Goal: Task Accomplishment & Management: Complete application form

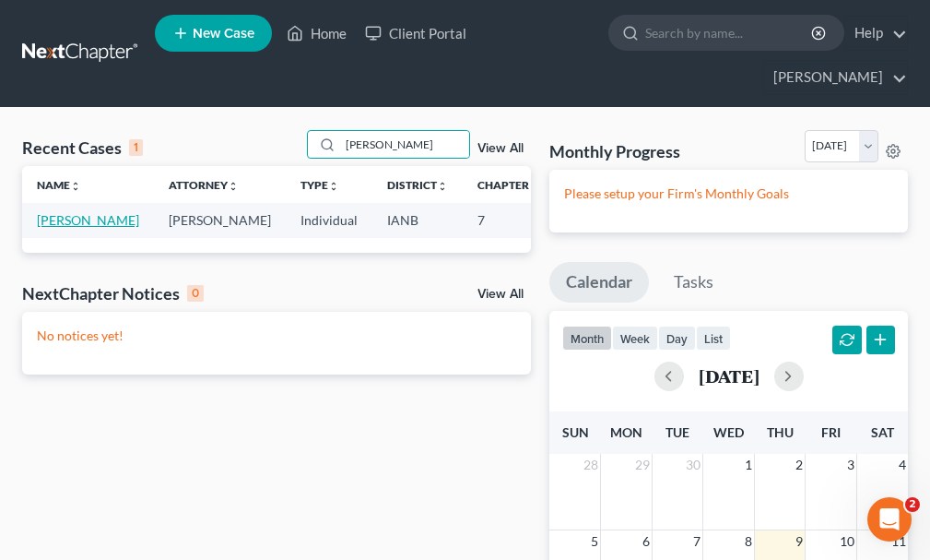
type input "[PERSON_NAME]"
click at [56, 212] on link "[PERSON_NAME]" at bounding box center [88, 220] width 102 height 16
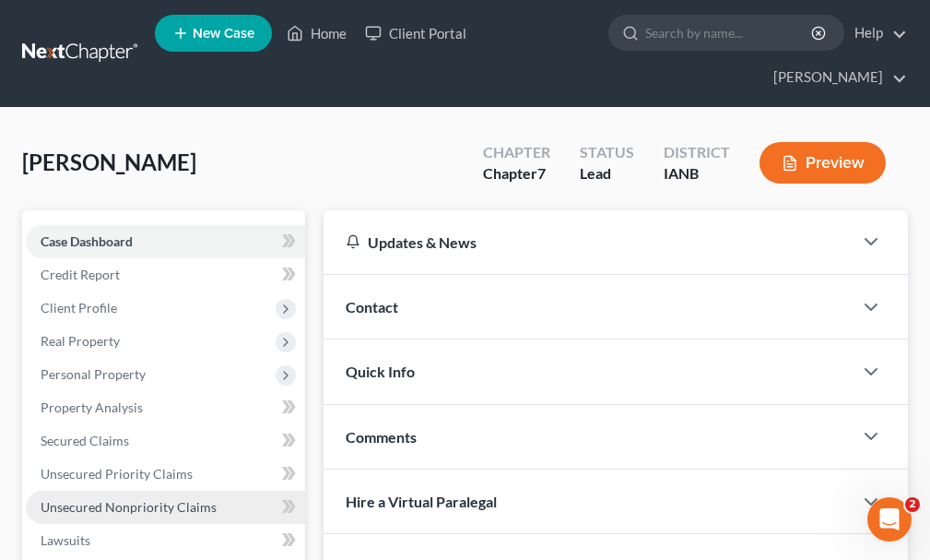
click at [110, 499] on span "Unsecured Nonpriority Claims" at bounding box center [129, 507] width 176 height 16
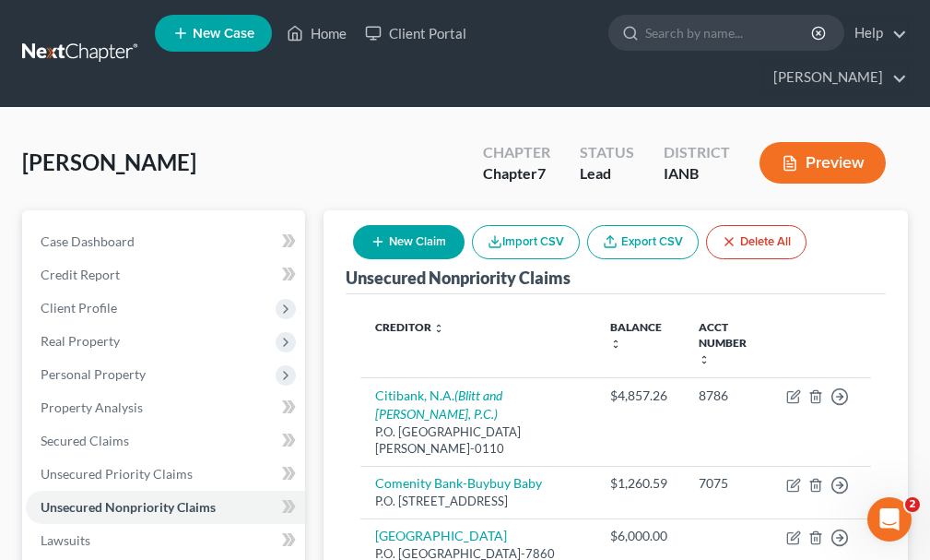
click at [421, 225] on button "New Claim" at bounding box center [409, 242] width 112 height 34
select select "0"
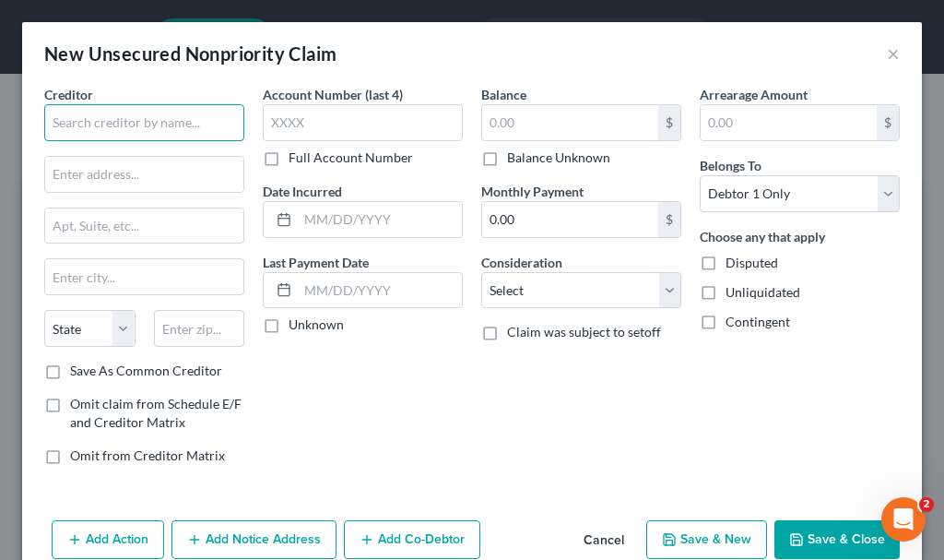
click at [158, 120] on input "text" at bounding box center [144, 122] width 200 height 37
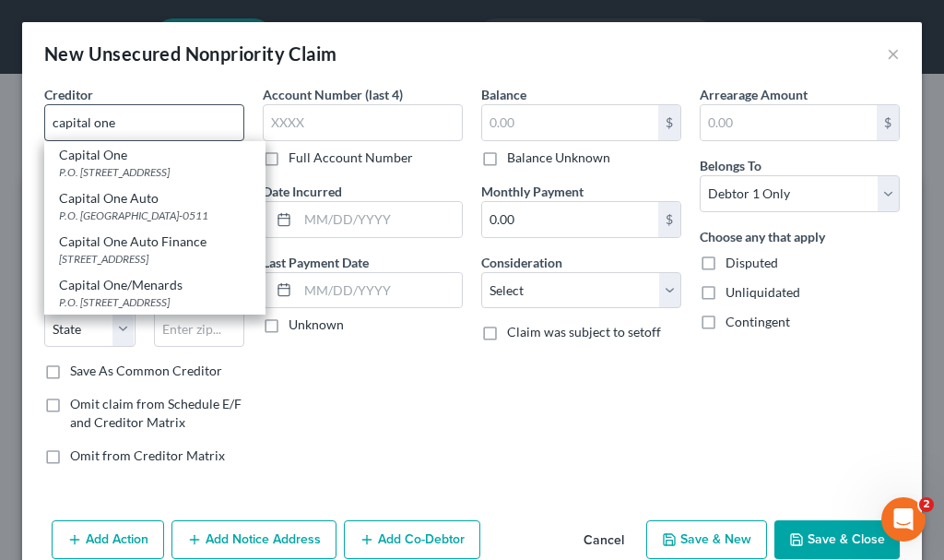
click at [87, 172] on div "P.O. [STREET_ADDRESS]" at bounding box center [155, 172] width 192 height 16
type input "Capital One"
type input "P.O. Box 30285"
type input "[GEOGRAPHIC_DATA]"
select select "46"
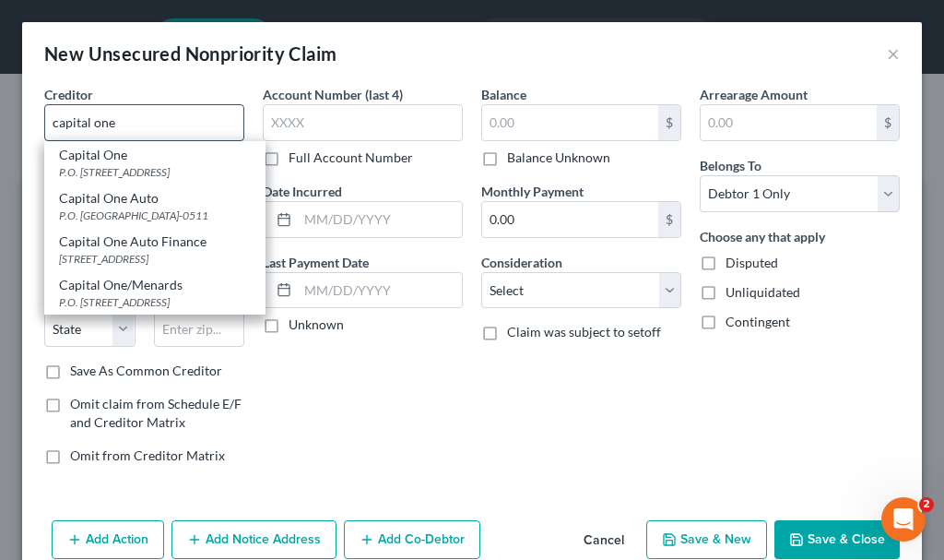
type input "84130-0285"
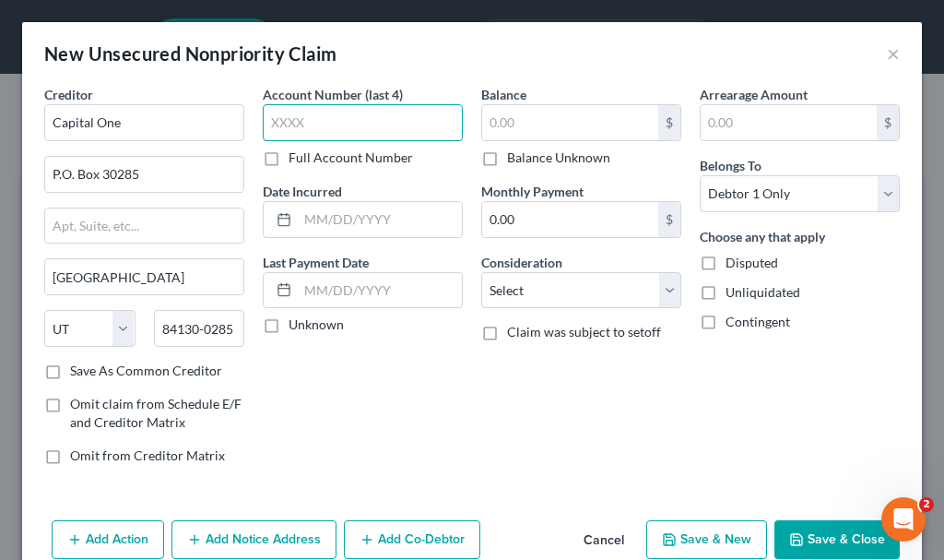
click at [319, 130] on input "text" at bounding box center [363, 122] width 200 height 37
type input "2024"
type input "2,592"
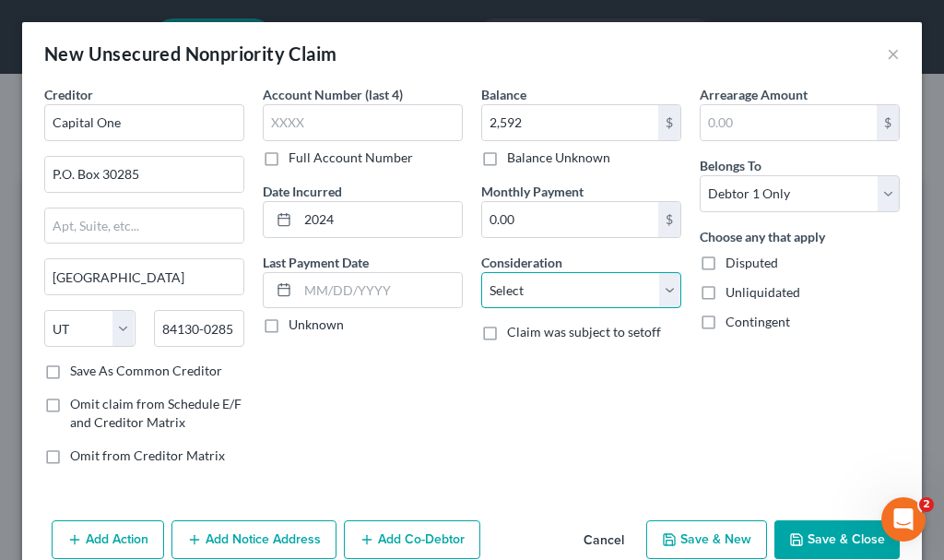
click at [519, 281] on select "Select Cable / Satellite Services Collection Agency Credit Card Debt Debt Couns…" at bounding box center [581, 290] width 200 height 37
select select "2"
click at [481, 272] on select "Select Cable / Satellite Services Collection Agency Credit Card Debt Debt Couns…" at bounding box center [581, 290] width 200 height 37
click at [668, 530] on button "Save & New" at bounding box center [706, 539] width 121 height 39
select select "0"
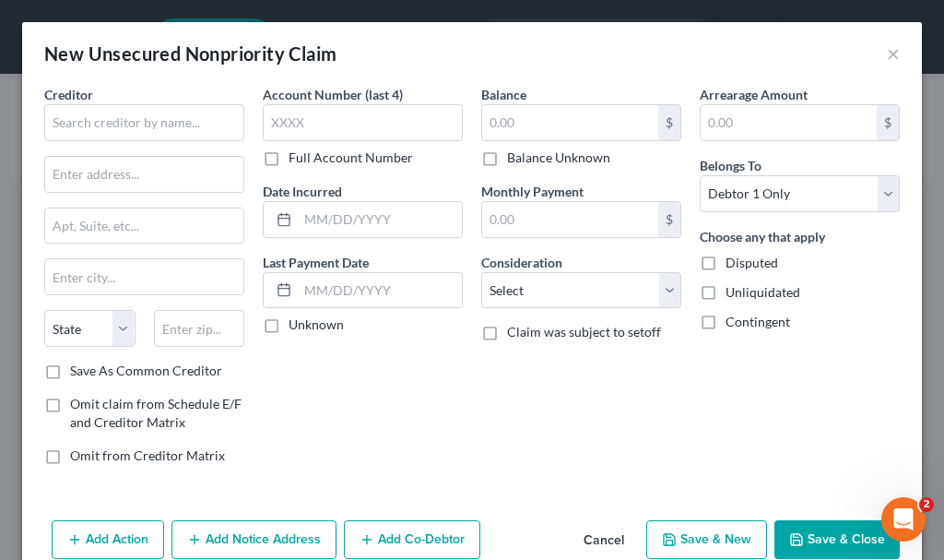
type input "2,592.00"
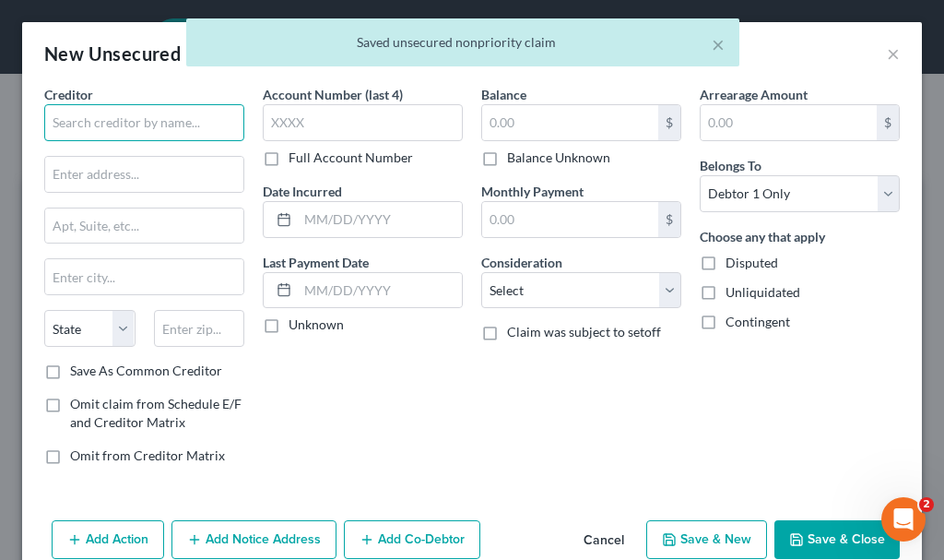
click at [161, 120] on input "text" at bounding box center [144, 122] width 200 height 37
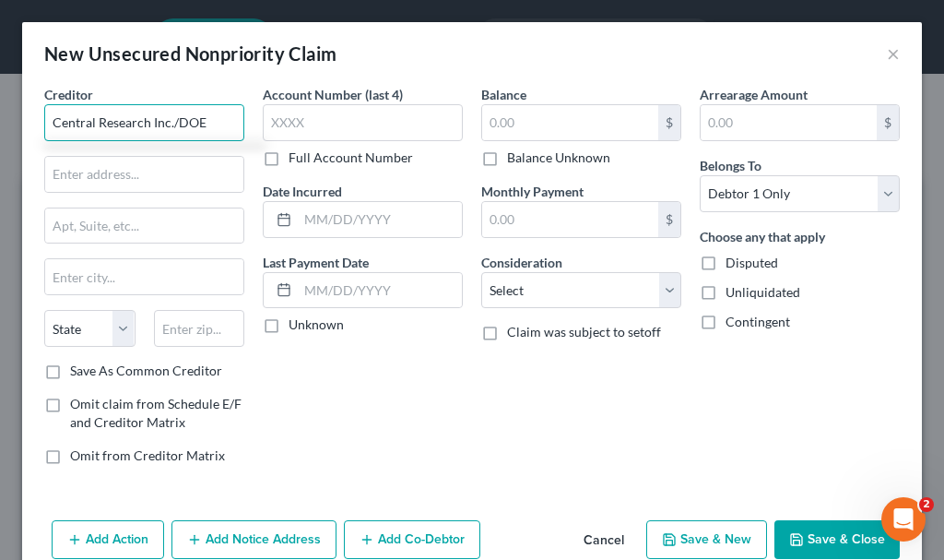
type input "Central Research Inc./DOE"
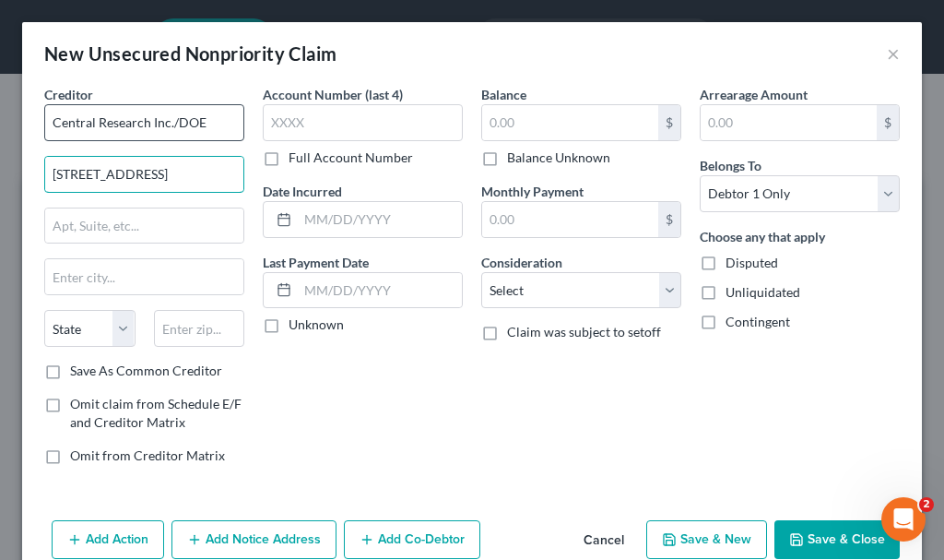
type input "[STREET_ADDRESS]"
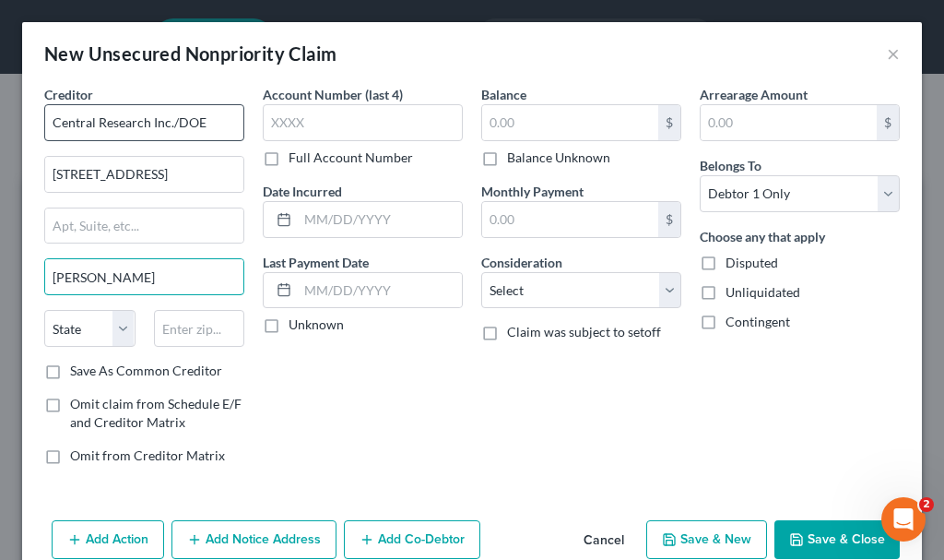
type input "[PERSON_NAME]"
select select "3"
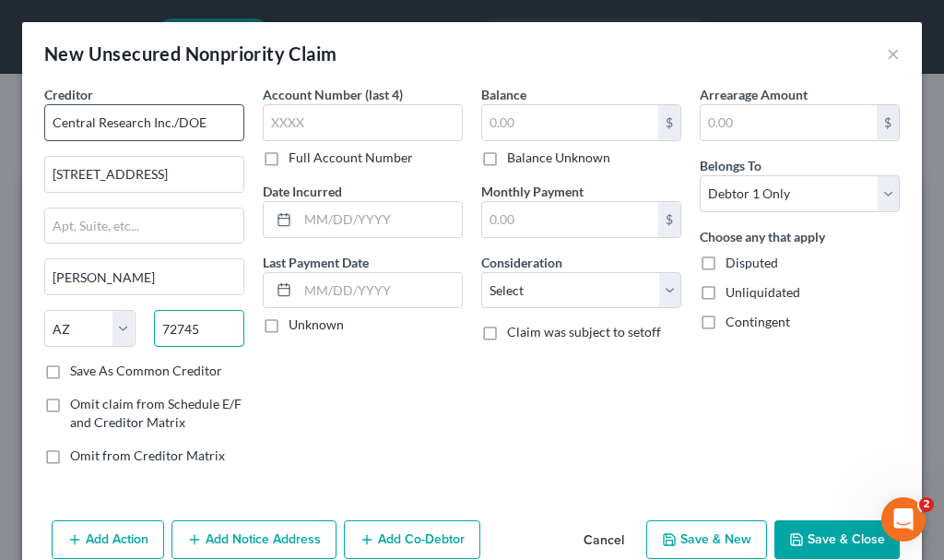
type input "72745"
select select "2"
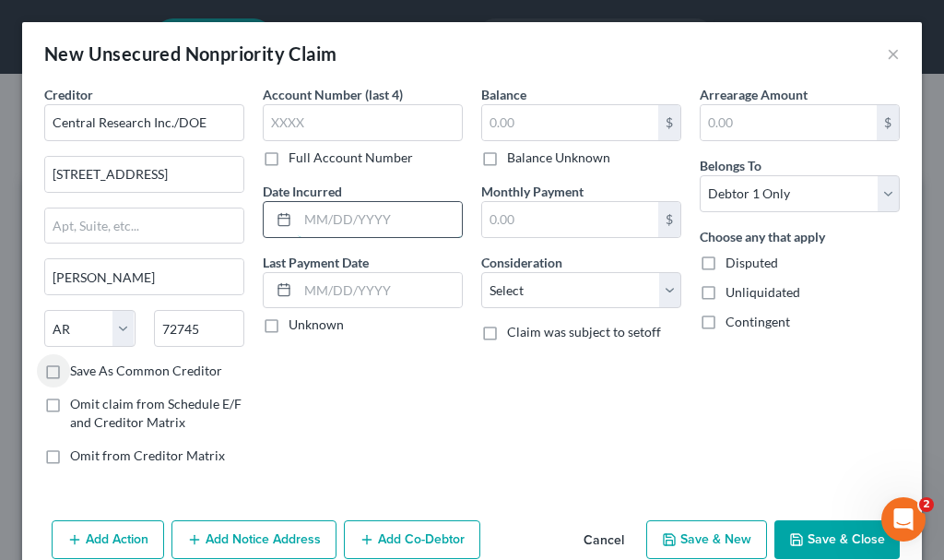
click at [326, 217] on input "text" at bounding box center [380, 219] width 164 height 35
type input "2015"
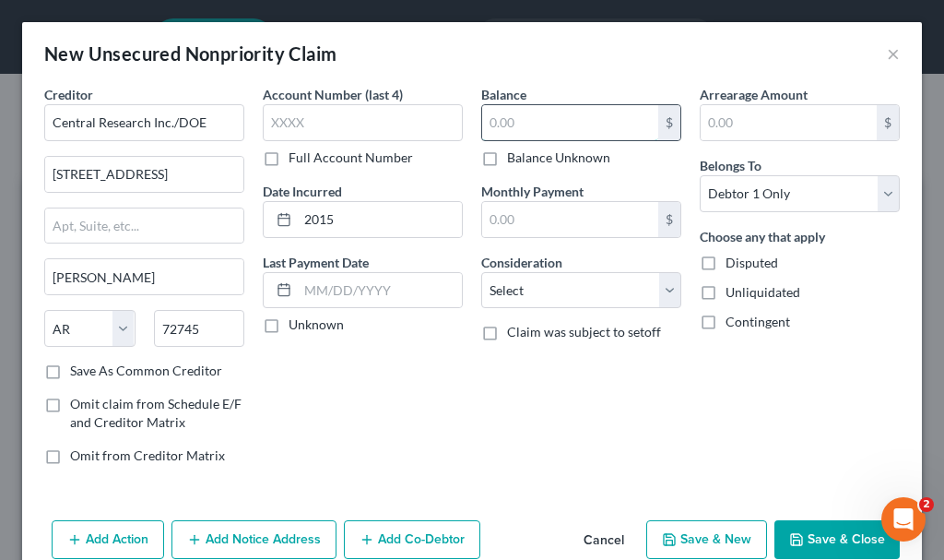
click at [499, 119] on input "text" at bounding box center [570, 122] width 176 height 35
type input "2,303"
click at [70, 371] on label "Save As Common Creditor" at bounding box center [146, 370] width 152 height 18
click at [77, 371] on input "Save As Common Creditor" at bounding box center [83, 367] width 12 height 12
click at [681, 545] on button "Save & New" at bounding box center [706, 539] width 121 height 39
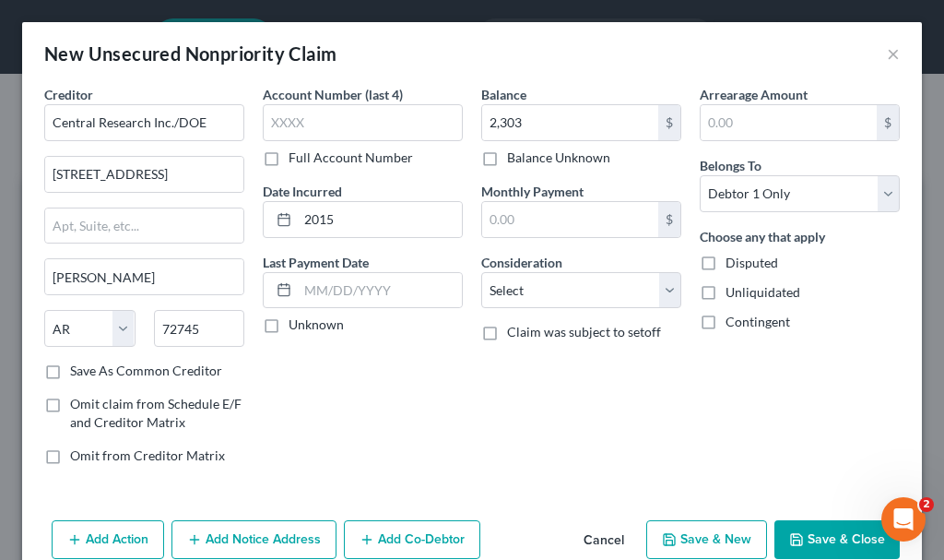
checkbox input "false"
select select "0"
type input "2,303.00"
type input "0.00"
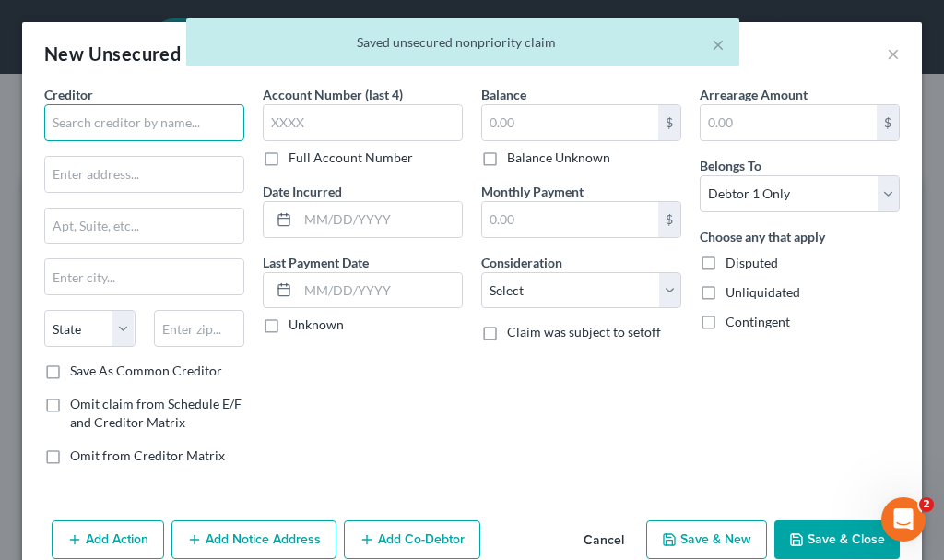
click at [174, 124] on input "text" at bounding box center [144, 122] width 200 height 37
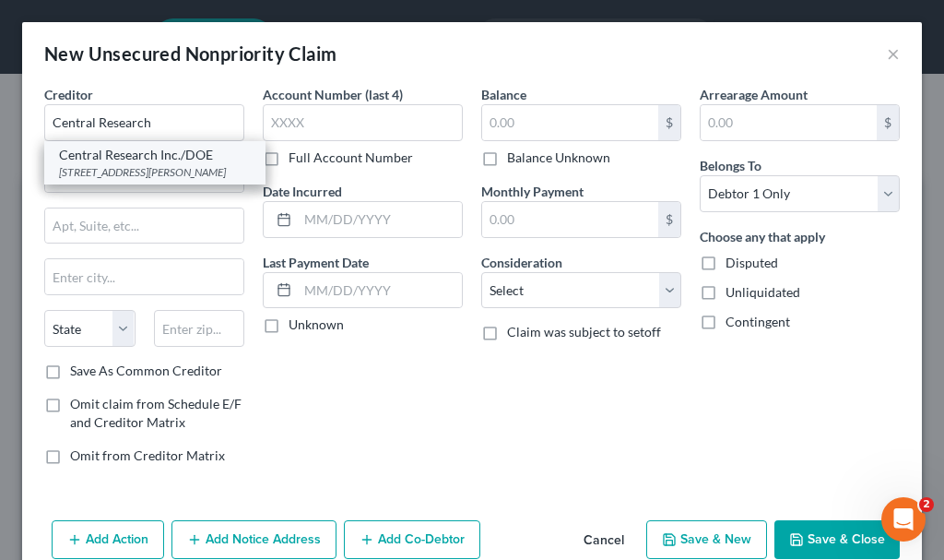
click at [138, 166] on div "[STREET_ADDRESS][PERSON_NAME]" at bounding box center [155, 172] width 192 height 16
type input "Central Research Inc./DOE"
type input "[STREET_ADDRESS]"
type input "[PERSON_NAME]"
select select "2"
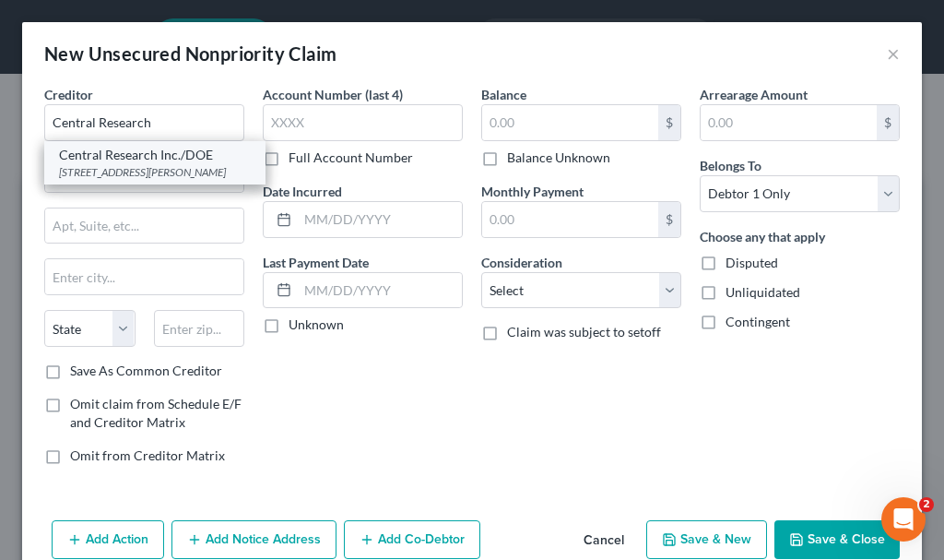
type input "72745"
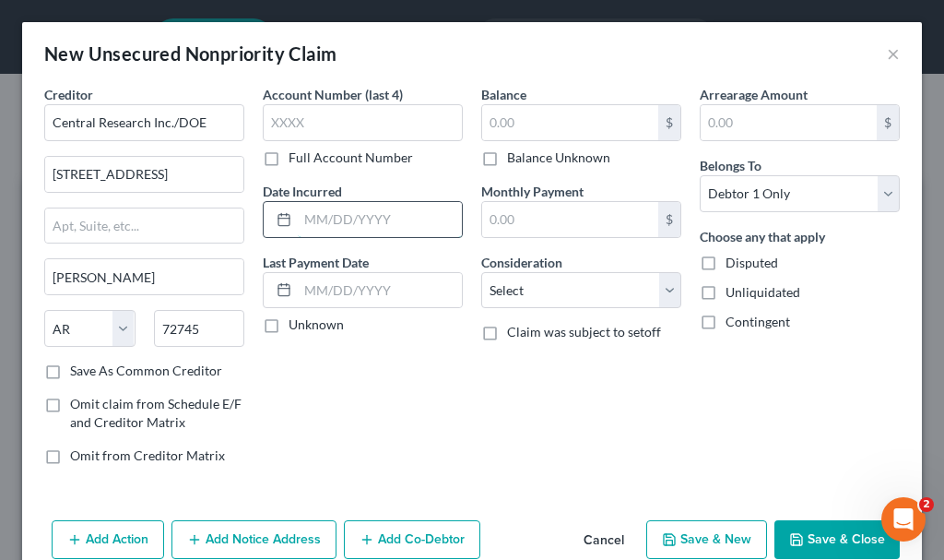
click at [349, 221] on input "text" at bounding box center [380, 219] width 164 height 35
type input "2019"
click at [547, 121] on input "text" at bounding box center [570, 122] width 176 height 35
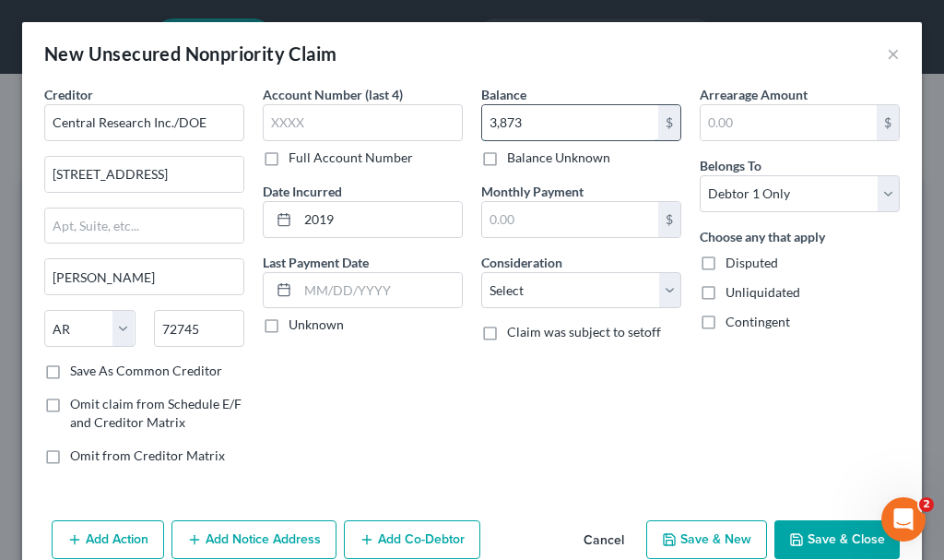
type input "3,873"
click at [705, 538] on button "Save & New" at bounding box center [706, 539] width 121 height 39
select select "0"
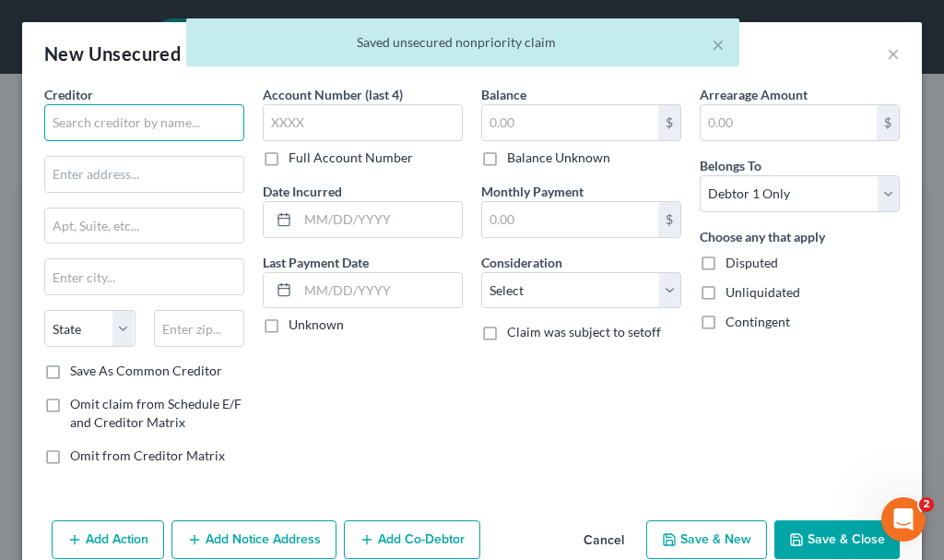
click at [172, 124] on input "text" at bounding box center [144, 122] width 200 height 37
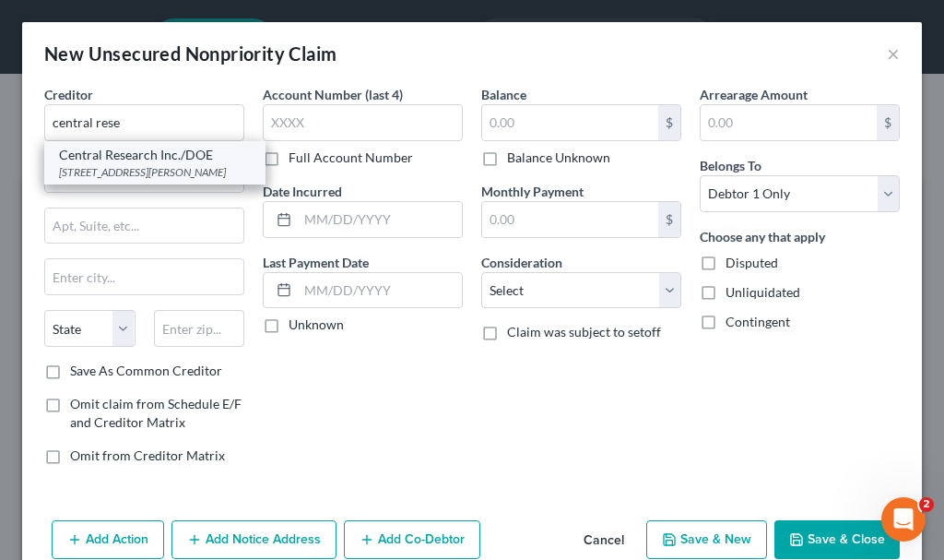
click at [128, 164] on div "[STREET_ADDRESS][PERSON_NAME]" at bounding box center [155, 172] width 192 height 16
type input "Central Research Inc./DOE"
type input "[STREET_ADDRESS]"
type input "[PERSON_NAME]"
select select "2"
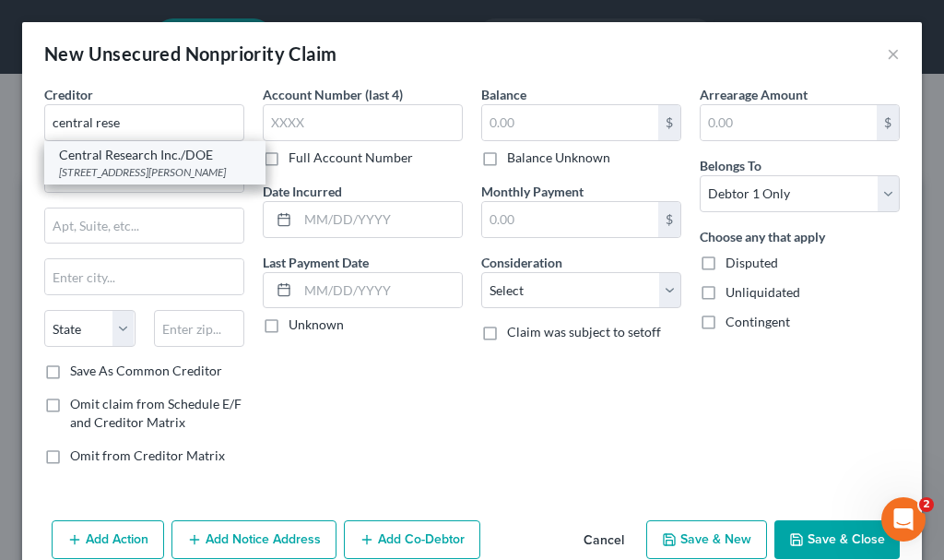
type input "72745"
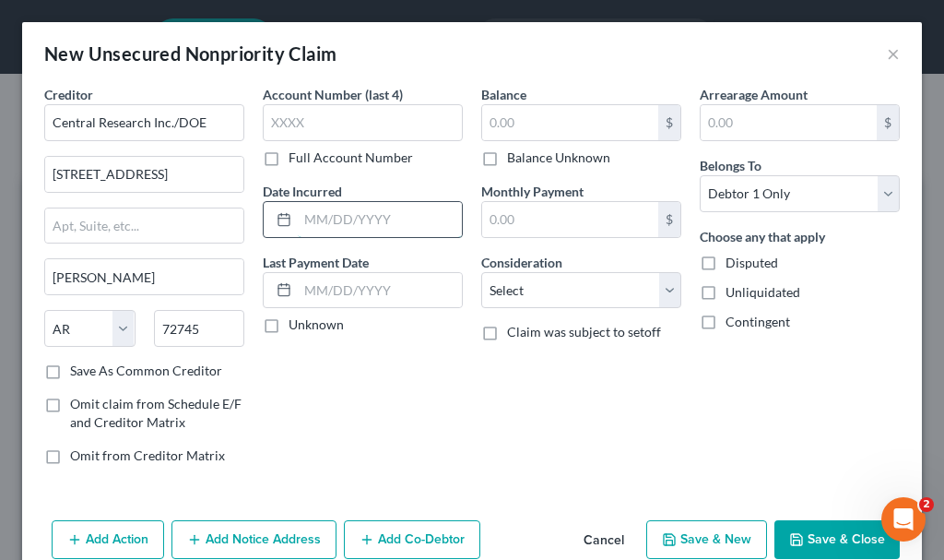
click at [338, 224] on input "text" at bounding box center [380, 219] width 164 height 35
type input "2024"
type input "1,772"
click at [687, 538] on button "Save & New" at bounding box center [706, 539] width 121 height 39
select select "0"
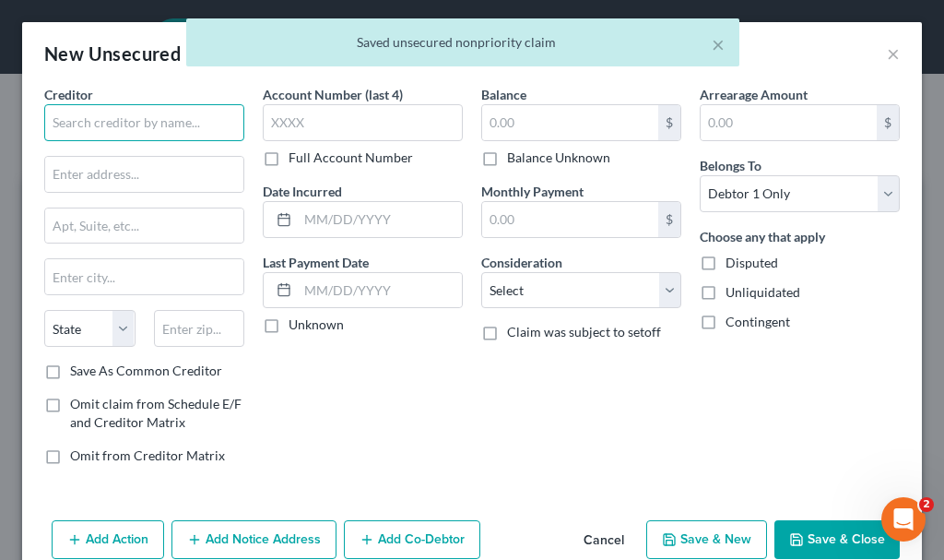
click at [184, 122] on input "text" at bounding box center [144, 122] width 200 height 37
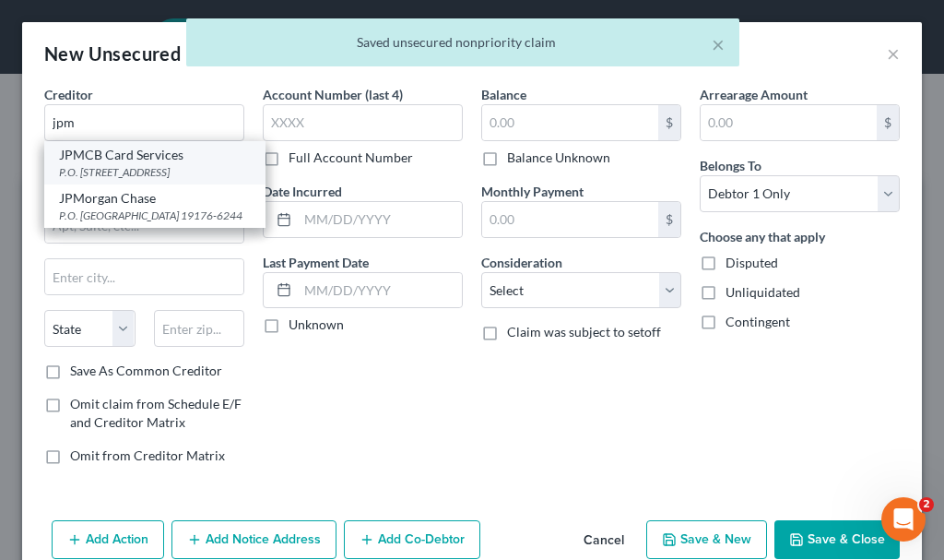
click at [100, 165] on div "P.O. [STREET_ADDRESS]" at bounding box center [155, 172] width 192 height 16
type input "JPMCB Card Services"
type input "P.O. Box 15369"
type input "Wilmington"
select select "7"
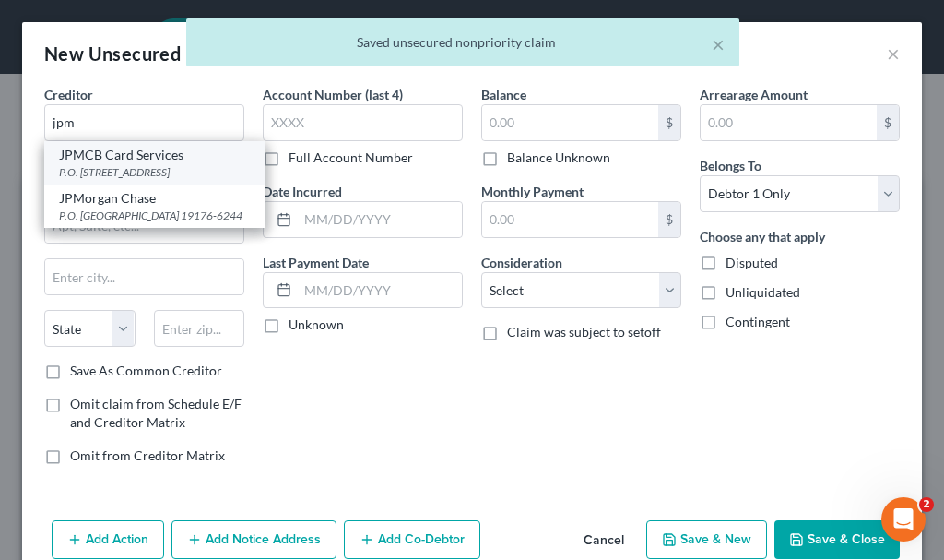
type input "19850"
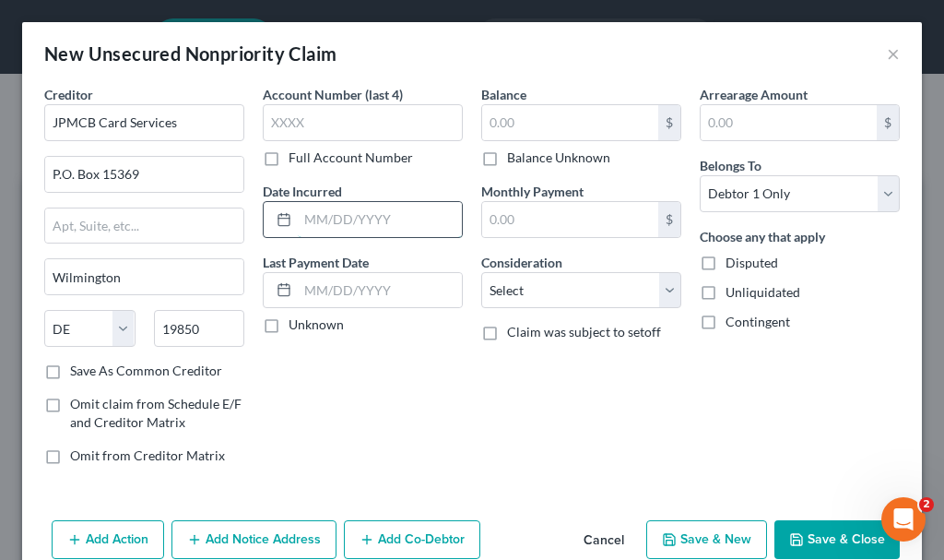
click at [342, 224] on input "text" at bounding box center [380, 219] width 164 height 35
type input "2017-24"
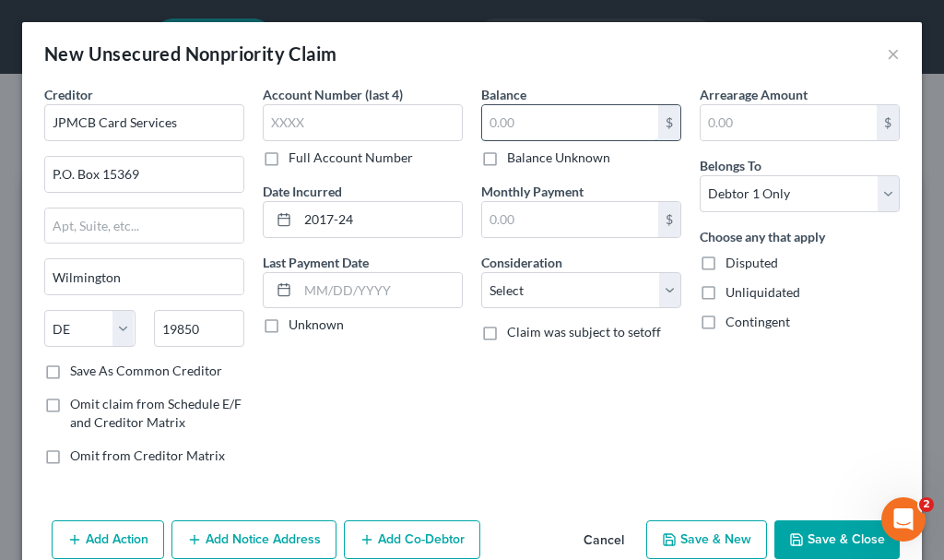
click at [523, 115] on input "text" at bounding box center [570, 122] width 176 height 35
type input "9,081"
click at [526, 285] on select "Select Cable / Satellite Services Collection Agency Credit Card Debt Debt Couns…" at bounding box center [581, 290] width 200 height 37
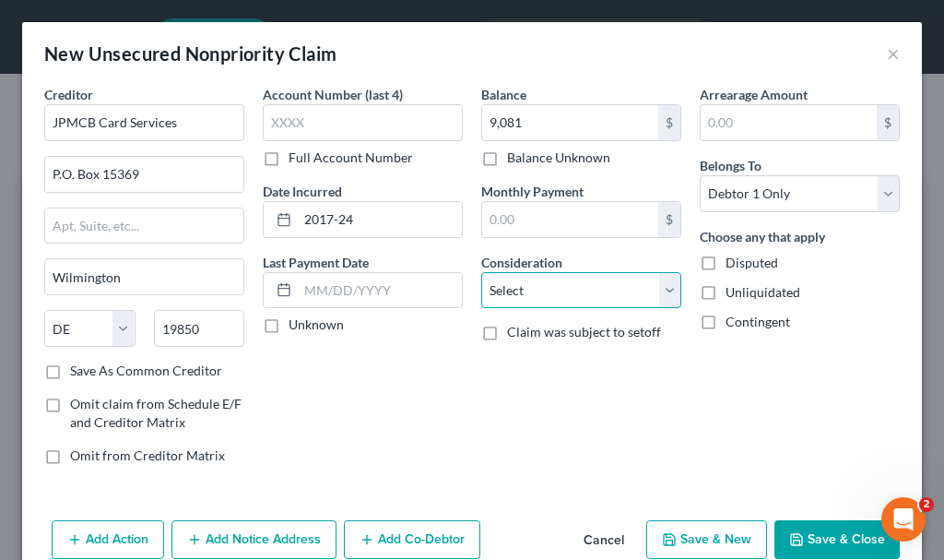
select select "2"
click at [481, 272] on select "Select Cable / Satellite Services Collection Agency Credit Card Debt Debt Couns…" at bounding box center [581, 290] width 200 height 37
click at [674, 531] on button "Save & New" at bounding box center [706, 539] width 121 height 39
select select "0"
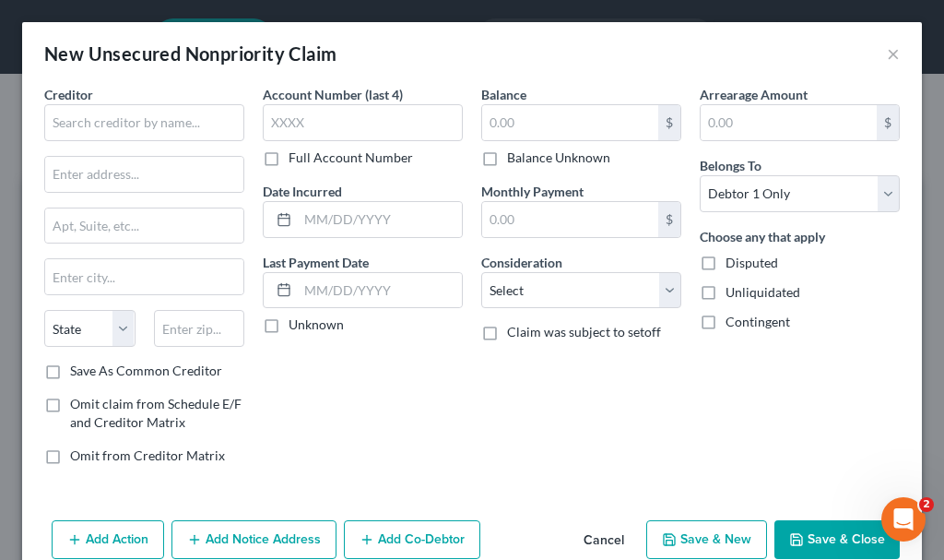
type input "9,081.00"
type input "0.00"
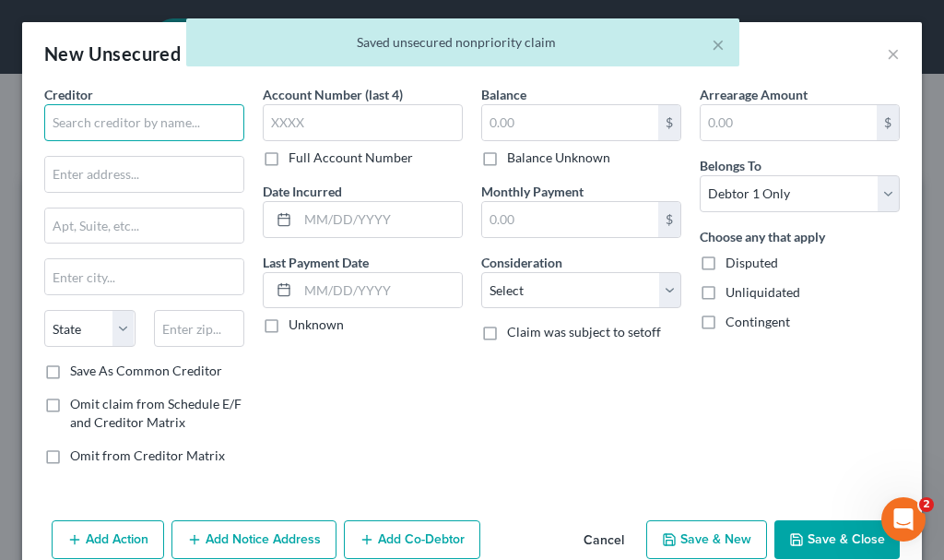
click at [152, 124] on input "text" at bounding box center [144, 122] width 200 height 37
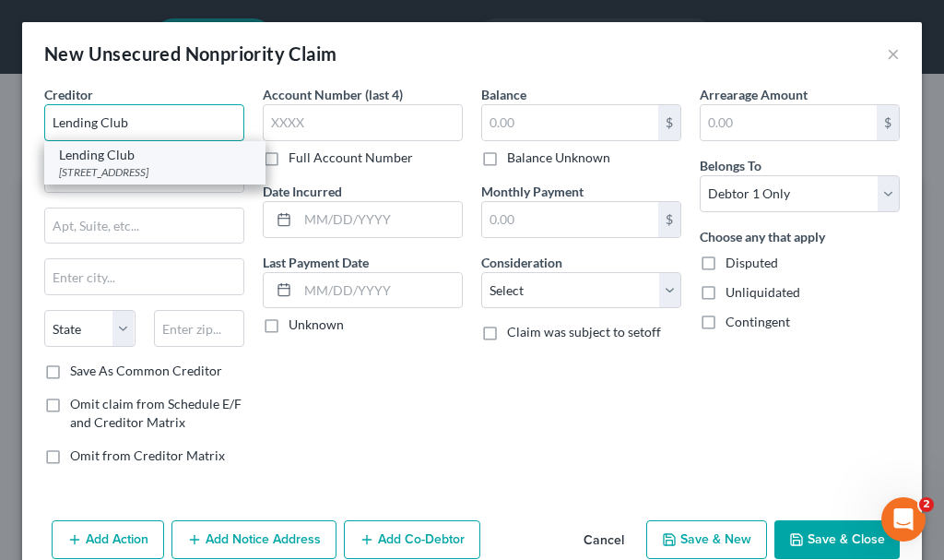
type input "Lending Club"
click at [103, 167] on div "[STREET_ADDRESS]" at bounding box center [155, 172] width 192 height 16
type input "[STREET_ADDRESS]"
type input "[GEOGRAPHIC_DATA]"
select select "4"
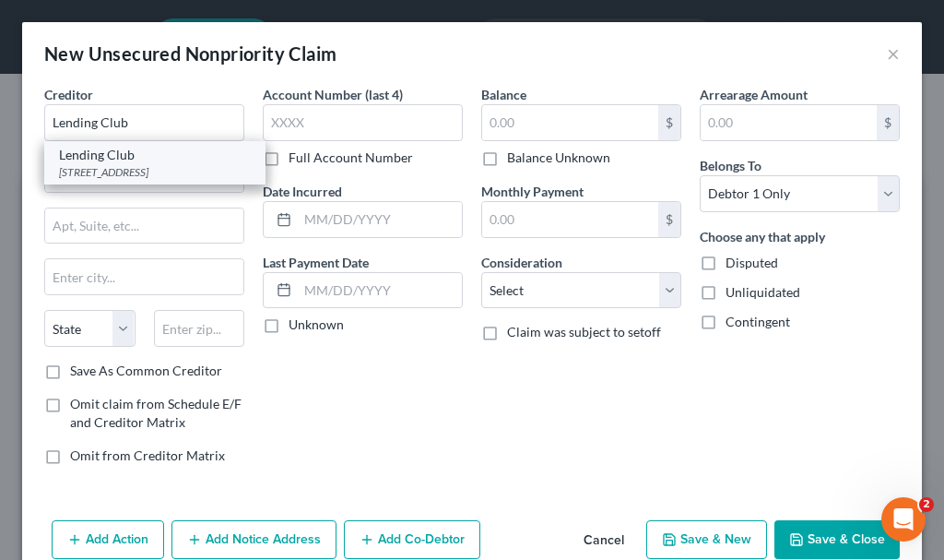
type input "94105"
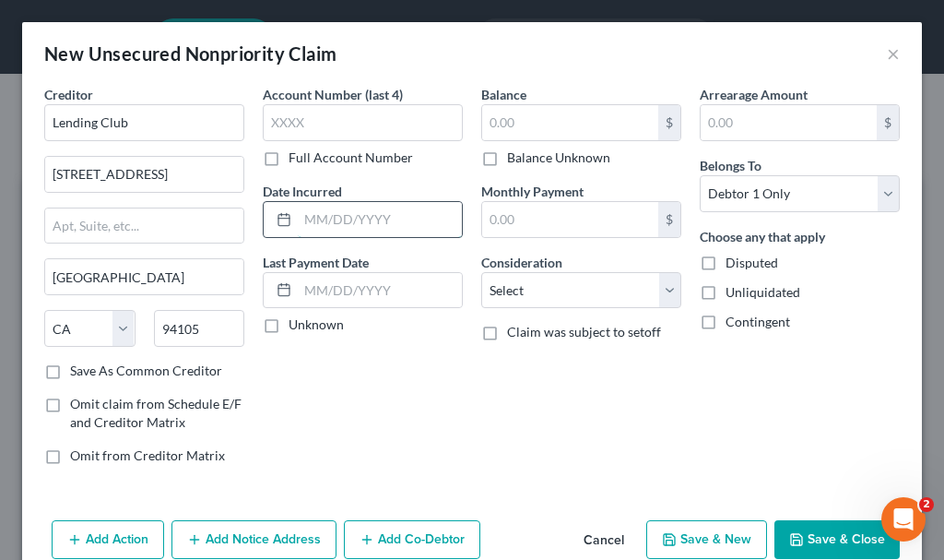
click at [331, 219] on input "text" at bounding box center [380, 219] width 164 height 35
type input "2022"
click at [538, 117] on input "text" at bounding box center [570, 122] width 176 height 35
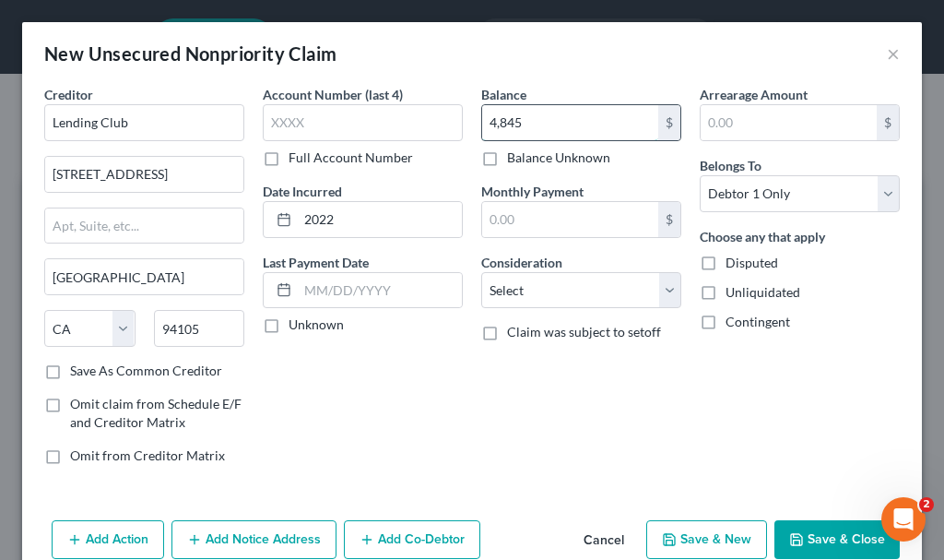
type input "4,845"
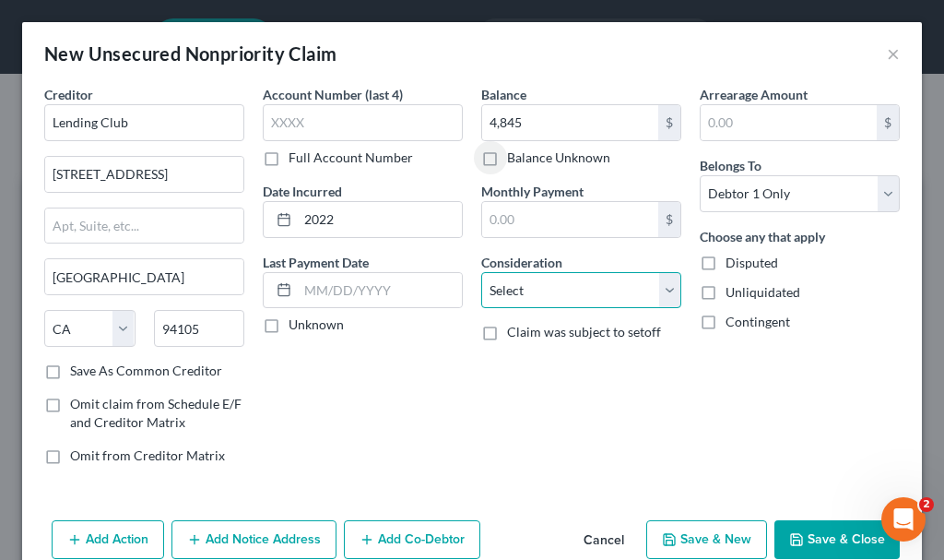
click at [524, 296] on select "Select Cable / Satellite Services Collection Agency Credit Card Debt Debt Couns…" at bounding box center [581, 290] width 200 height 37
select select "10"
click at [481, 272] on select "Select Cable / Satellite Services Collection Agency Credit Card Debt Debt Couns…" at bounding box center [581, 290] width 200 height 37
click at [676, 537] on button "Save & New" at bounding box center [706, 539] width 121 height 39
select select "0"
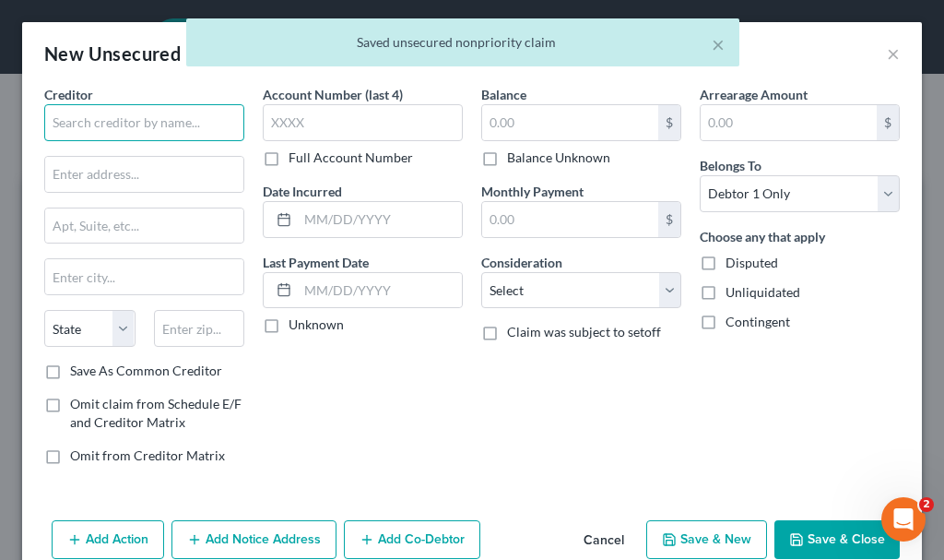
click at [133, 122] on input "text" at bounding box center [144, 122] width 200 height 37
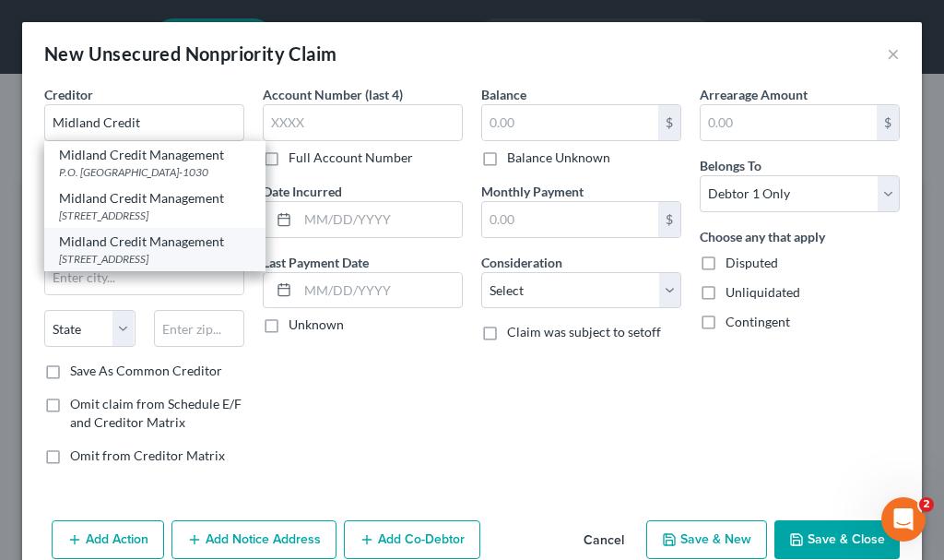
click at [105, 267] on div "[STREET_ADDRESS]" at bounding box center [155, 259] width 192 height 16
type input "Midland Credit Management"
type input "[STREET_ADDRESS]"
type input "[PERSON_NAME]"
select select "23"
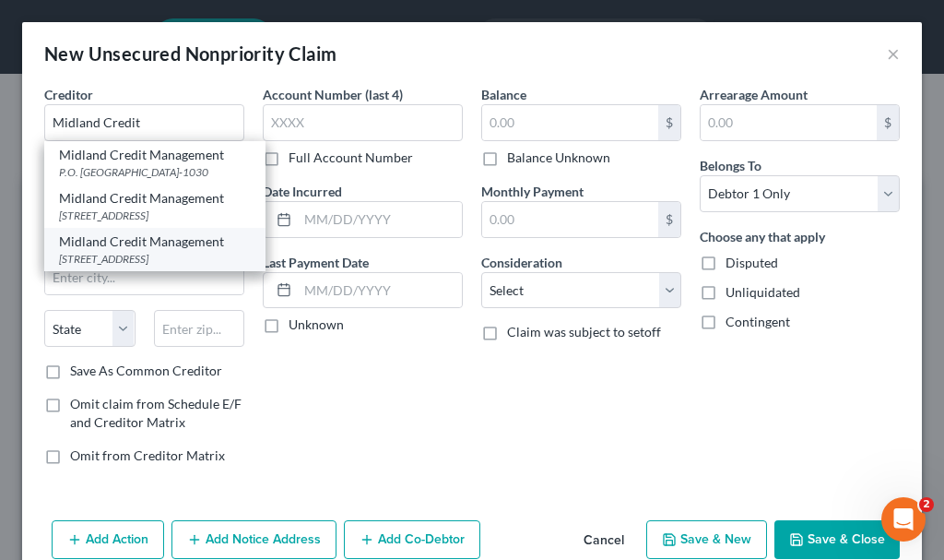
type input "48083"
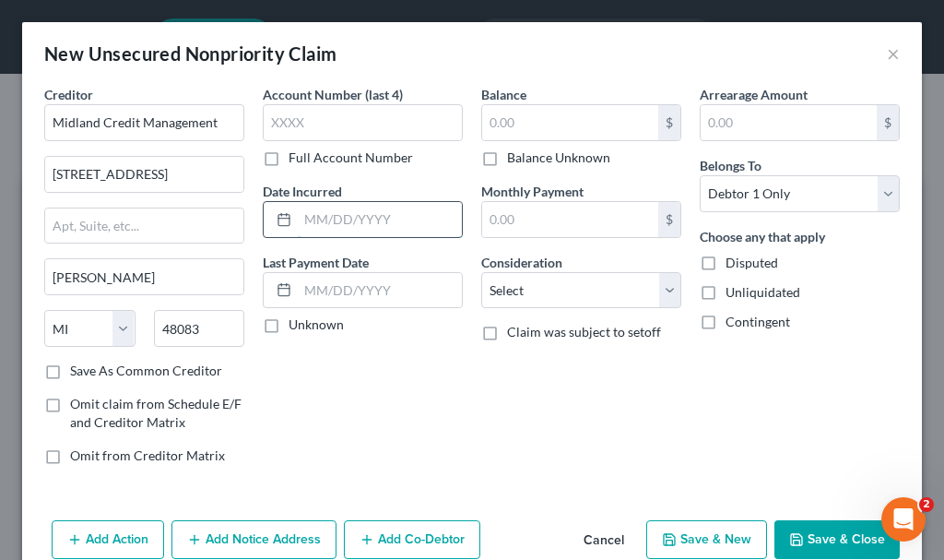
click at [320, 223] on input "text" at bounding box center [380, 219] width 164 height 35
type input "2024"
type input "1,260"
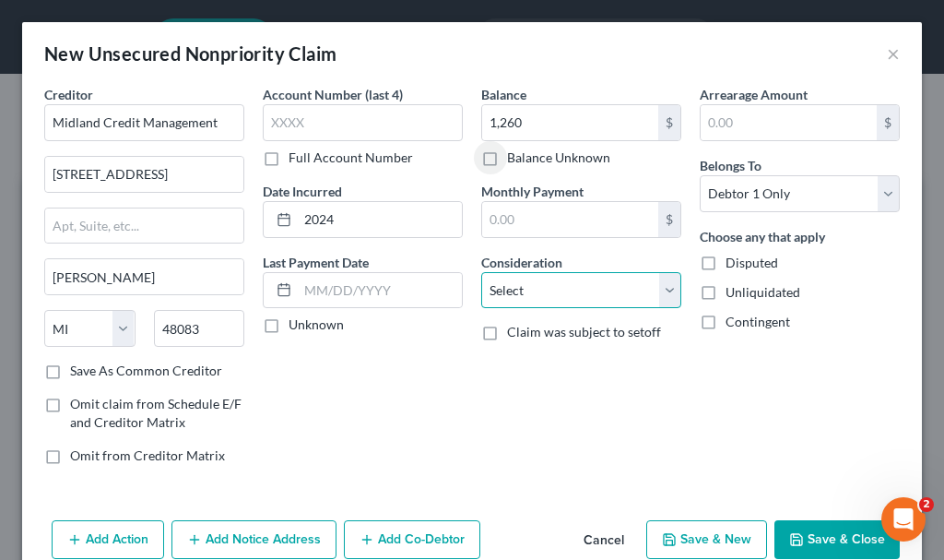
click at [515, 291] on select "Select Cable / Satellite Services Collection Agency Credit Card Debt Debt Couns…" at bounding box center [581, 290] width 200 height 37
select select "1"
click at [481, 272] on select "Select Cable / Satellite Services Collection Agency Credit Card Debt Debt Couns…" at bounding box center [581, 290] width 200 height 37
click at [674, 539] on button "Save & New" at bounding box center [706, 539] width 121 height 39
select select "0"
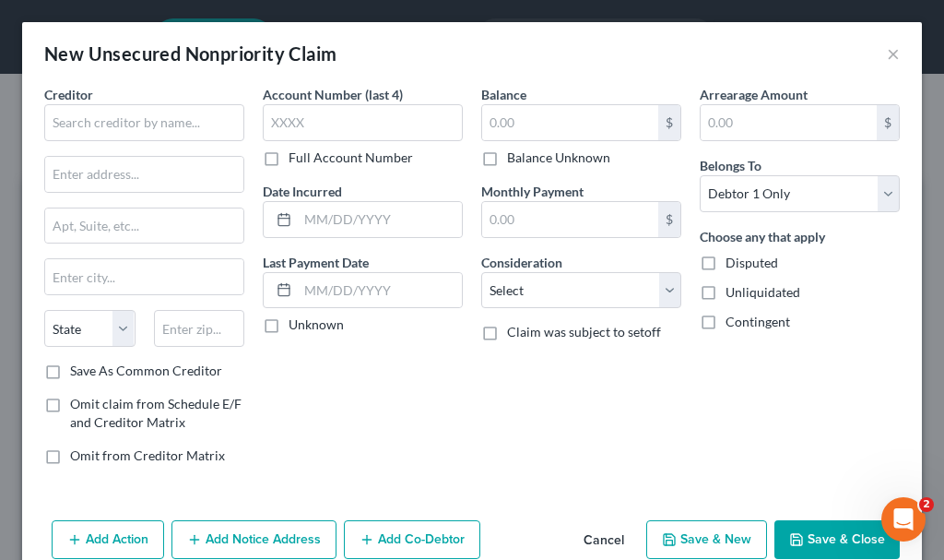
type input "1,260.00"
type input "0.00"
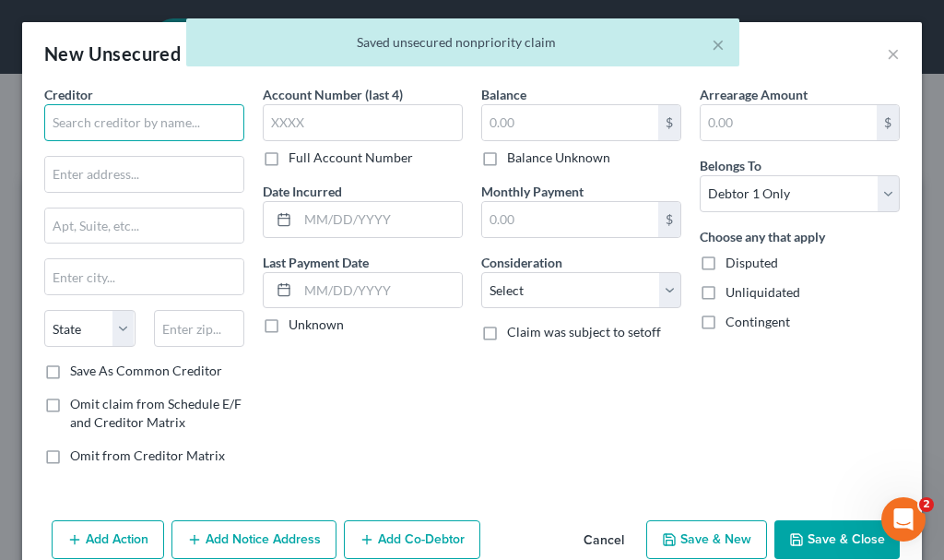
click at [121, 124] on input "text" at bounding box center [144, 122] width 200 height 37
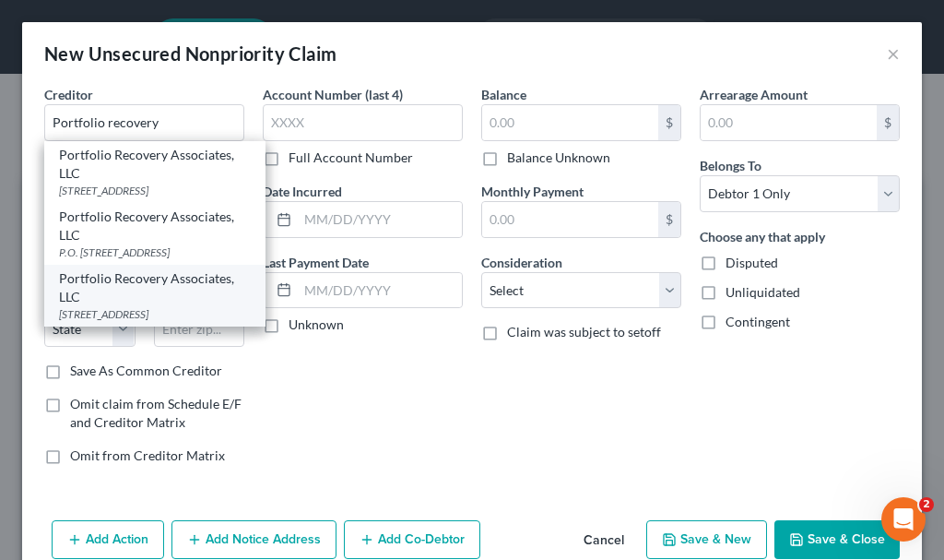
click at [141, 322] on div "[STREET_ADDRESS]" at bounding box center [155, 314] width 192 height 16
type input "Portfolio Recovery Associates, LLC"
type input "[STREET_ADDRESS]"
type input "[GEOGRAPHIC_DATA]"
select select "48"
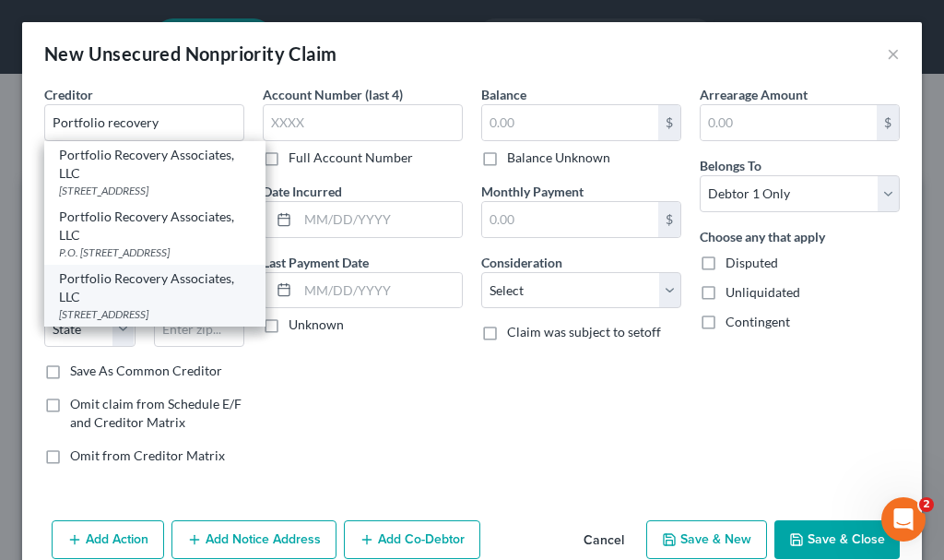
type input "23502"
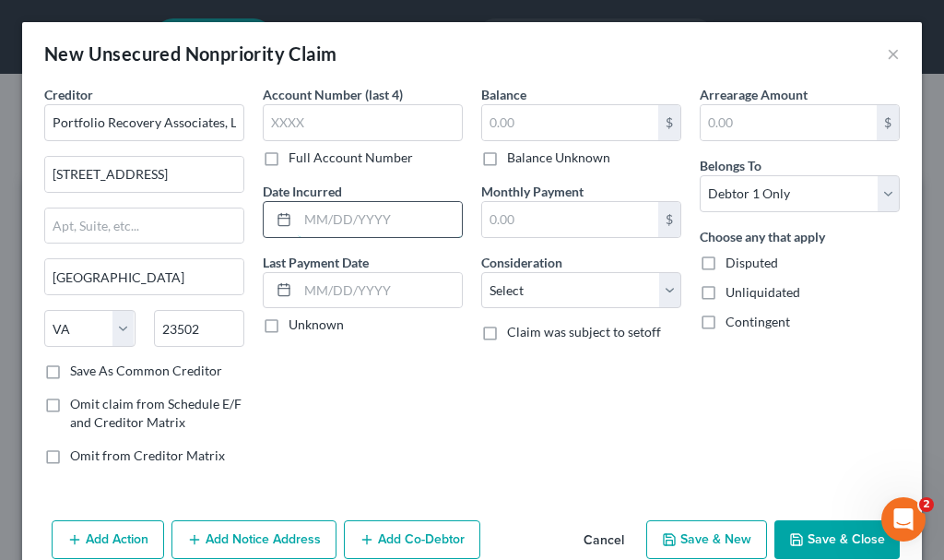
click at [351, 214] on input "text" at bounding box center [380, 219] width 164 height 35
type input "2024"
type input "5,810"
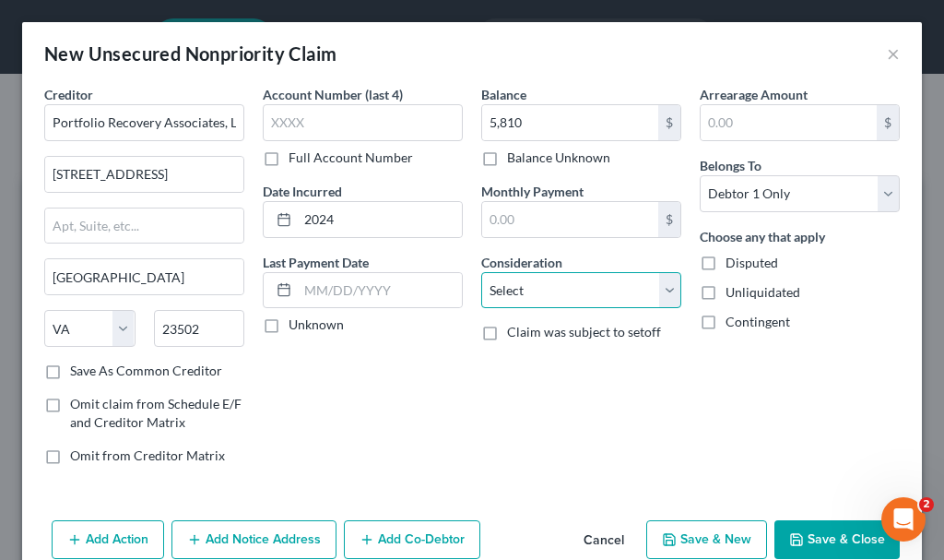
click at [498, 300] on select "Select Cable / Satellite Services Collection Agency Credit Card Debt Debt Couns…" at bounding box center [581, 290] width 200 height 37
select select "1"
click at [481, 272] on select "Select Cable / Satellite Services Collection Agency Credit Card Debt Debt Couns…" at bounding box center [581, 290] width 200 height 37
click at [695, 537] on button "Save & New" at bounding box center [706, 539] width 121 height 39
select select "0"
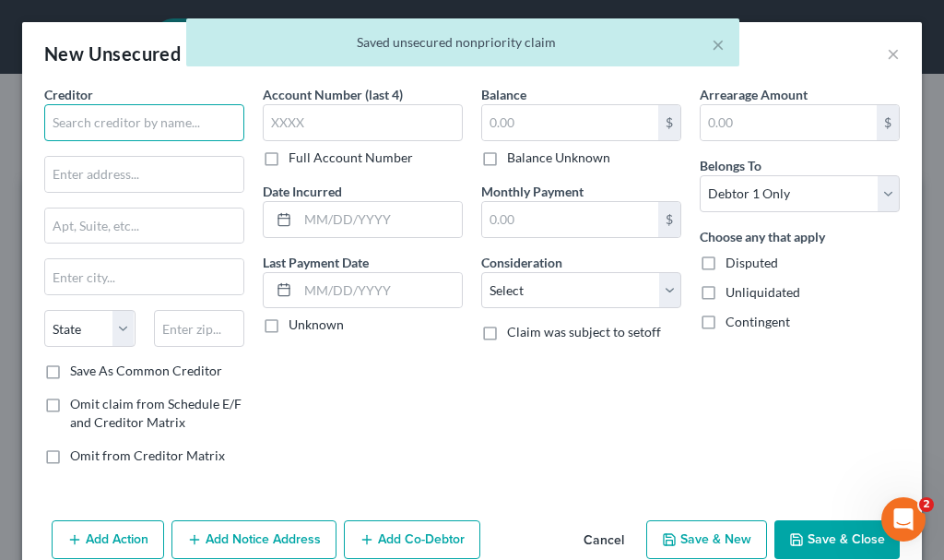
click at [147, 114] on input "text" at bounding box center [144, 122] width 200 height 37
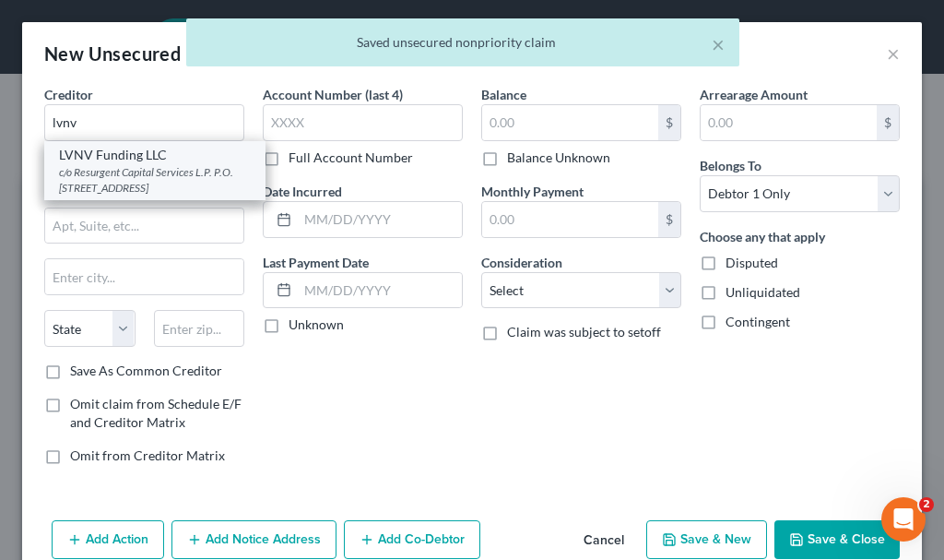
click at [134, 181] on div "c/o Resurgent Capital Services L.P. P.O. [STREET_ADDRESS]" at bounding box center [155, 179] width 192 height 31
type input "LVNV Funding LLC"
type input "c/o Resurgent Capital Services L.P."
type input "P.O. Box 10497"
type input "[GEOGRAPHIC_DATA]"
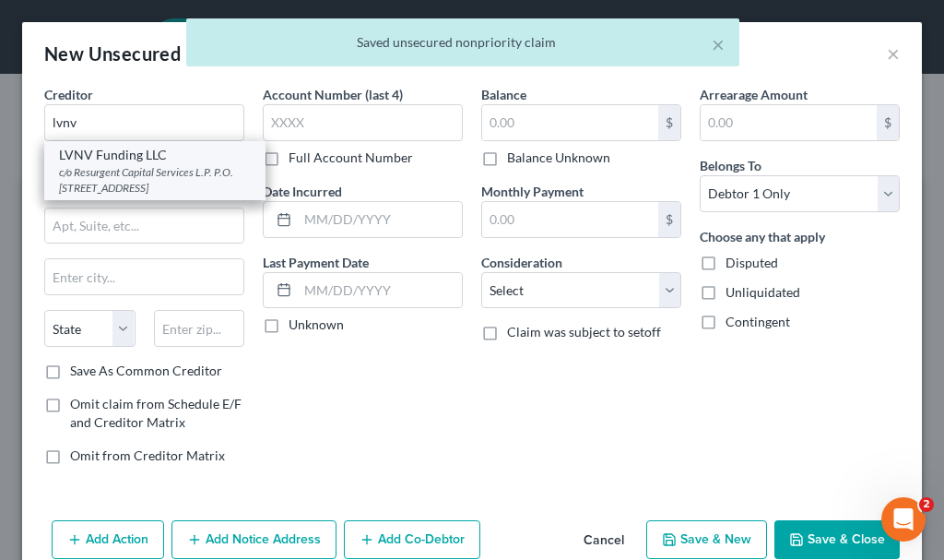
select select "42"
type input "29603-0497"
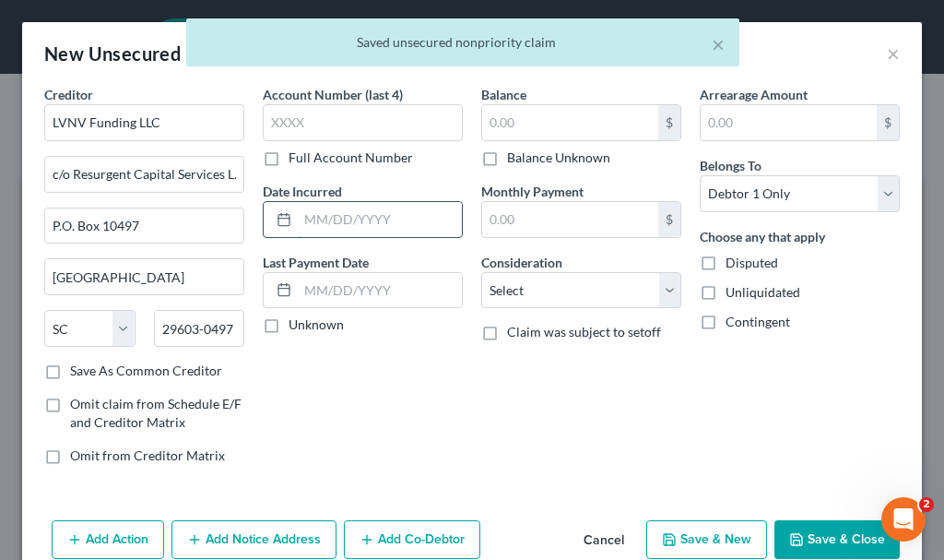
click at [332, 216] on input "text" at bounding box center [380, 219] width 164 height 35
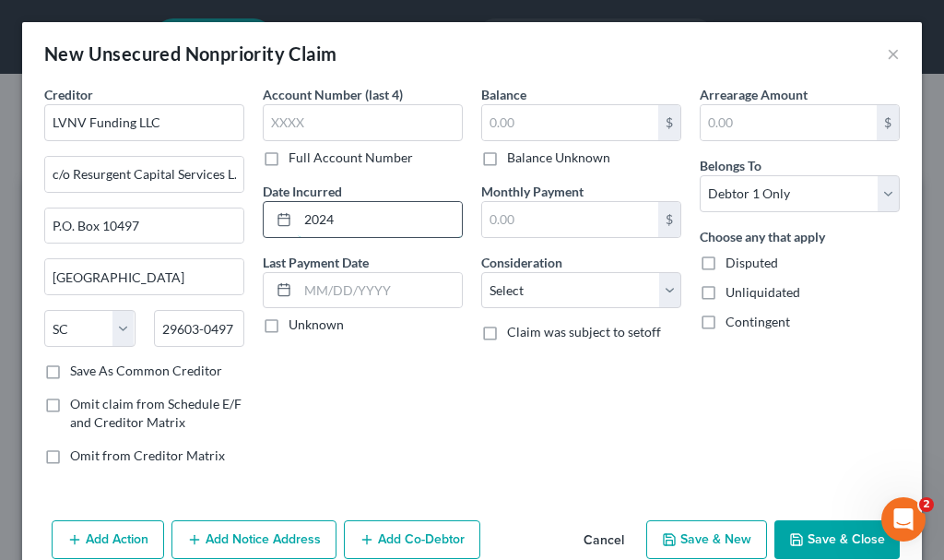
type input "2024"
type input "3,698"
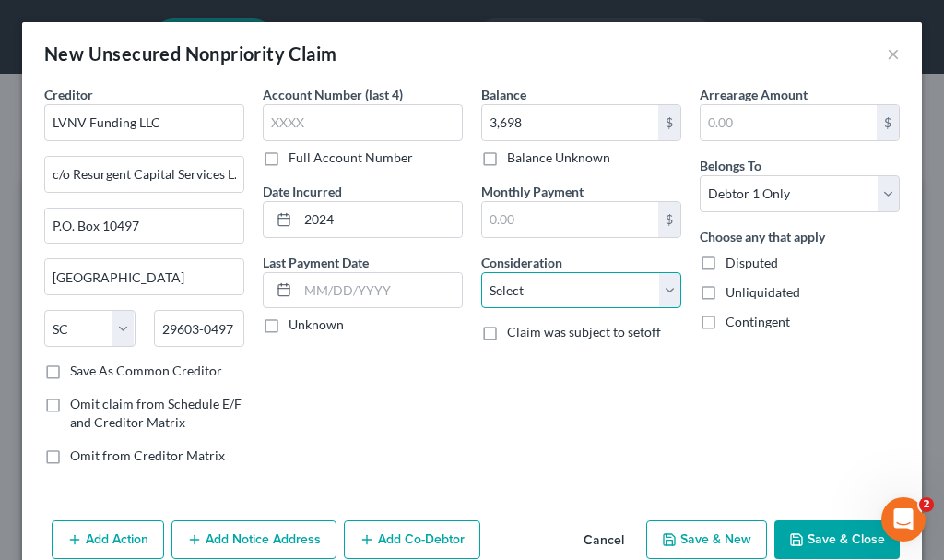
click at [518, 286] on select "Select Cable / Satellite Services Collection Agency Credit Card Debt Debt Couns…" at bounding box center [581, 290] width 200 height 37
select select "1"
click at [481, 272] on select "Select Cable / Satellite Services Collection Agency Credit Card Debt Debt Couns…" at bounding box center [581, 290] width 200 height 37
click at [669, 539] on button "Save & New" at bounding box center [706, 539] width 121 height 39
select select "0"
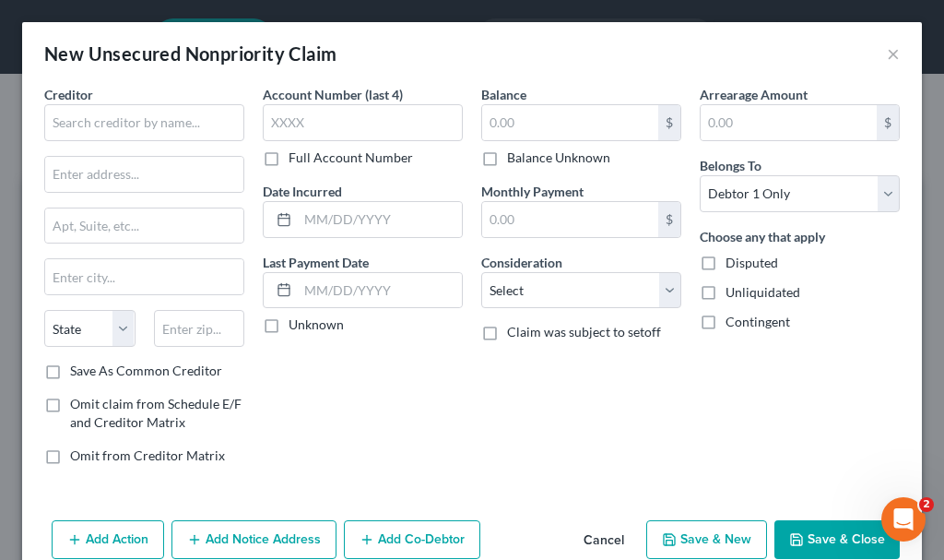
type input "3,698.00"
type input "0.00"
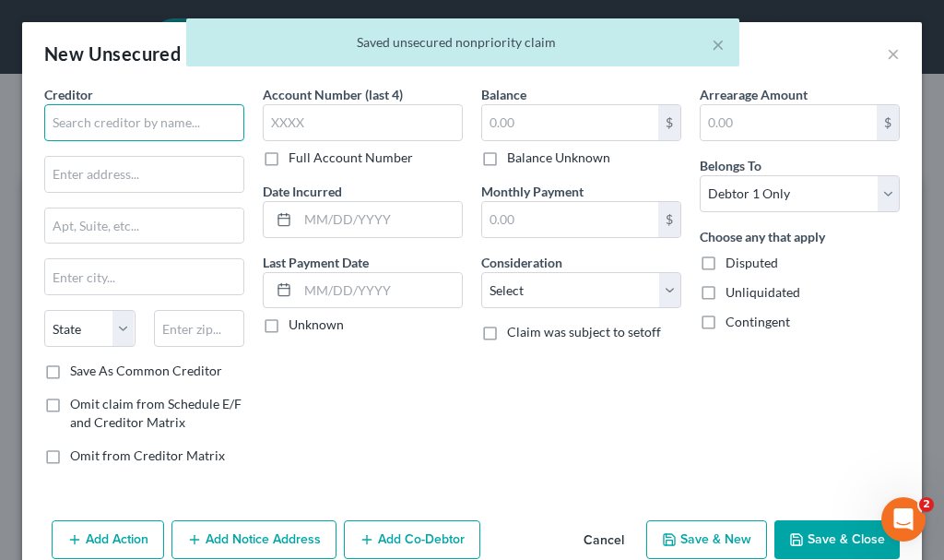
click at [167, 113] on input "text" at bounding box center [144, 122] width 200 height 37
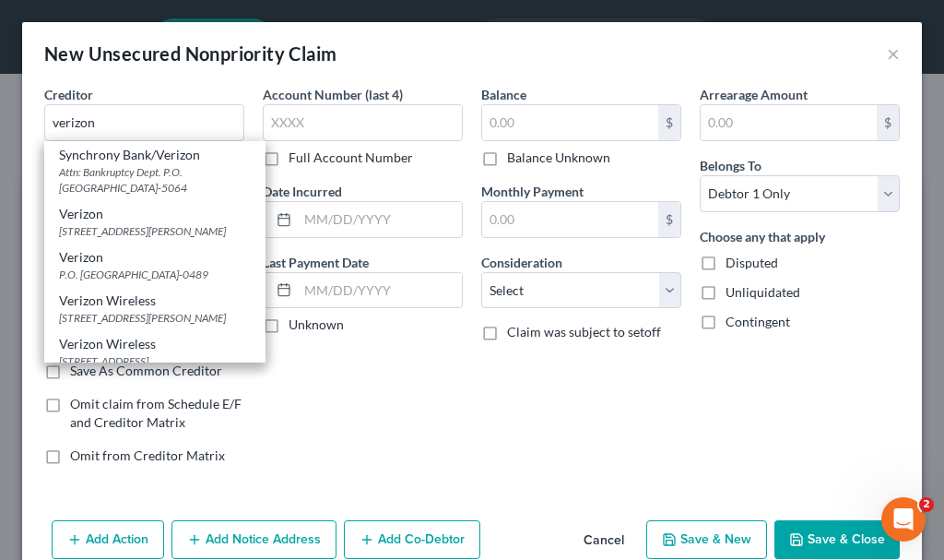
click at [123, 267] on div "Verizon" at bounding box center [155, 257] width 192 height 18
type input "Verizon"
type input "P.O. Box 489"
type input "[GEOGRAPHIC_DATA]"
select select "33"
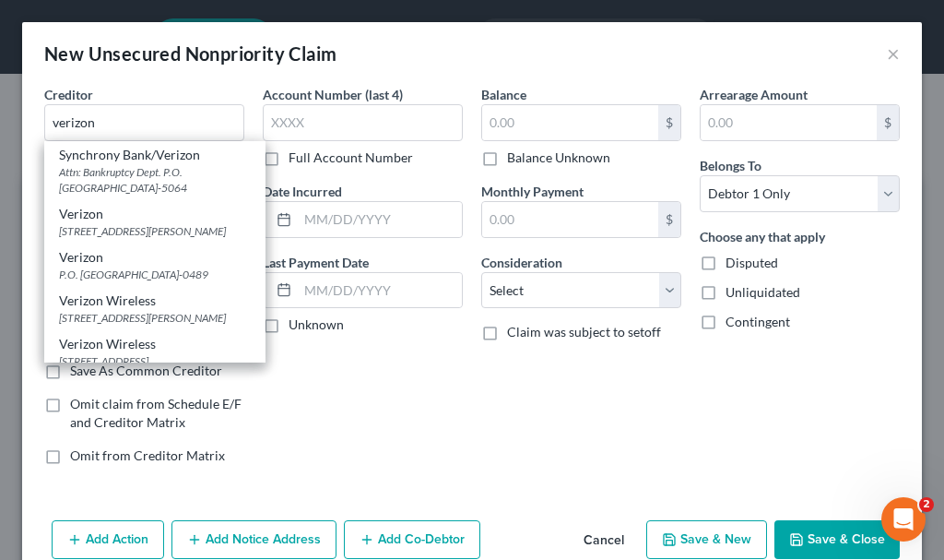
type input "07101-0489"
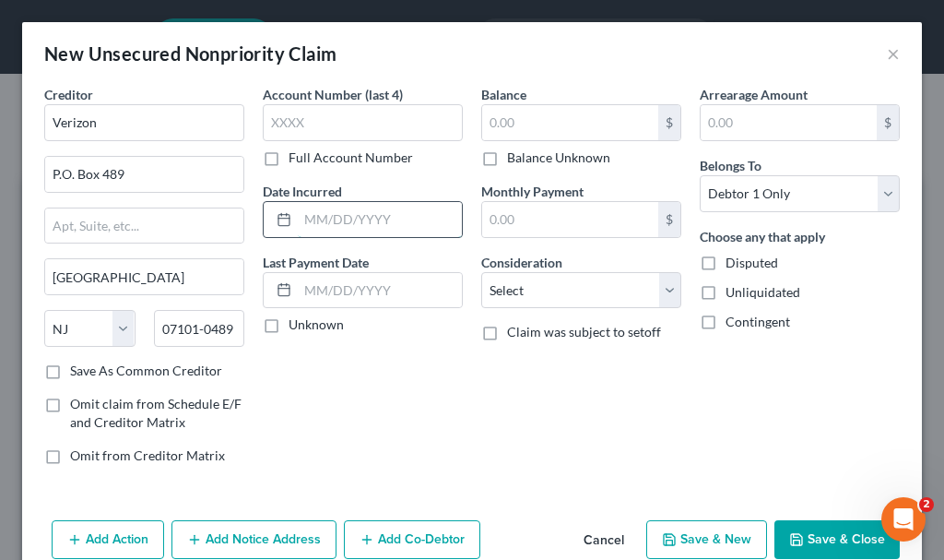
click at [334, 228] on input "text" at bounding box center [380, 219] width 164 height 35
type input "2022"
type input "2,036"
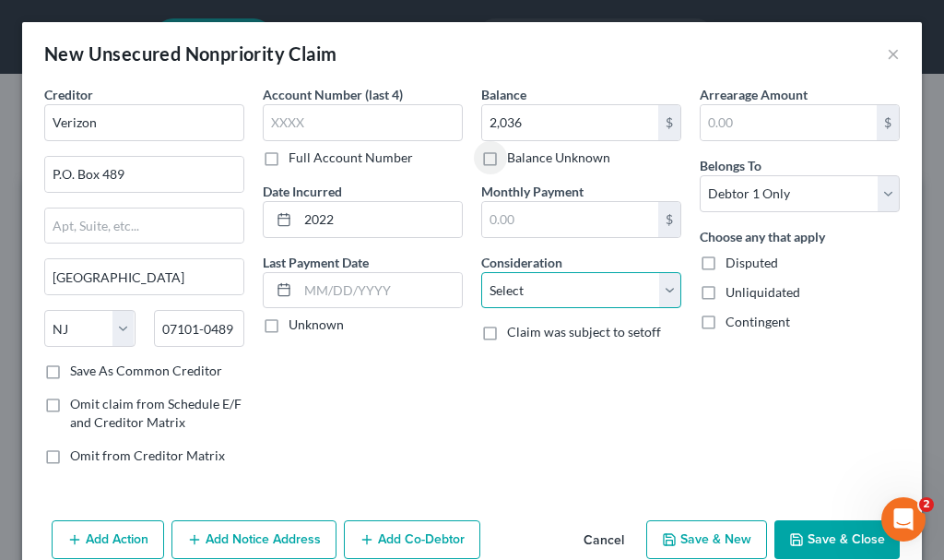
click at [527, 286] on select "Select Cable / Satellite Services Collection Agency Credit Card Debt Debt Couns…" at bounding box center [581, 290] width 200 height 37
select select "19"
click at [481, 272] on select "Select Cable / Satellite Services Collection Agency Credit Card Debt Debt Couns…" at bounding box center [581, 290] width 200 height 37
click at [668, 539] on button "Save & New" at bounding box center [706, 539] width 121 height 39
select select "0"
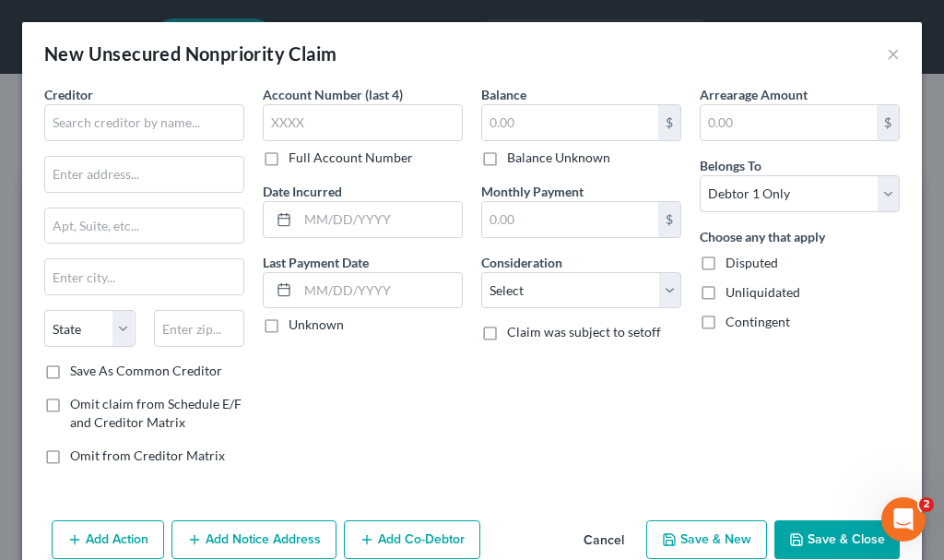
type input "2,036.00"
type input "0.00"
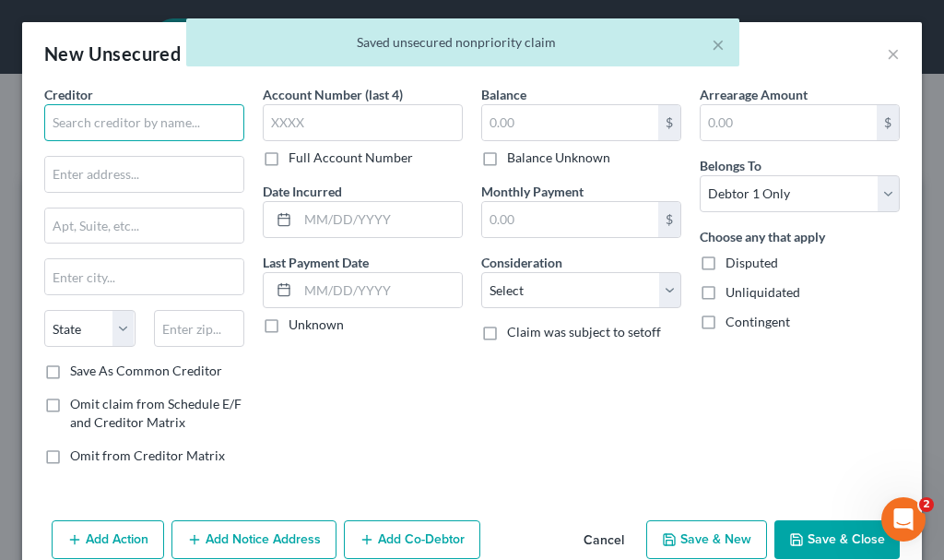
click at [148, 111] on input "text" at bounding box center [144, 122] width 200 height 37
type input "[PERSON_NAME] Fargo"
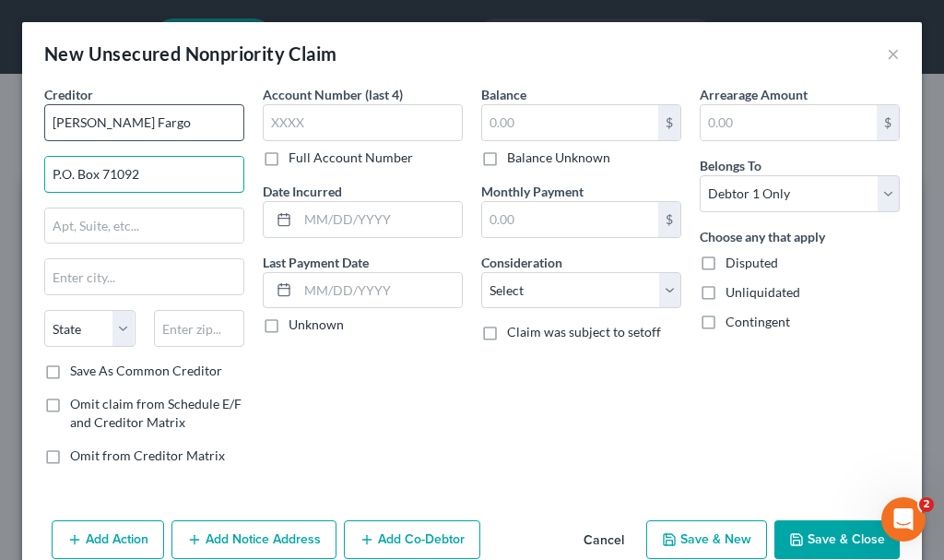
type input "P.O. Box 71092"
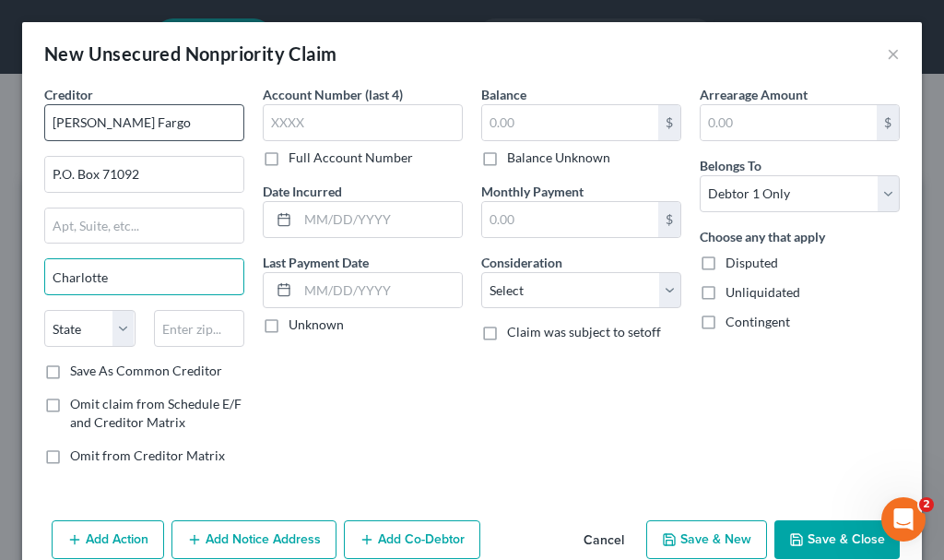
type input "Charlotte"
select select "28"
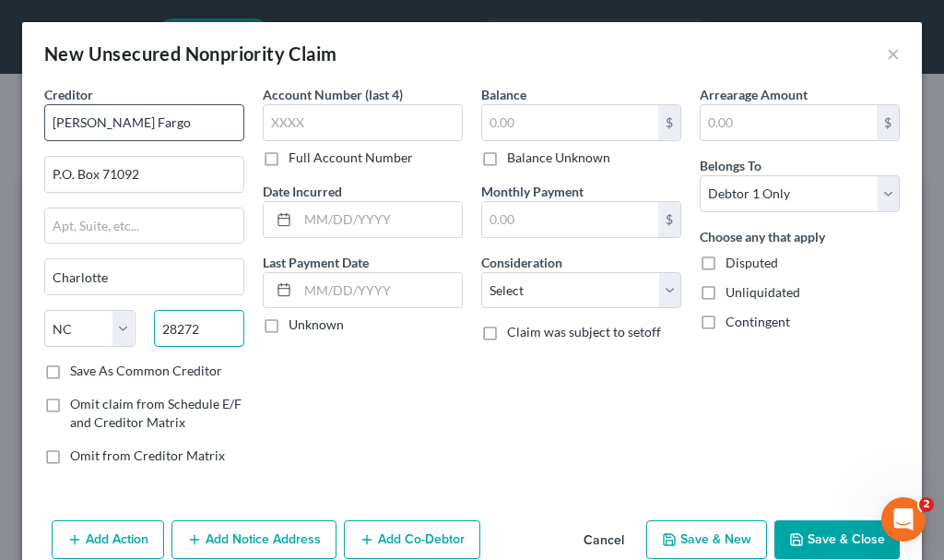
type input "28272"
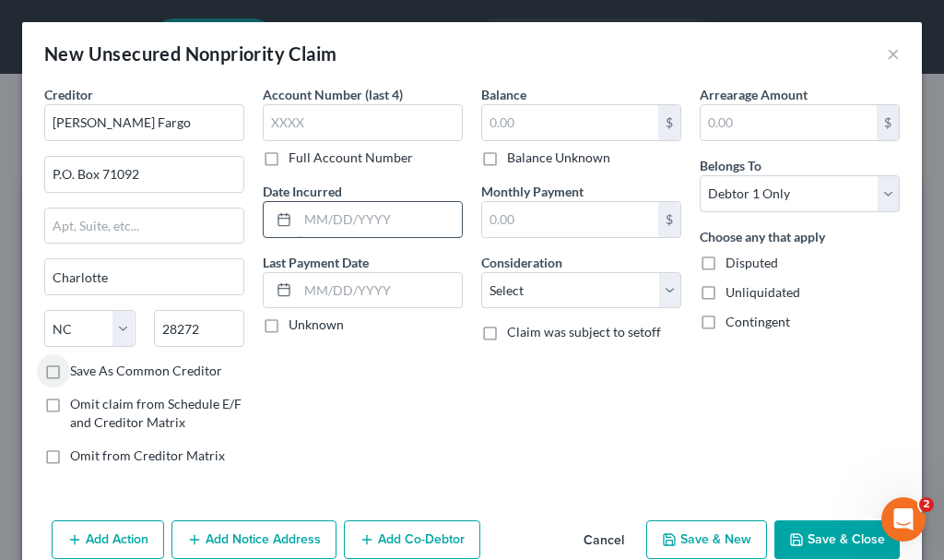
click at [372, 217] on input "text" at bounding box center [380, 219] width 164 height 35
type input "2021"
type input "1,259"
click at [697, 538] on button "Save & New" at bounding box center [706, 539] width 121 height 39
select select "0"
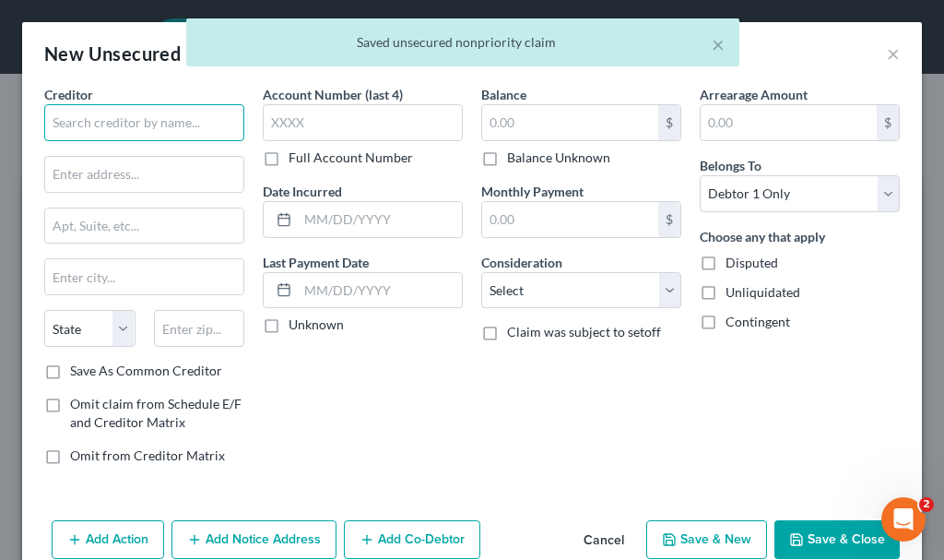
click at [119, 120] on input "text" at bounding box center [144, 122] width 200 height 37
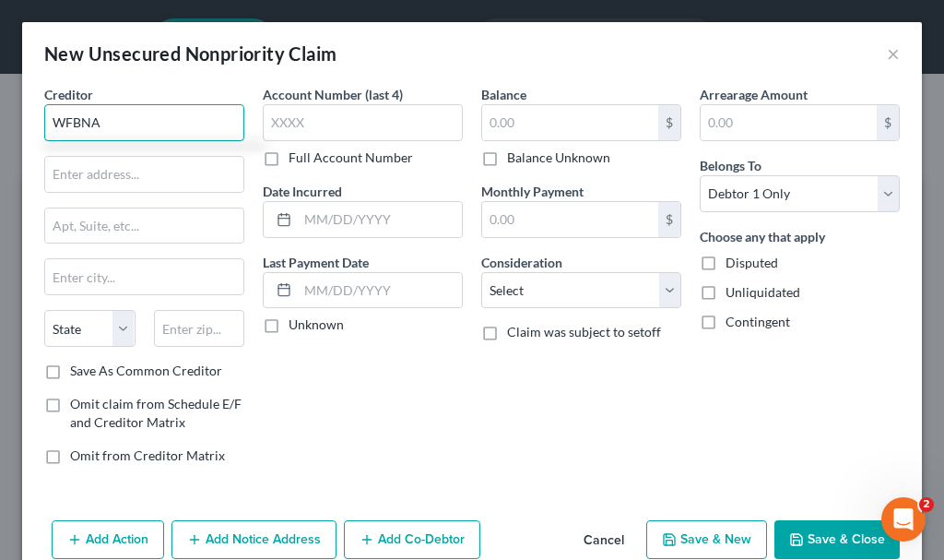
type input "WFBNA"
type input "P.O. Box 393"
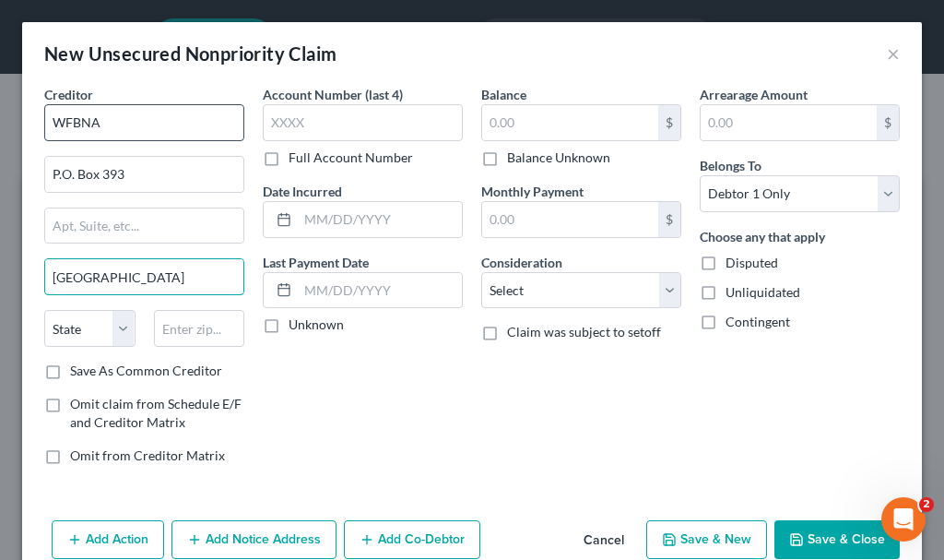
type input "[GEOGRAPHIC_DATA]"
select select "24"
type input "55480"
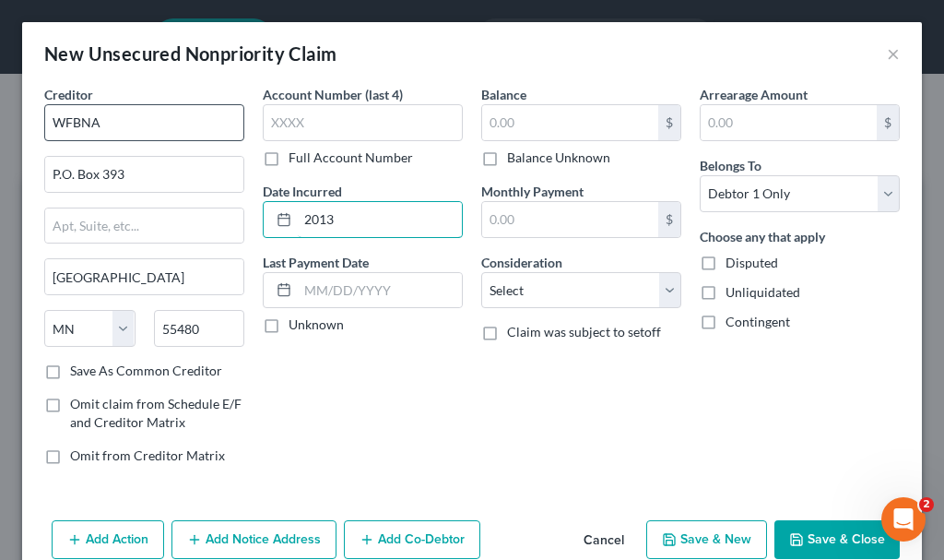
type input "2013"
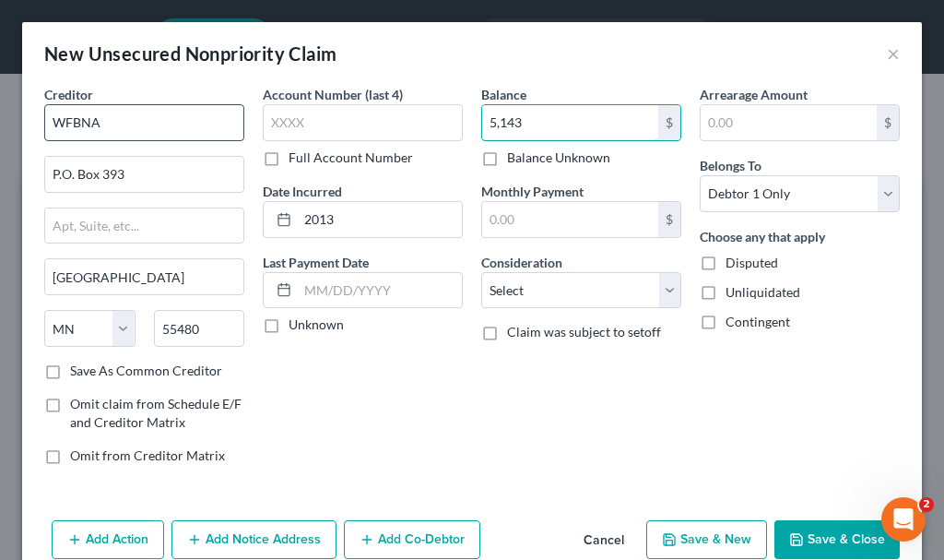
type input "5,143"
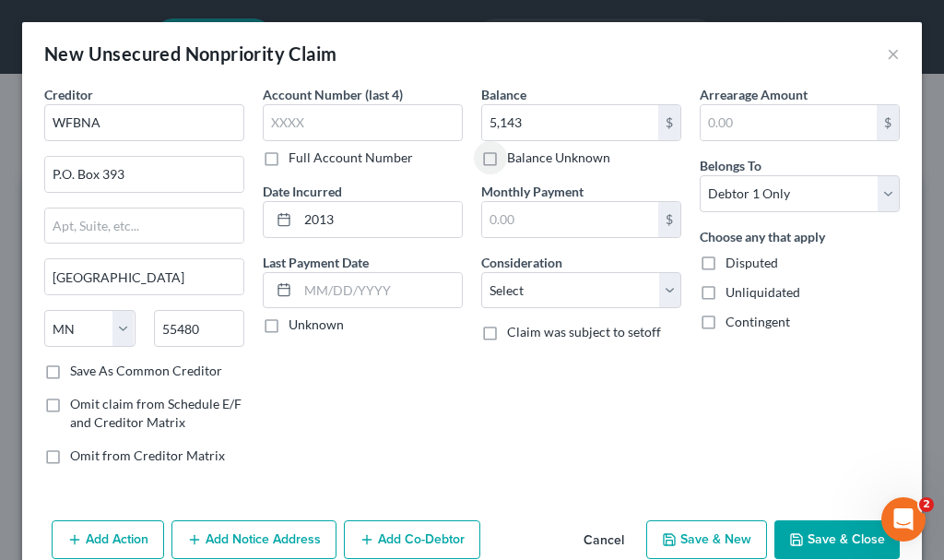
click at [695, 536] on button "Save & New" at bounding box center [706, 539] width 121 height 39
select select "0"
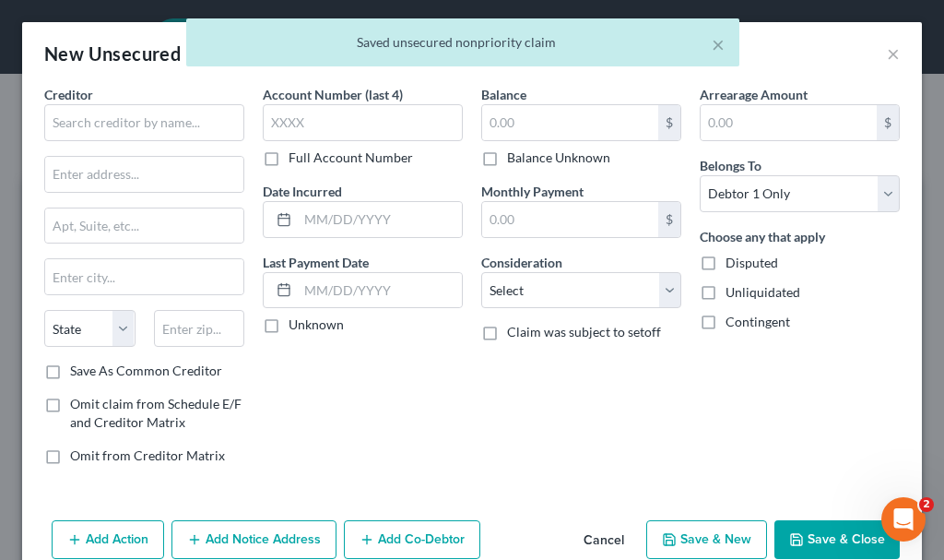
click at [584, 535] on button "Cancel" at bounding box center [604, 540] width 70 height 37
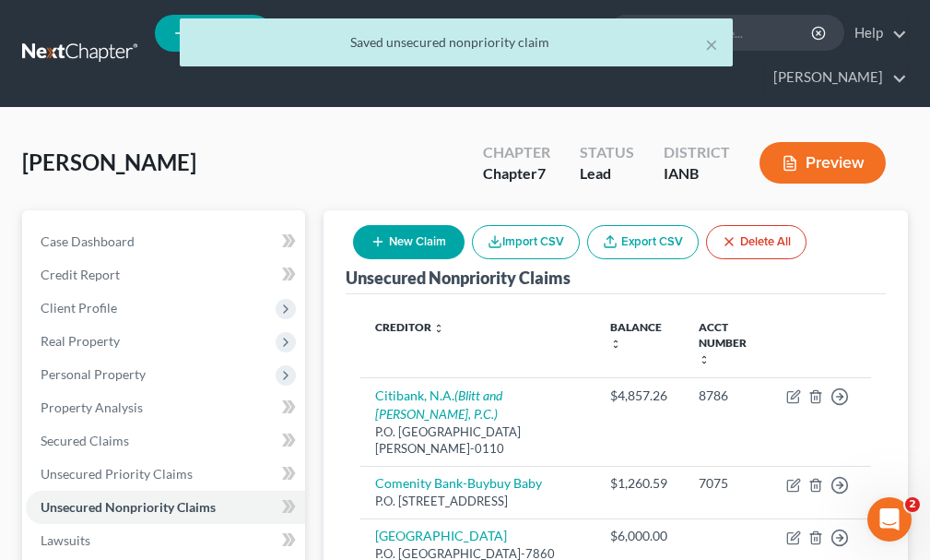
scroll to position [1084, 0]
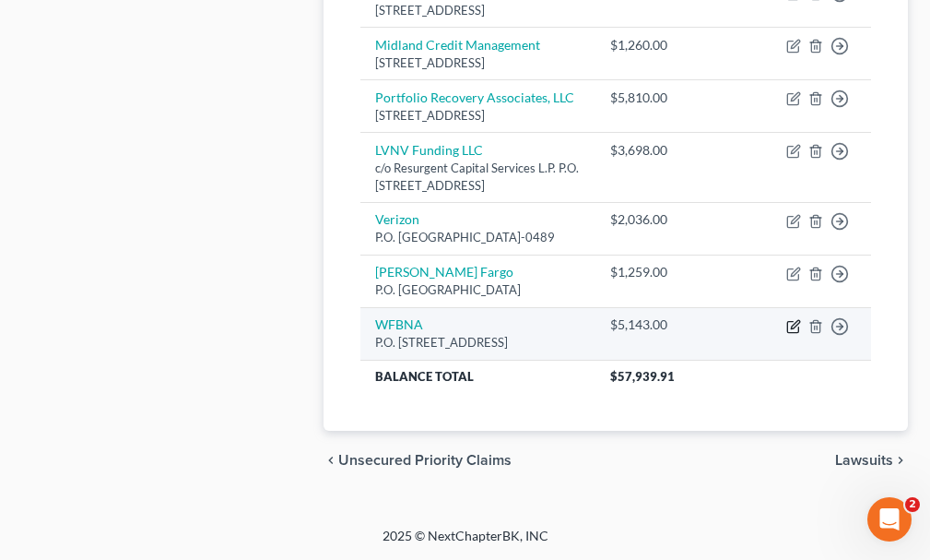
click at [795, 322] on icon "button" at bounding box center [794, 326] width 15 height 15
select select "24"
select select "0"
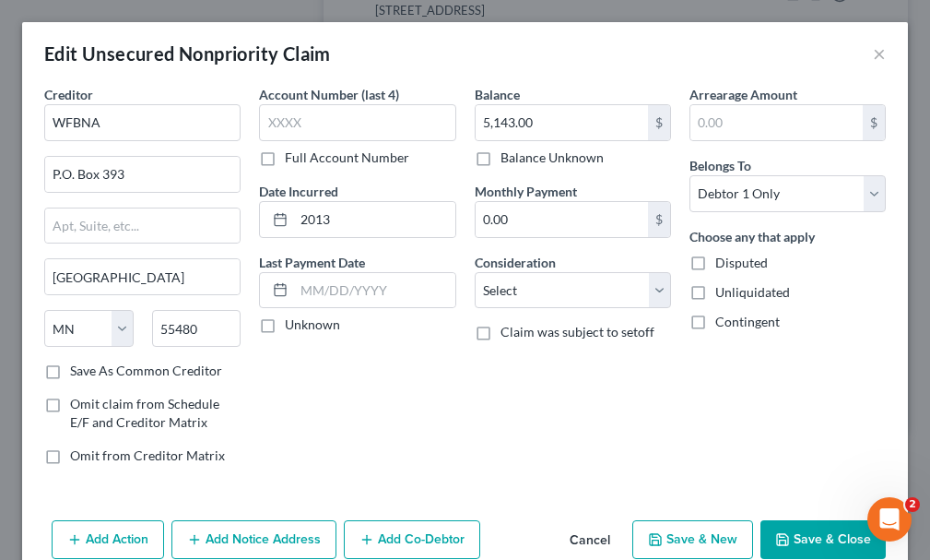
scroll to position [1016, 0]
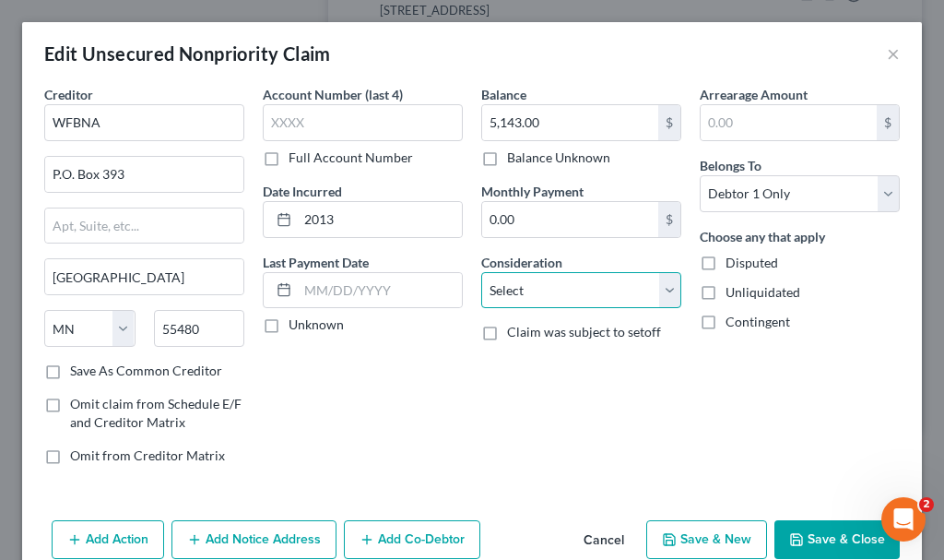
click at [547, 293] on select "Select Cable / Satellite Services Collection Agency Credit Card Debt Debt Couns…" at bounding box center [581, 290] width 200 height 37
select select "2"
click at [481, 272] on select "Select Cable / Satellite Services Collection Agency Credit Card Debt Debt Couns…" at bounding box center [581, 290] width 200 height 37
click at [799, 533] on button "Save & Close" at bounding box center [837, 539] width 125 height 39
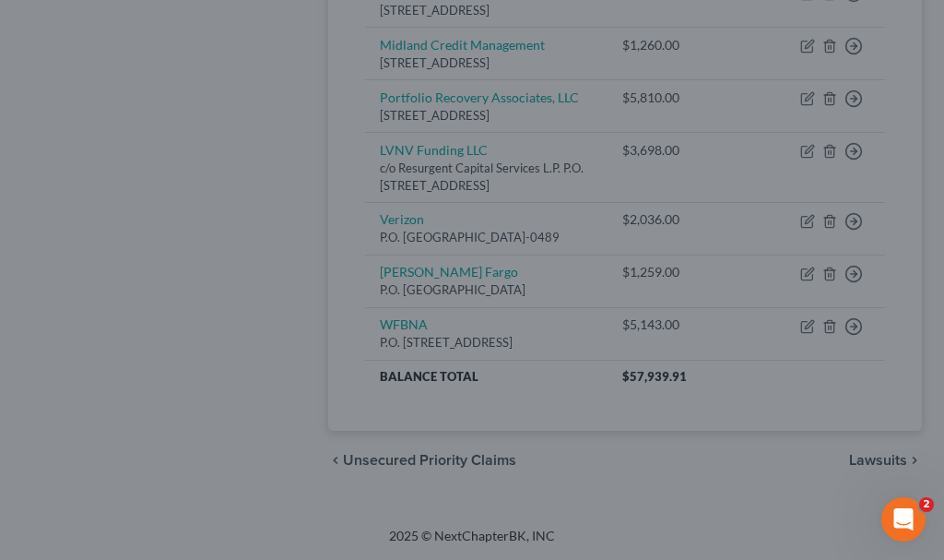
type input "0"
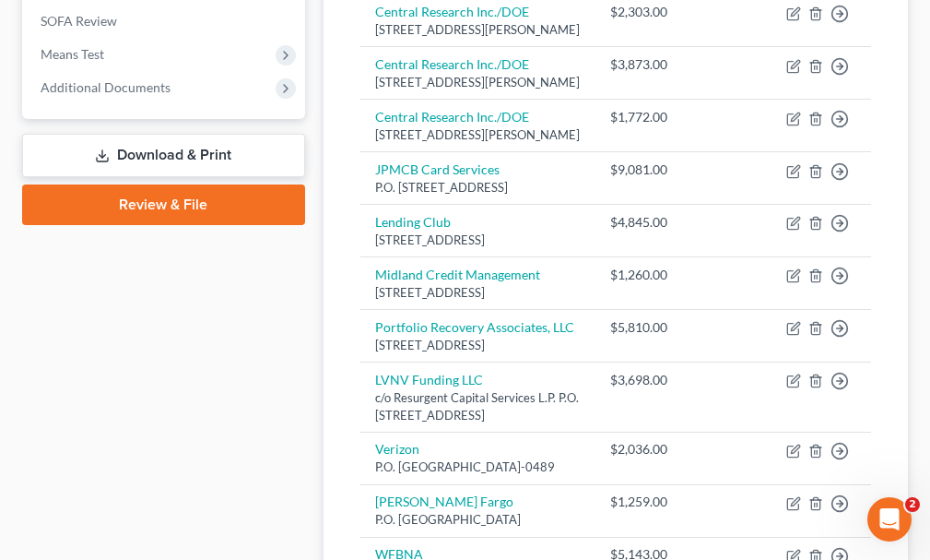
scroll to position [278, 0]
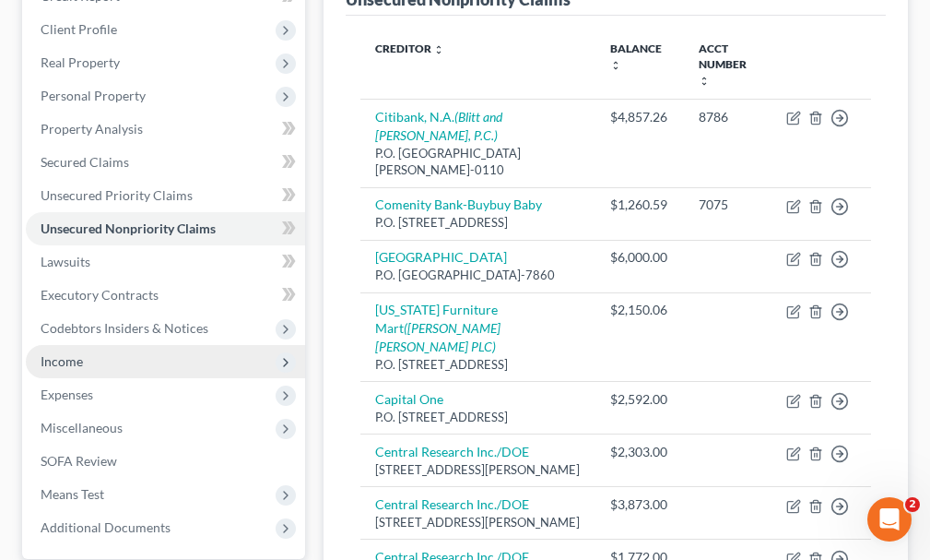
click at [53, 353] on span "Income" at bounding box center [62, 361] width 42 height 16
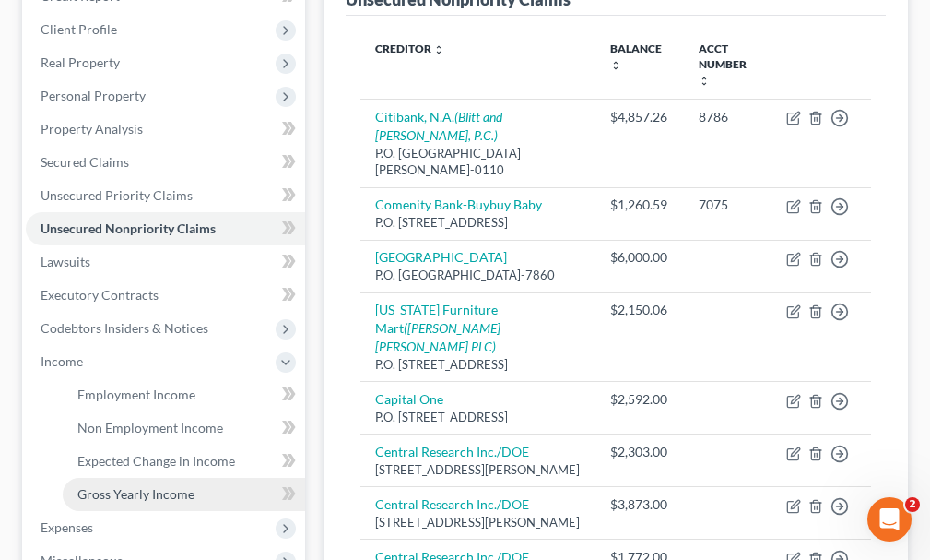
click at [118, 486] on span "Gross Yearly Income" at bounding box center [135, 494] width 117 height 16
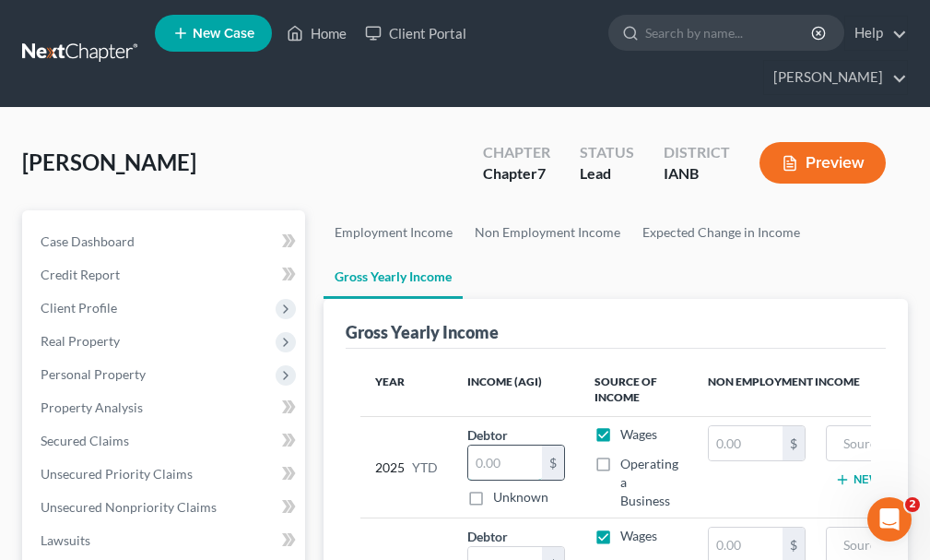
click at [497, 445] on input "text" at bounding box center [505, 462] width 74 height 35
type input "14,962"
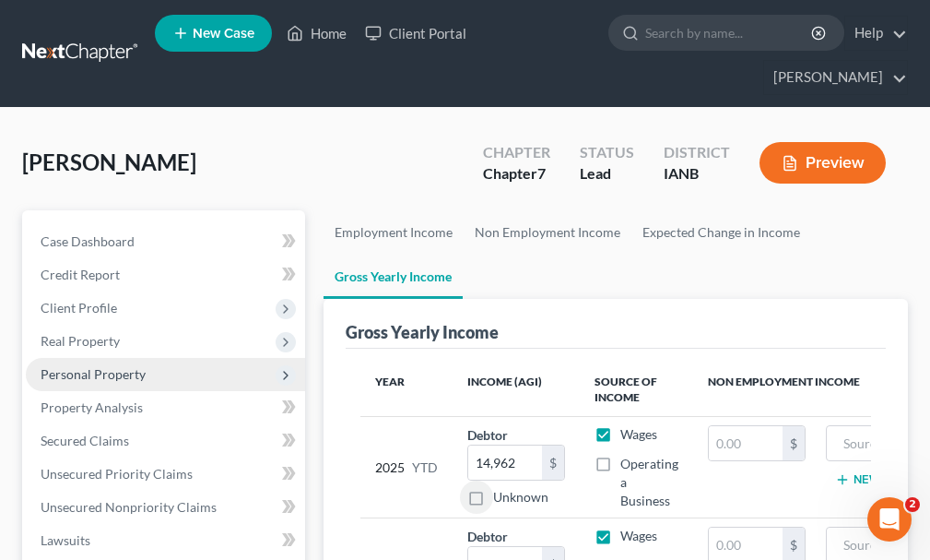
click at [78, 358] on span "Personal Property" at bounding box center [165, 374] width 279 height 33
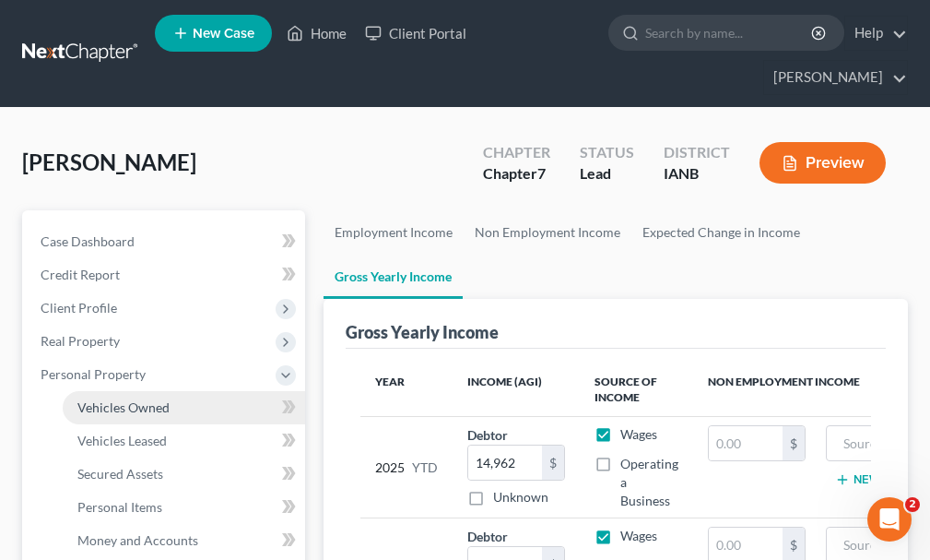
click at [107, 399] on span "Vehicles Owned" at bounding box center [123, 407] width 92 height 16
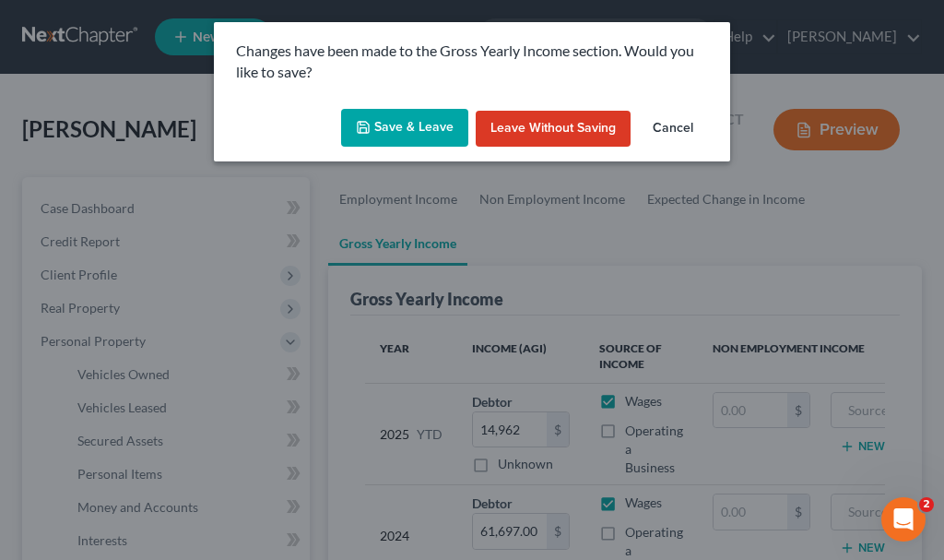
click at [409, 124] on button "Save & Leave" at bounding box center [404, 128] width 127 height 39
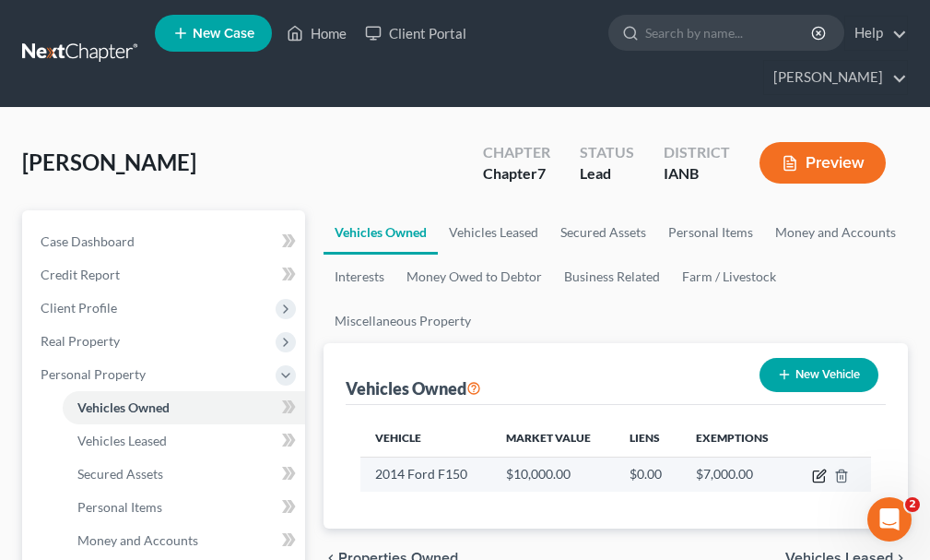
click at [822, 469] on icon "button" at bounding box center [821, 473] width 8 height 8
select select "0"
select select "12"
select select "0"
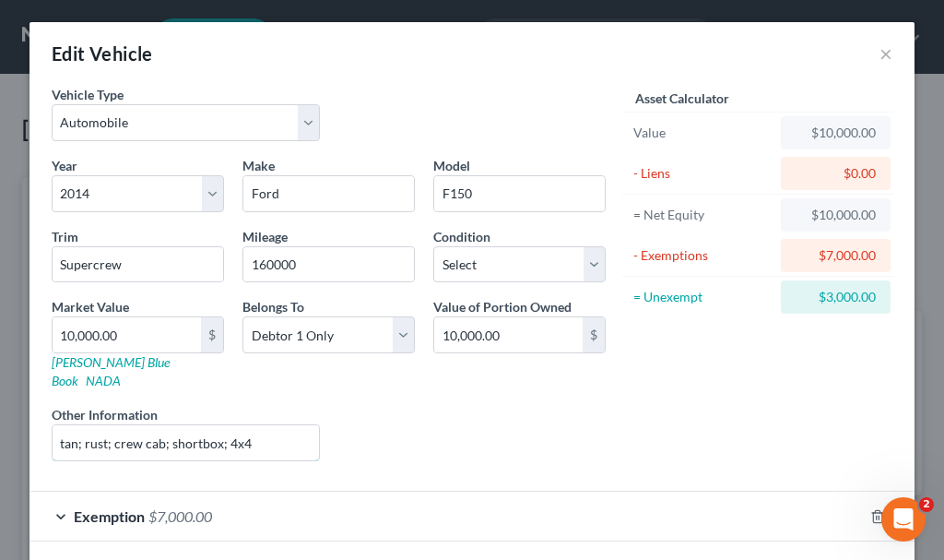
click at [266, 425] on input "tan; rust; crew cab; shortbox; 4x4" at bounding box center [186, 442] width 267 height 35
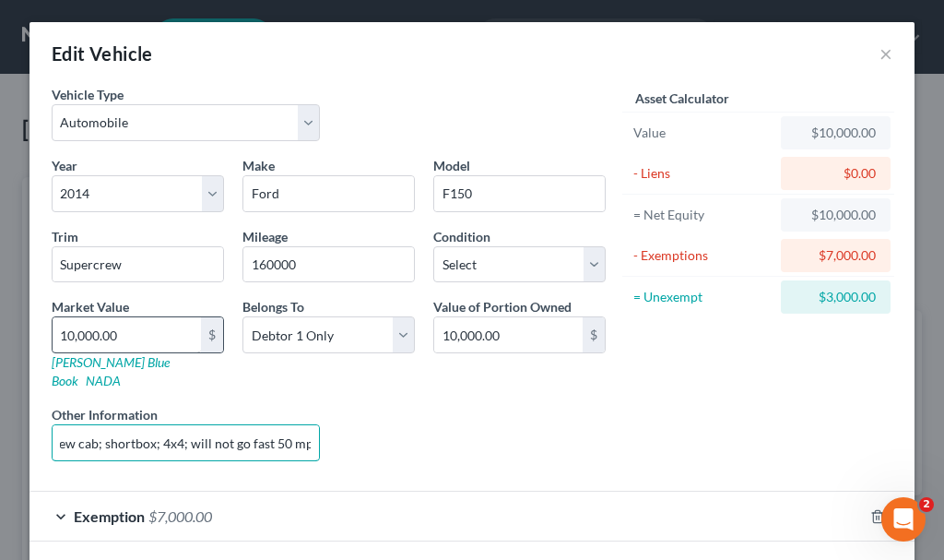
type input "tan; rust; crew cab; shortbox; 4x4; will not go fast 50 mph"
click at [122, 338] on input "10,000.00" at bounding box center [127, 334] width 148 height 35
type input "5"
type input "5.00"
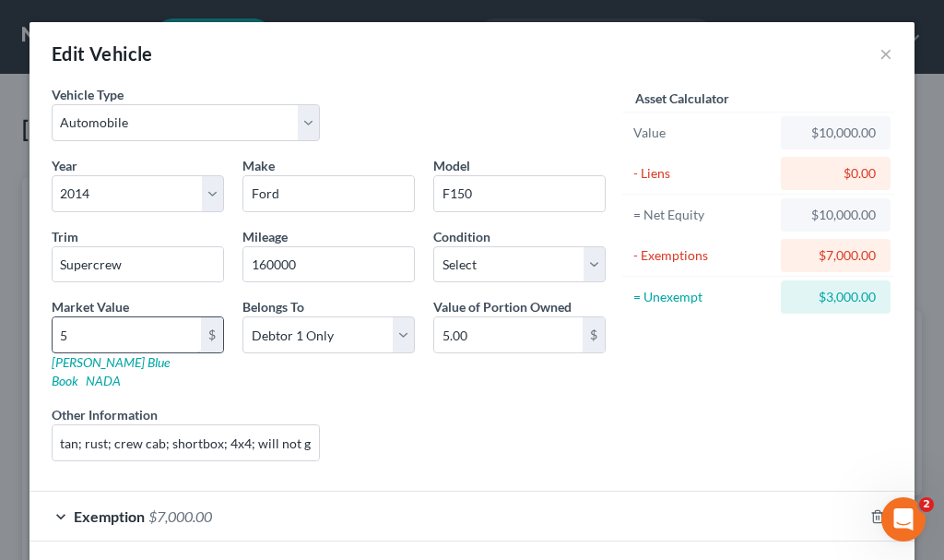
type input "54"
type input "54.00"
type input "540"
type input "540.00"
type input "5400"
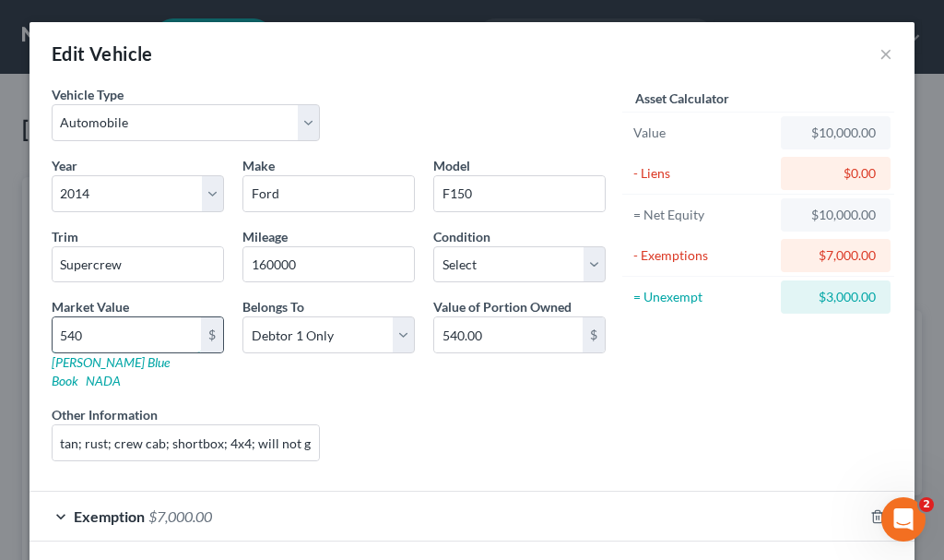
type input "5,400.00"
type input "5,400"
click at [178, 507] on span "$7,000.00" at bounding box center [180, 516] width 64 height 18
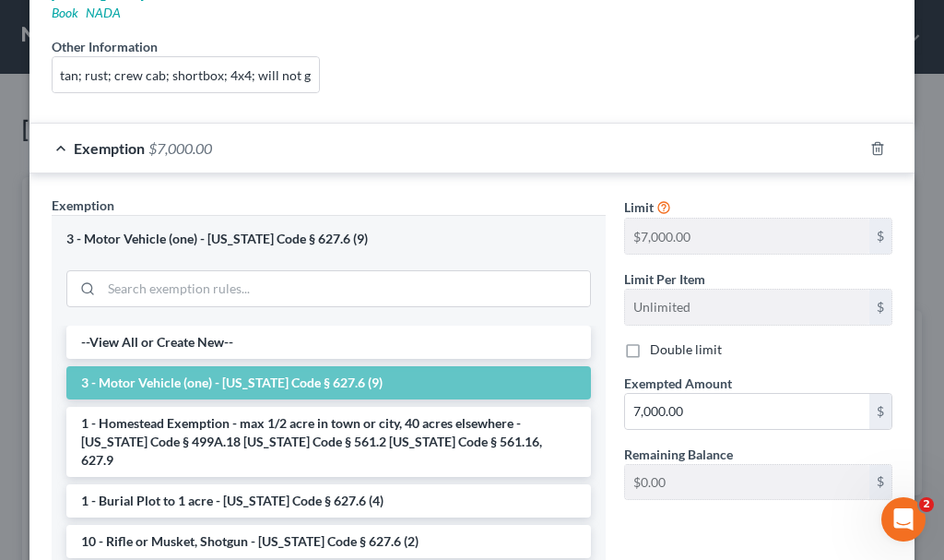
scroll to position [369, 0]
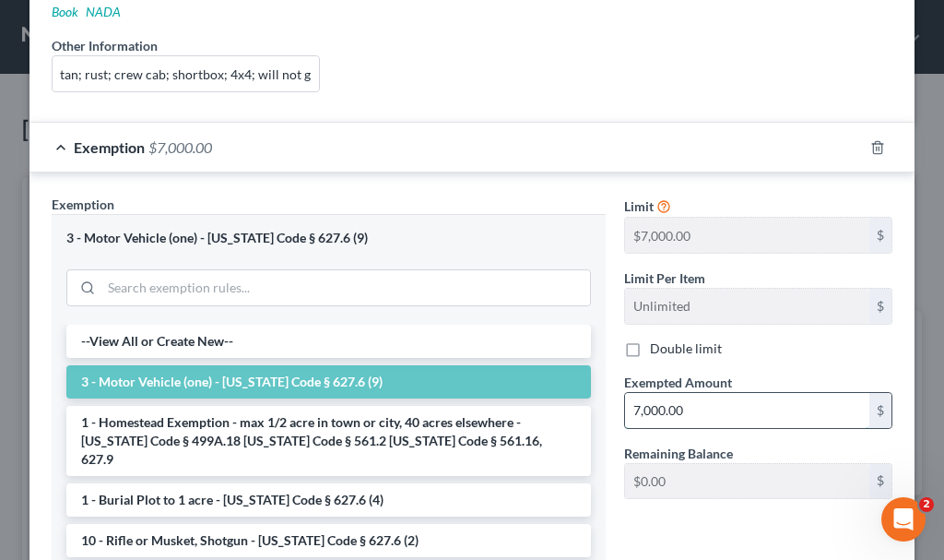
click at [696, 397] on input "7,000.00" at bounding box center [747, 410] width 244 height 35
type input "5,400"
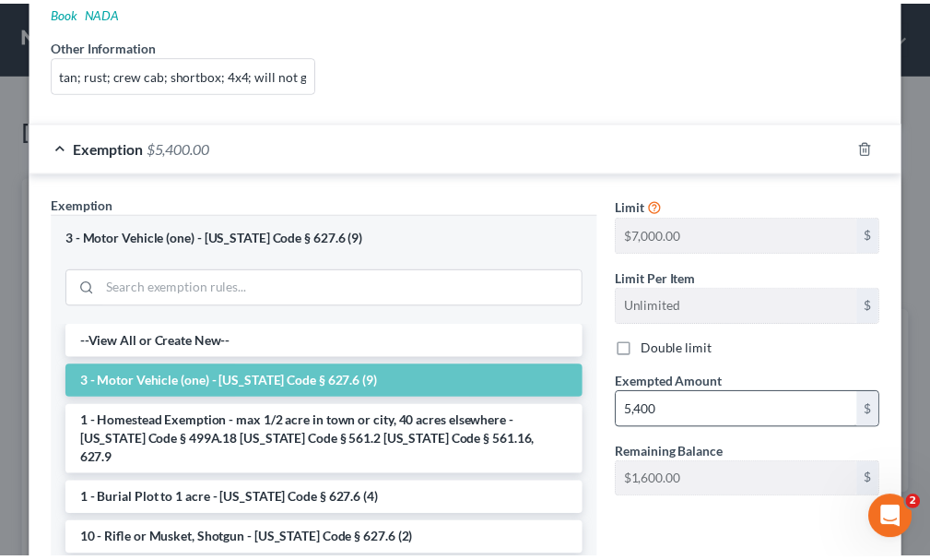
scroll to position [541, 0]
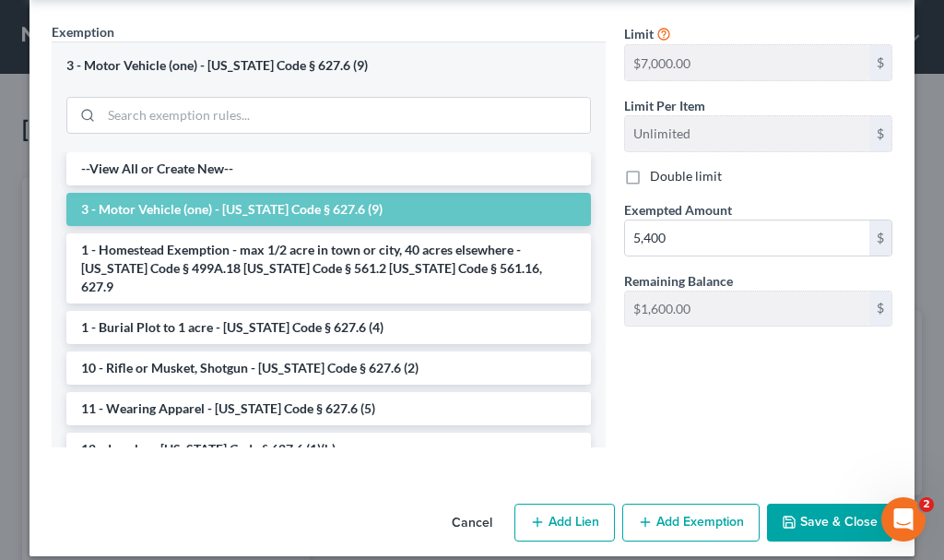
click at [784, 516] on icon "button" at bounding box center [789, 521] width 11 height 11
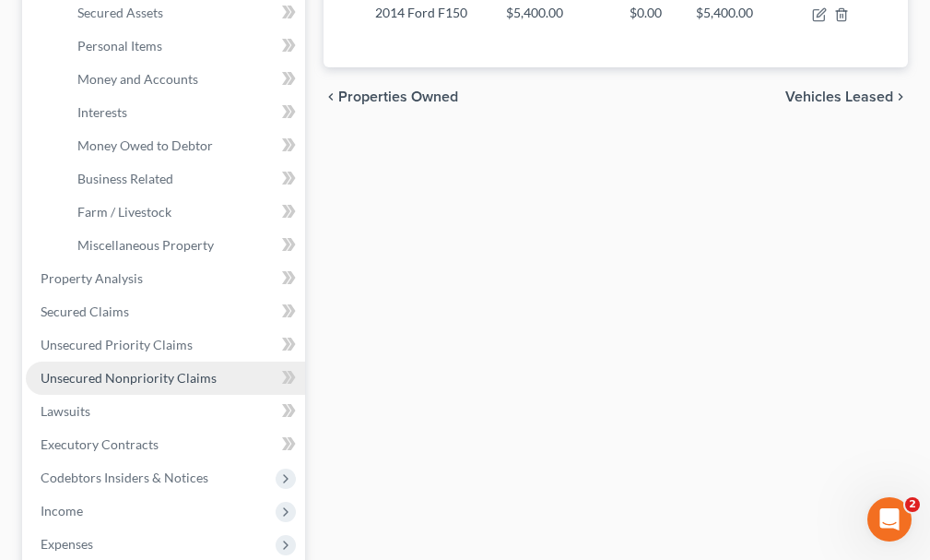
click at [114, 361] on link "Unsecured Nonpriority Claims" at bounding box center [165, 377] width 279 height 33
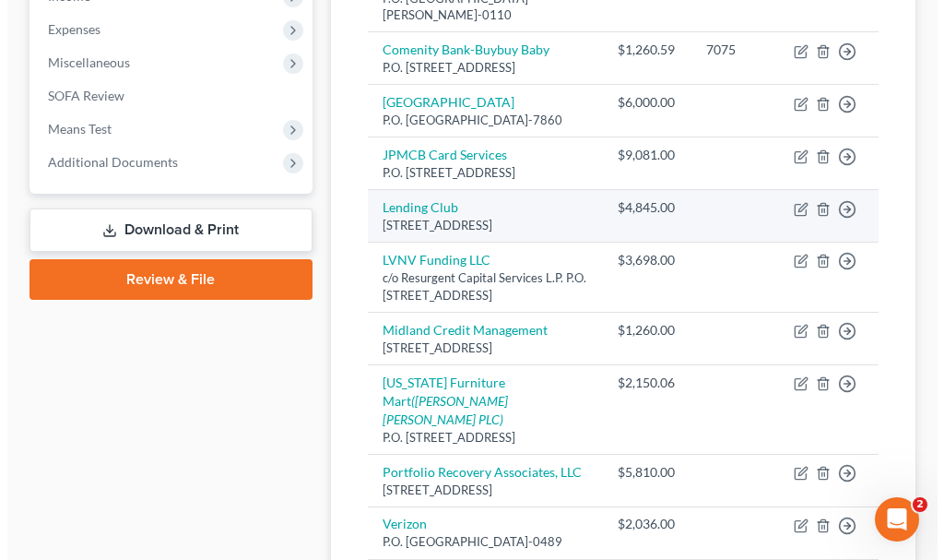
scroll to position [738, 0]
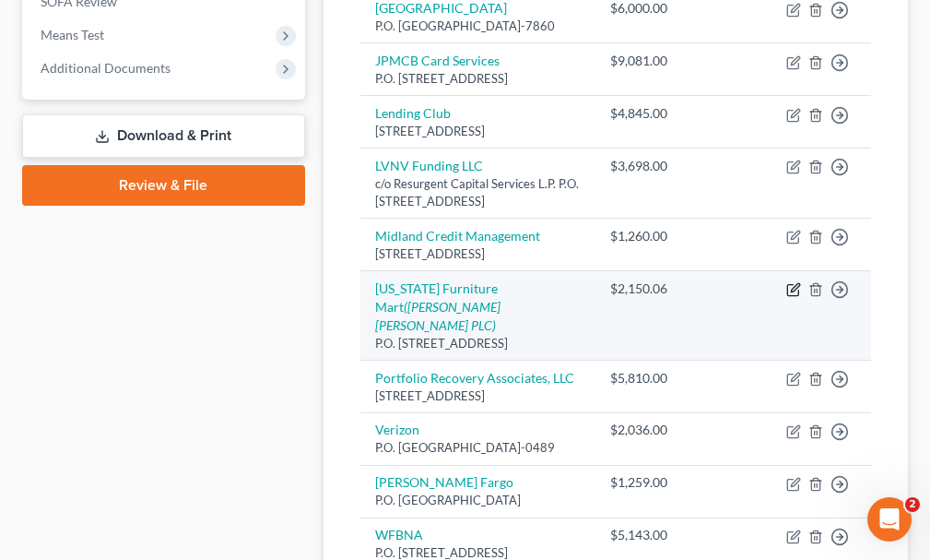
click at [796, 297] on icon "button" at bounding box center [794, 289] width 15 height 15
select select "30"
select select "14"
select select "0"
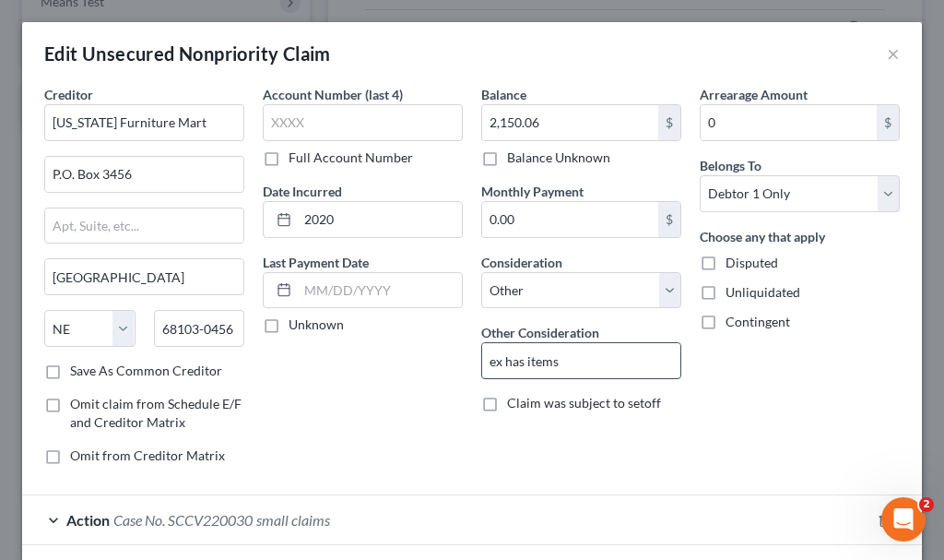
click at [591, 360] on input "ex has items" at bounding box center [581, 360] width 198 height 35
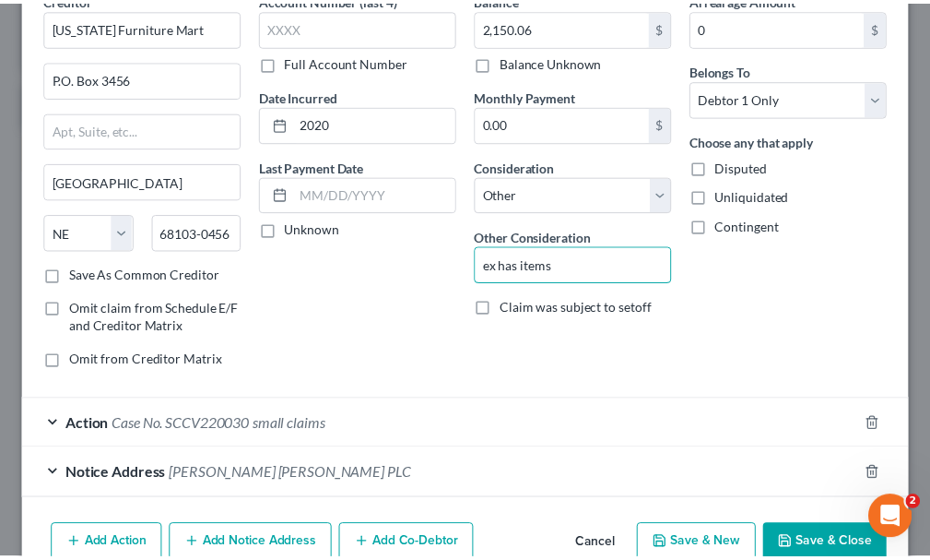
scroll to position [190, 0]
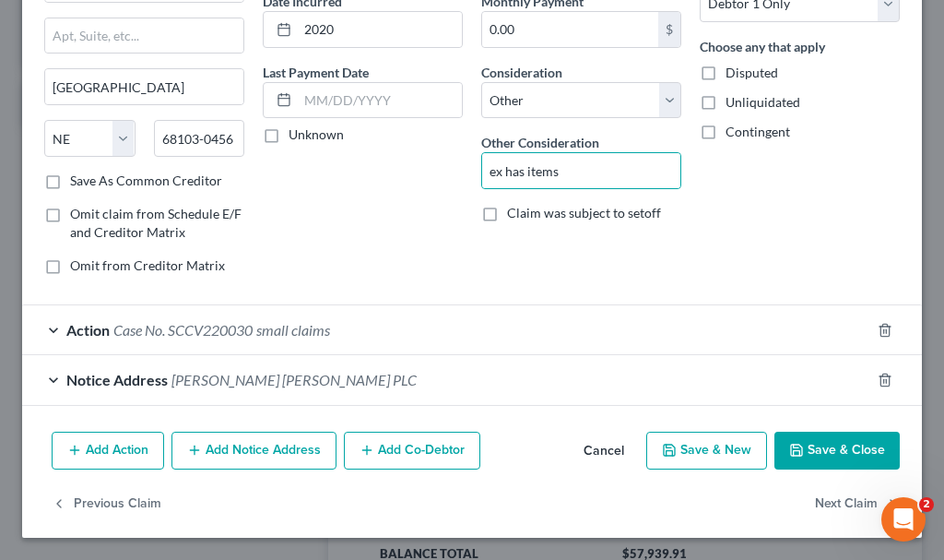
click at [797, 456] on button "Save & Close" at bounding box center [837, 451] width 125 height 39
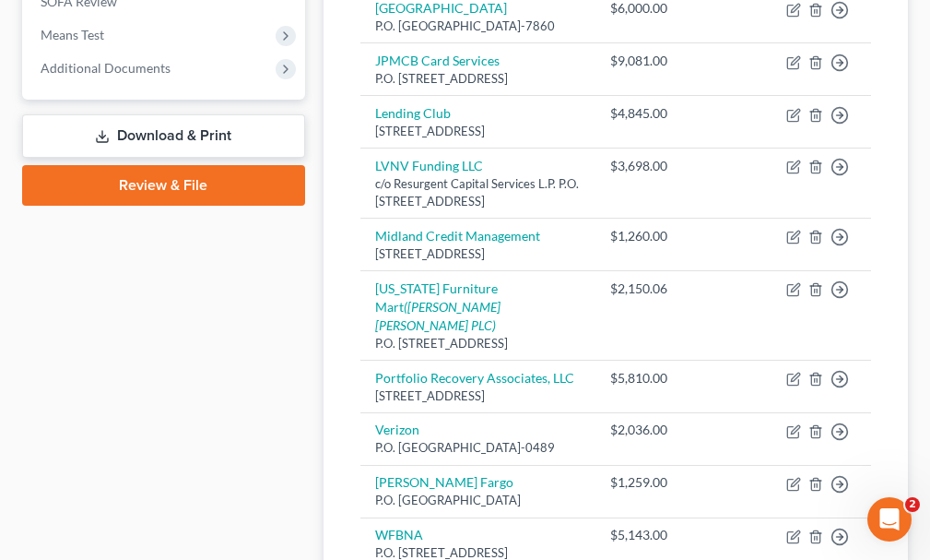
scroll to position [277, 0]
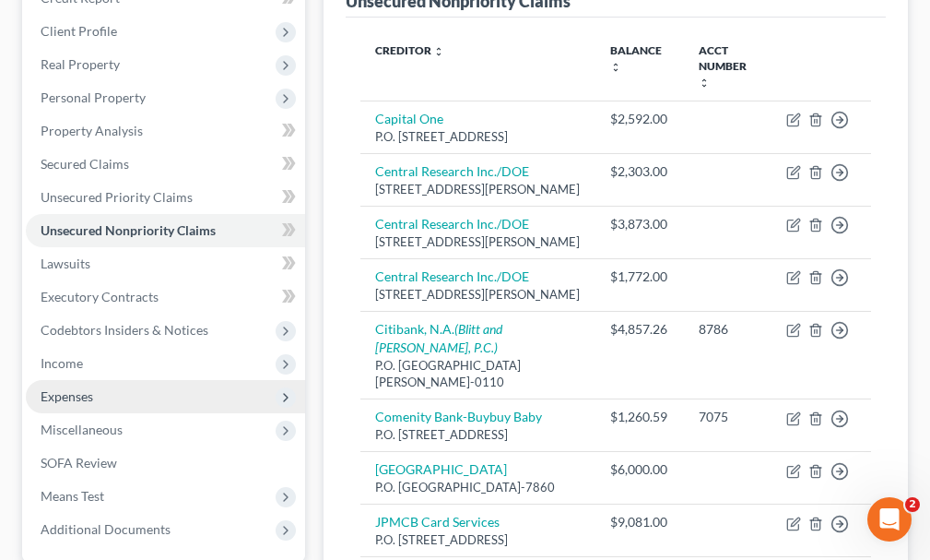
click at [53, 388] on span "Expenses" at bounding box center [67, 396] width 53 height 16
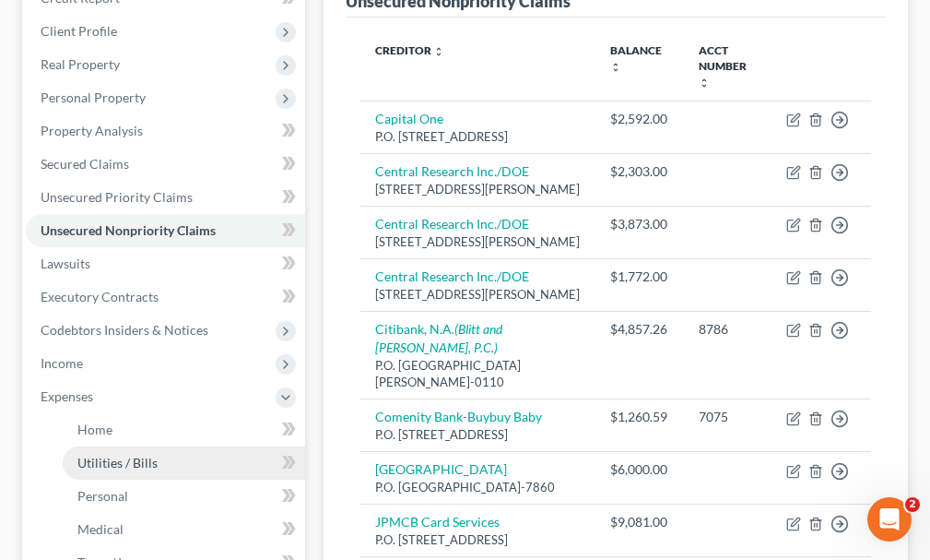
click at [103, 455] on span "Utilities / Bills" at bounding box center [117, 463] width 80 height 16
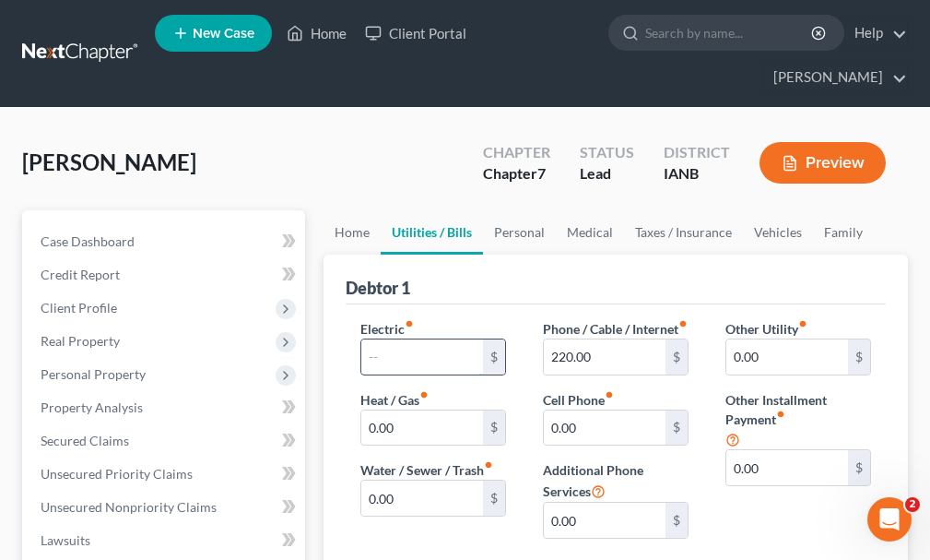
click at [412, 339] on input "text" at bounding box center [422, 356] width 122 height 35
type input "100"
type input "150"
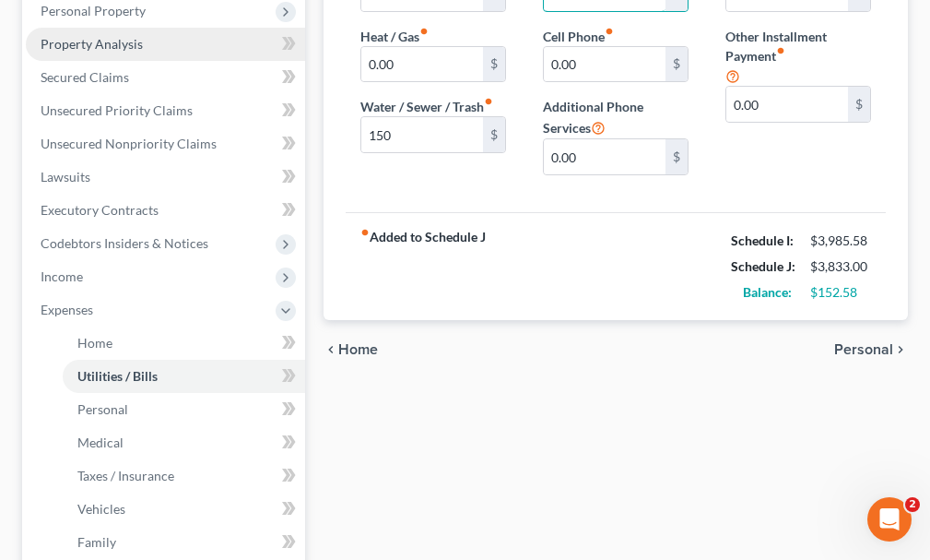
scroll to position [369, 0]
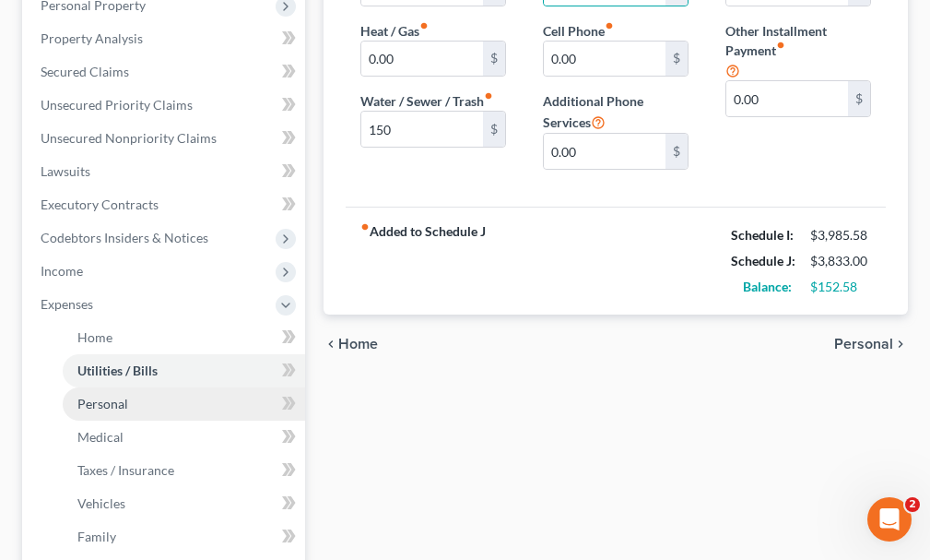
click at [98, 396] on span "Personal" at bounding box center [102, 404] width 51 height 16
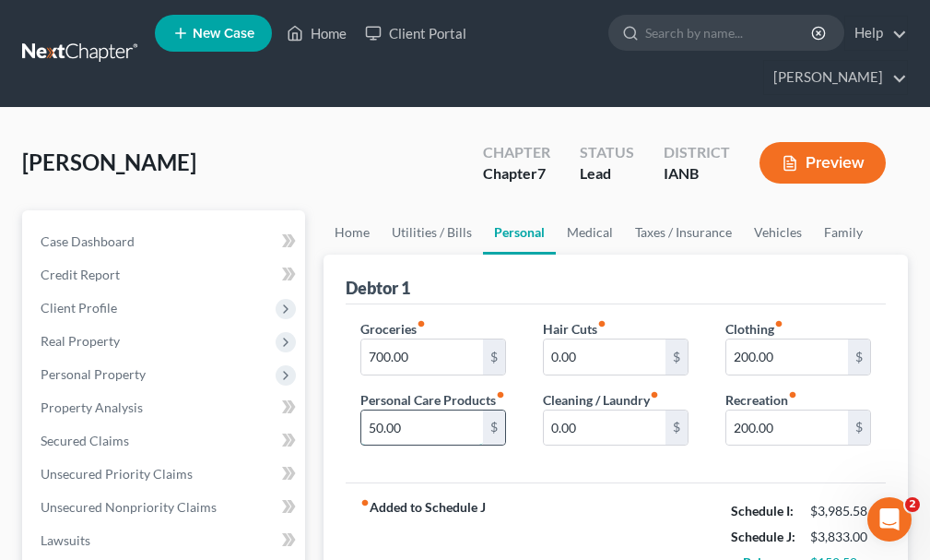
click at [417, 418] on input "50.00" at bounding box center [422, 427] width 122 height 35
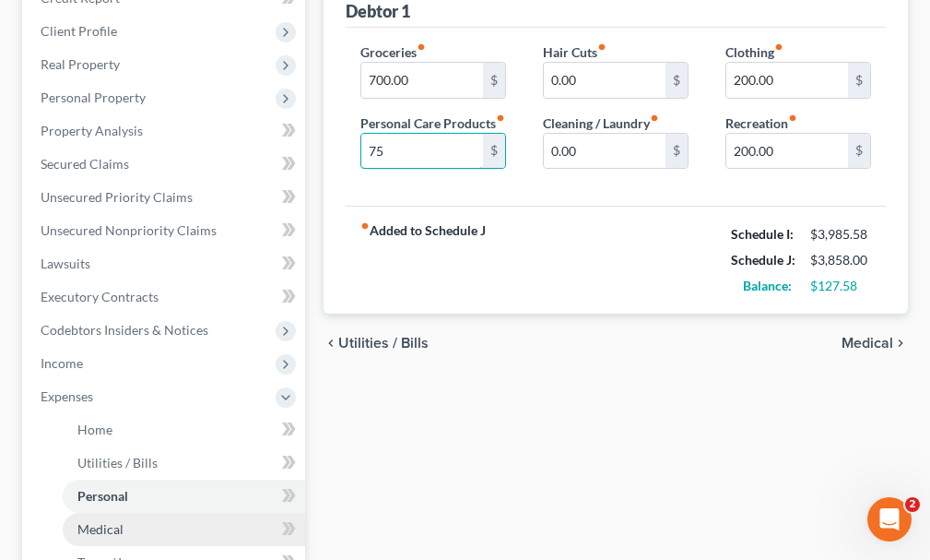
type input "75"
click at [99, 521] on span "Medical" at bounding box center [100, 529] width 46 height 16
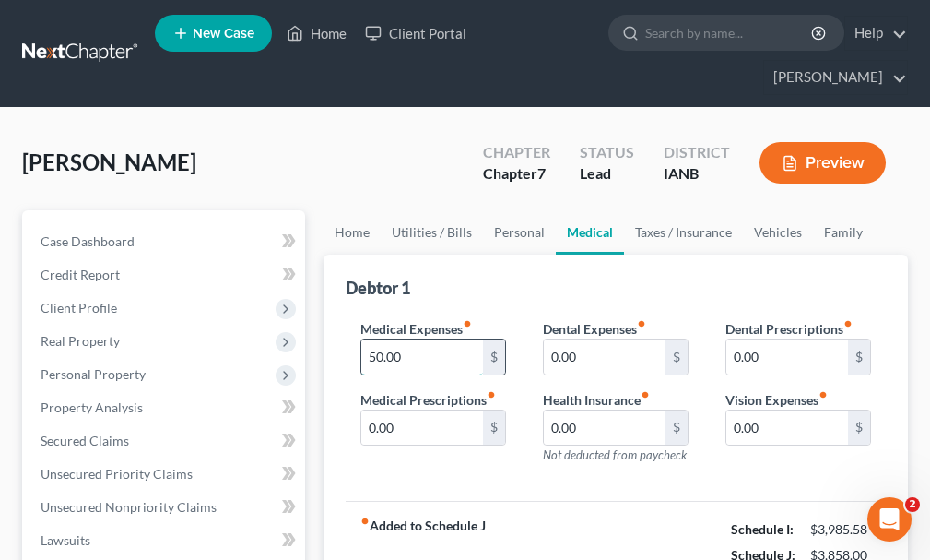
click at [417, 339] on input "50.00" at bounding box center [422, 356] width 122 height 35
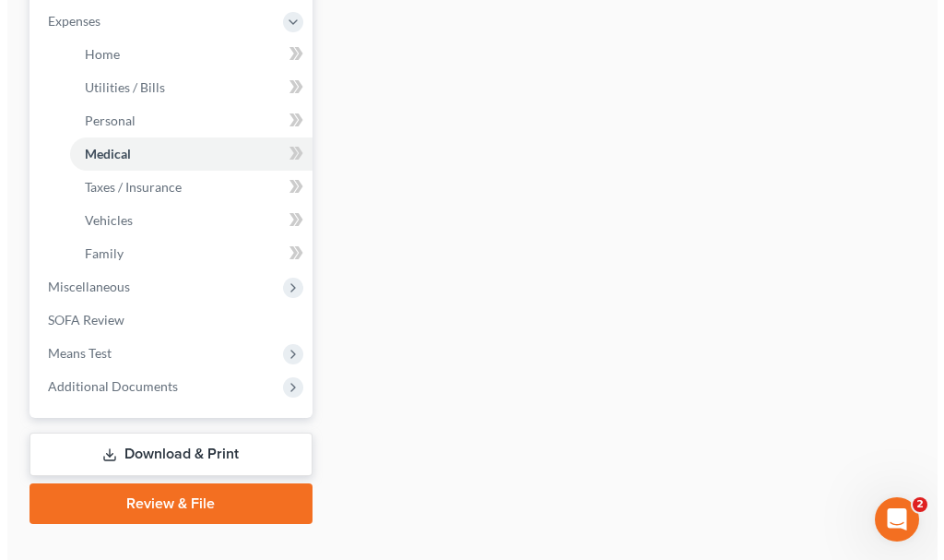
scroll to position [653, 0]
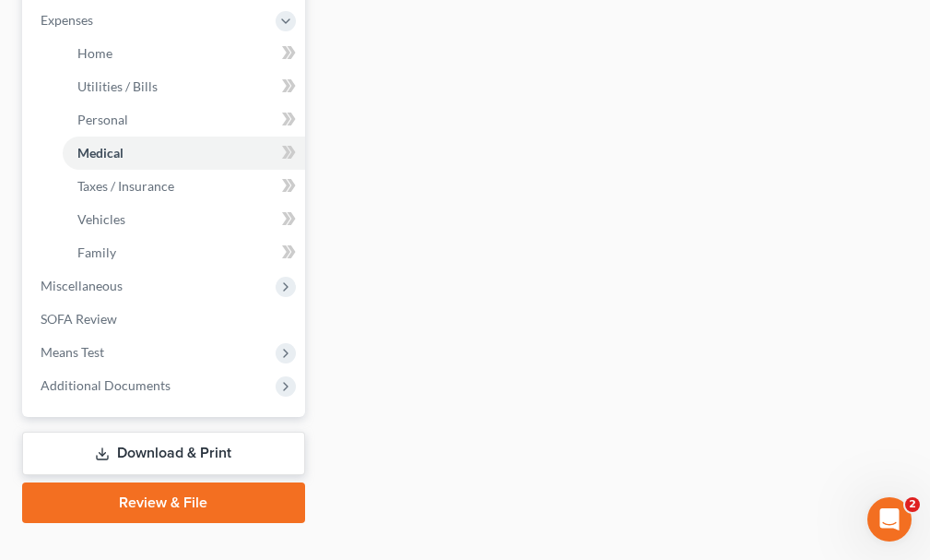
click at [145, 432] on link "Download & Print" at bounding box center [163, 453] width 283 height 43
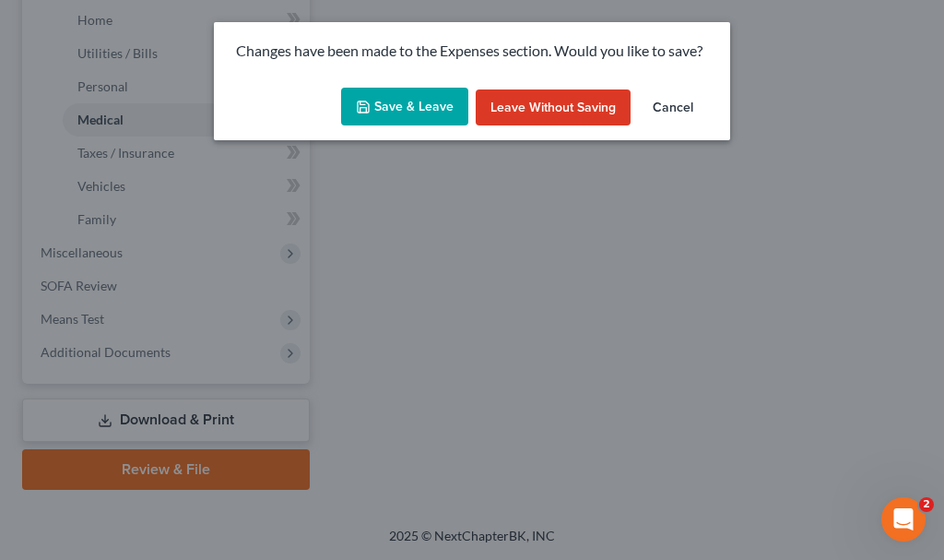
click at [393, 92] on button "Save & Leave" at bounding box center [404, 107] width 127 height 39
type input "75.00"
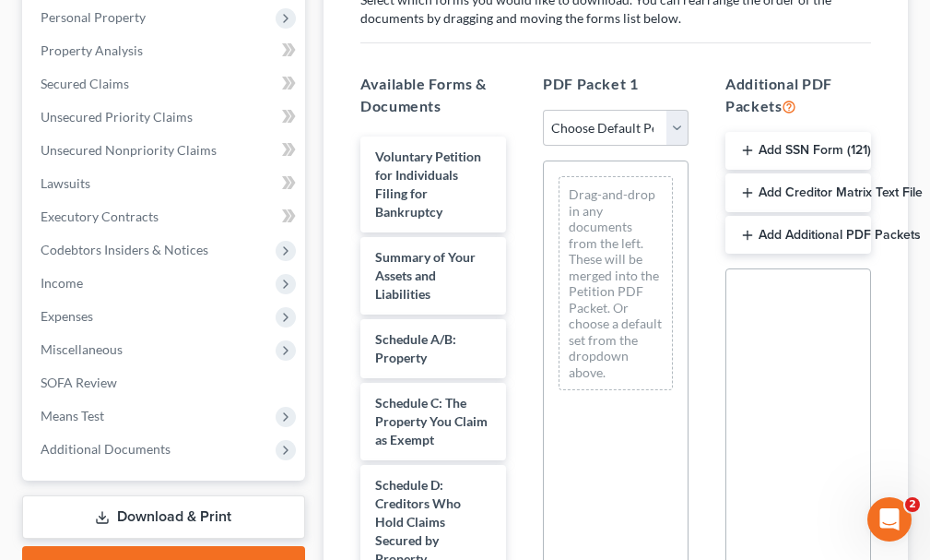
scroll to position [369, 0]
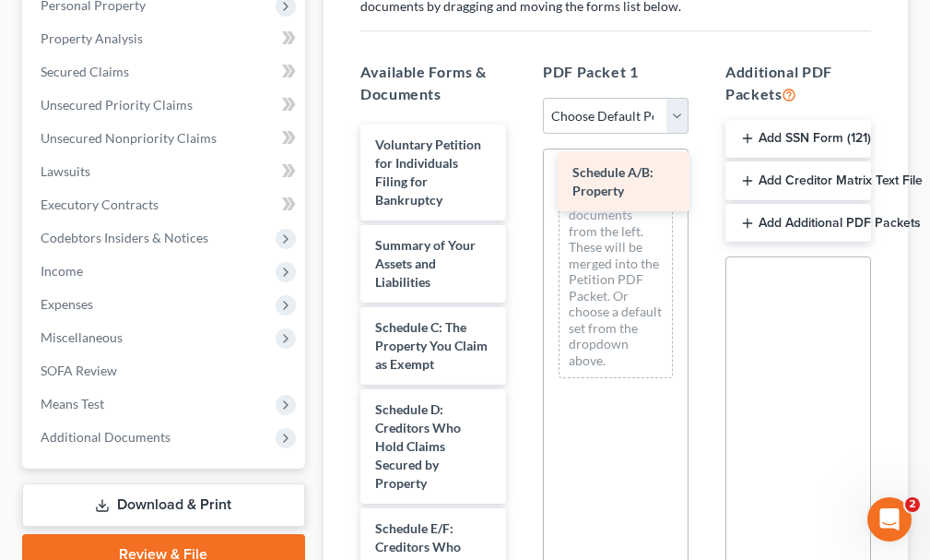
drag, startPoint x: 401, startPoint y: 302, endPoint x: 598, endPoint y: 181, distance: 231.9
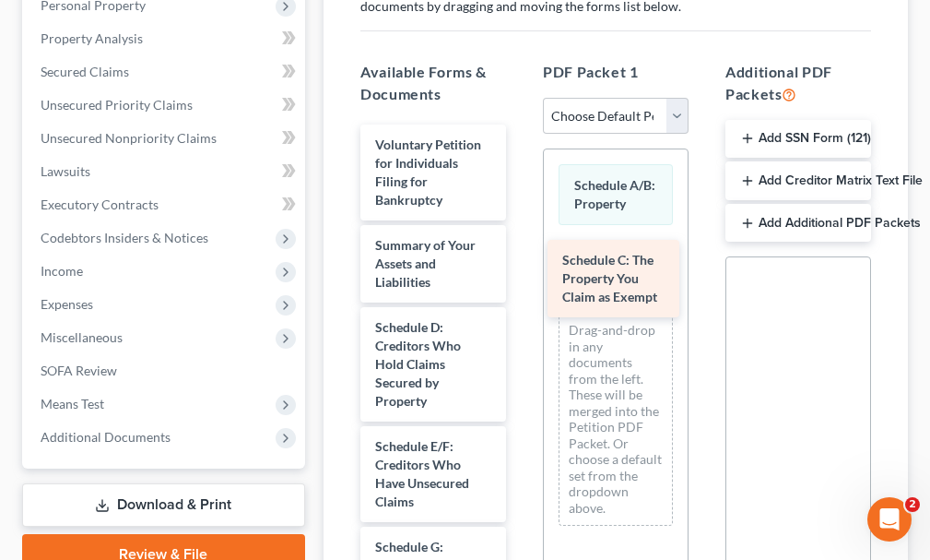
drag, startPoint x: 404, startPoint y: 315, endPoint x: 591, endPoint y: 281, distance: 190.3
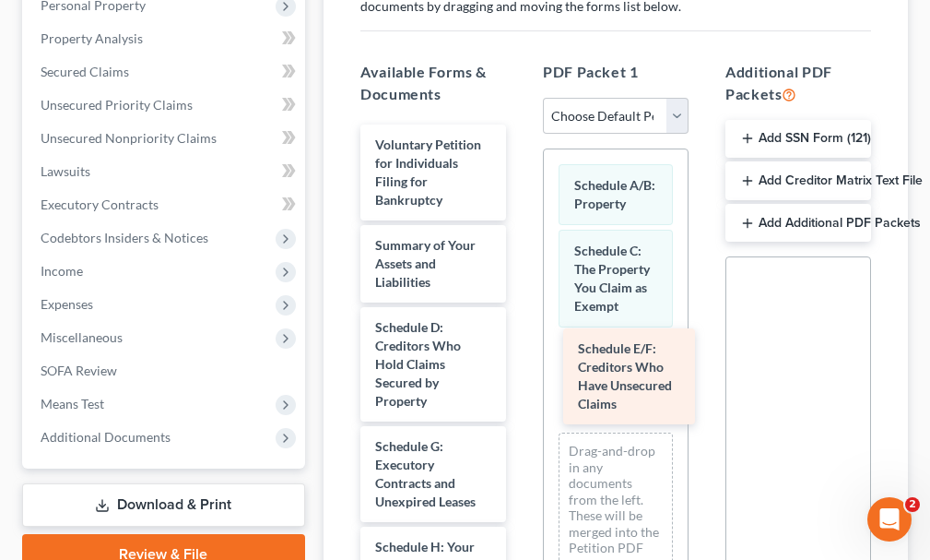
drag, startPoint x: 411, startPoint y: 447, endPoint x: 616, endPoint y: 382, distance: 214.9
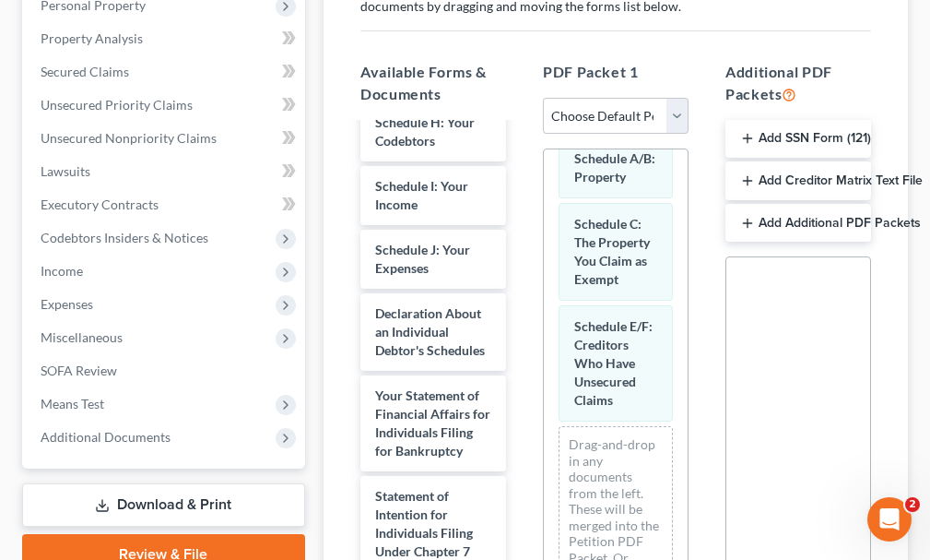
scroll to position [432, 0]
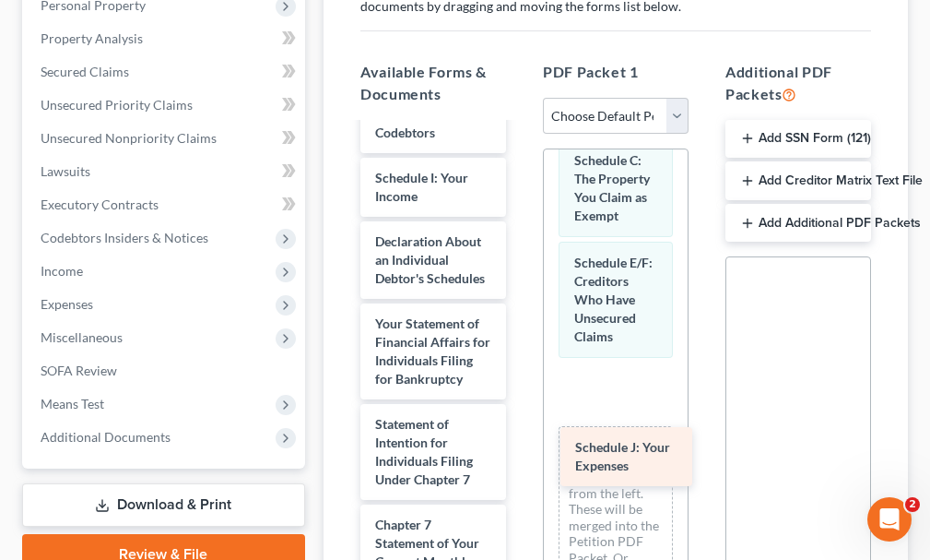
drag, startPoint x: 406, startPoint y: 206, endPoint x: 607, endPoint y: 444, distance: 312.2
click at [521, 444] on div "Schedule J: Your Expenses Voluntary Petition for Individuals Filing for Bankrup…" at bounding box center [433, 310] width 175 height 1237
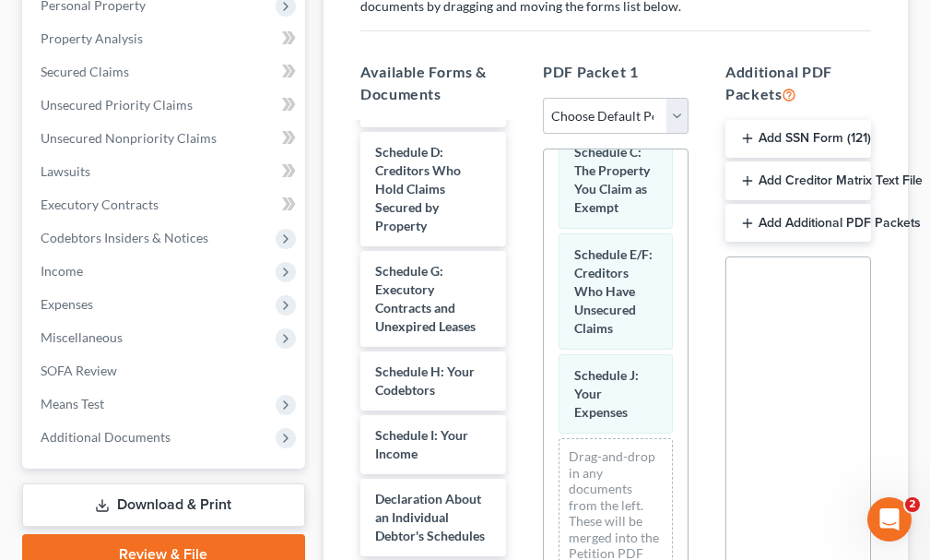
scroll to position [0, 0]
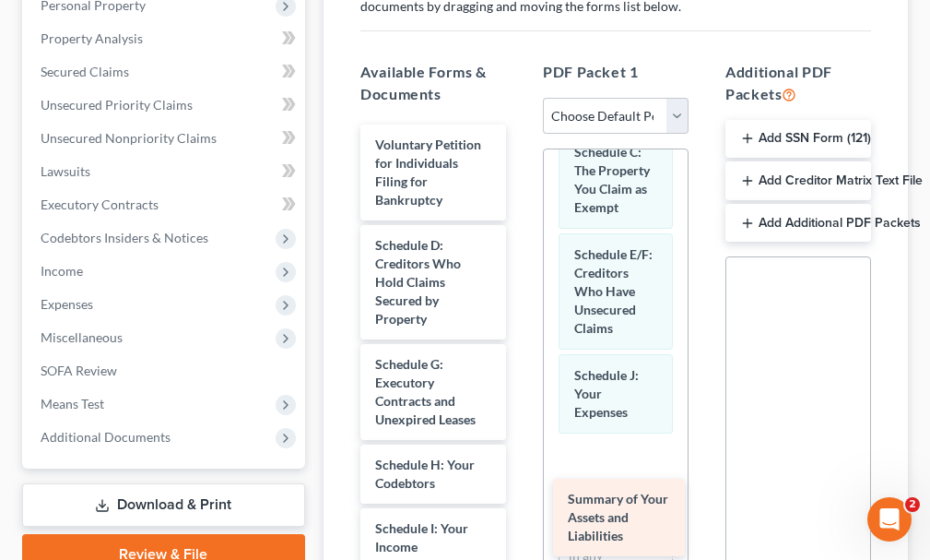
drag, startPoint x: 401, startPoint y: 217, endPoint x: 595, endPoint y: 502, distance: 344.5
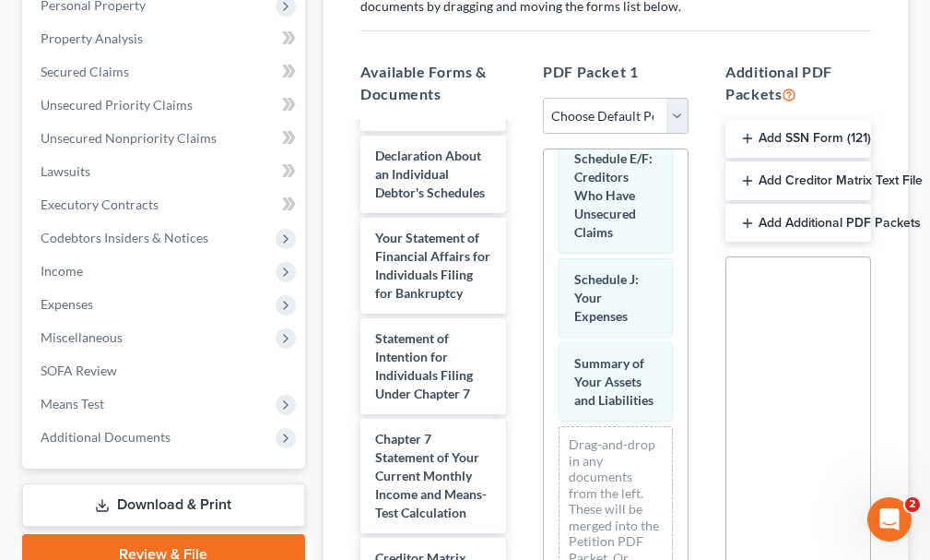
scroll to position [446, 0]
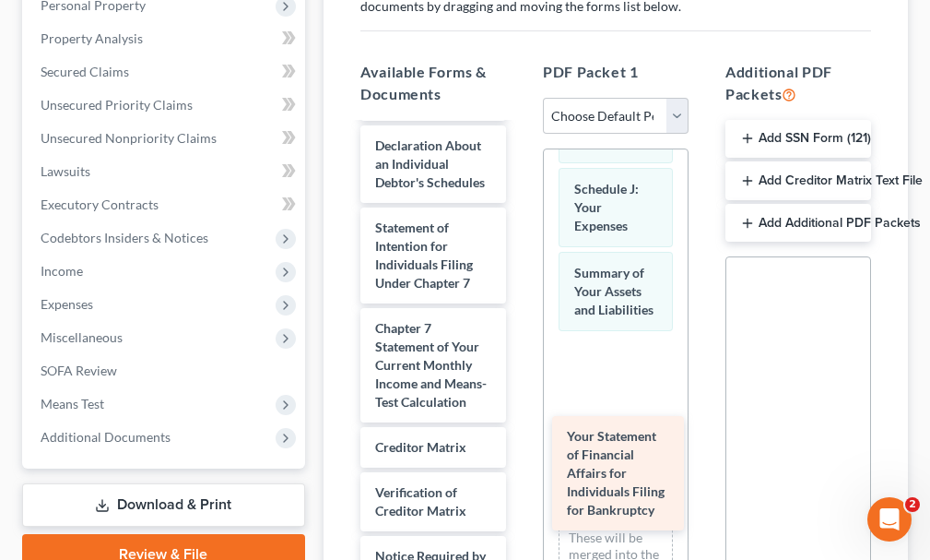
drag, startPoint x: 399, startPoint y: 254, endPoint x: 589, endPoint y: 457, distance: 278.6
click at [521, 457] on div "Your Statement of Financial Affairs for Individuals Filing for Bankruptcy Volun…" at bounding box center [433, 205] width 175 height 1054
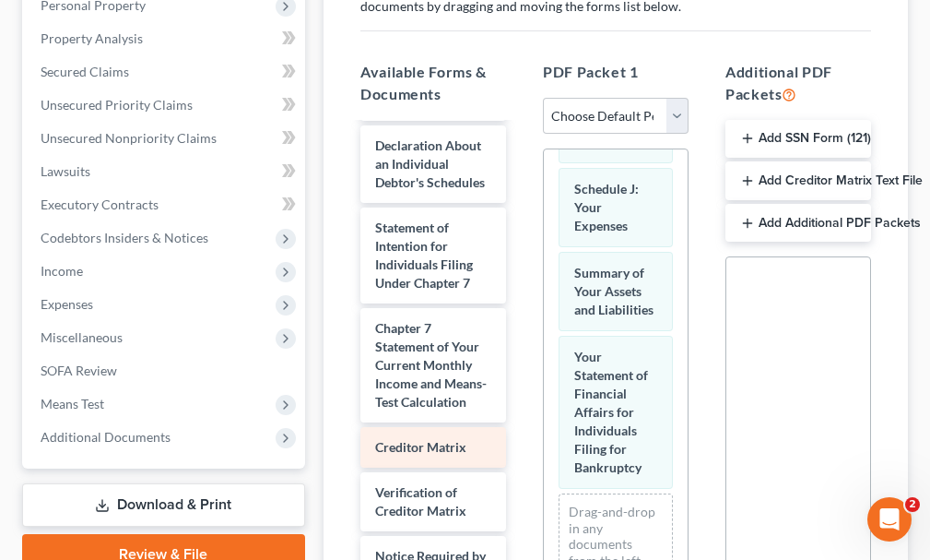
scroll to position [443, 0]
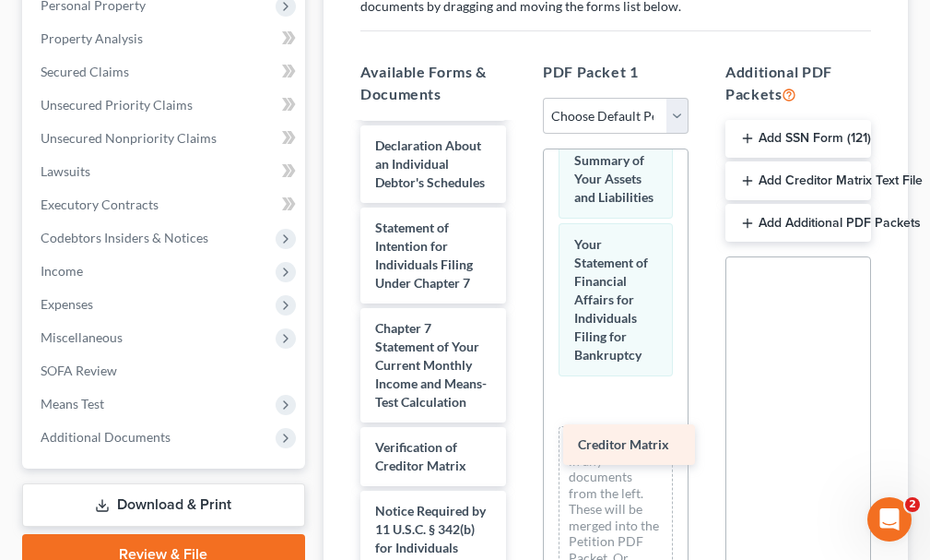
drag, startPoint x: 395, startPoint y: 470, endPoint x: 598, endPoint y: 445, distance: 204.4
click at [521, 445] on div "Creditor Matrix Voluntary Petition for Individuals Filing for Bankruptcy Schedu…" at bounding box center [433, 182] width 175 height 1009
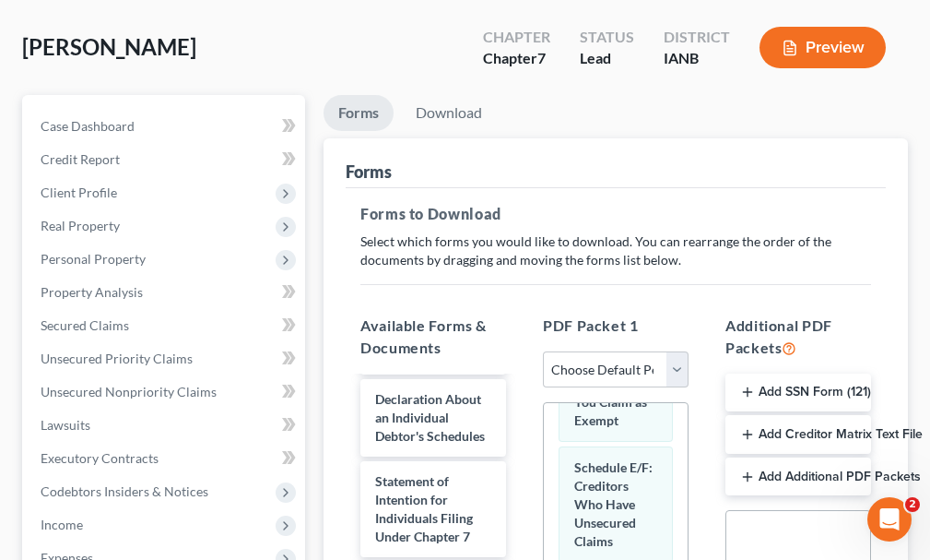
scroll to position [0, 0]
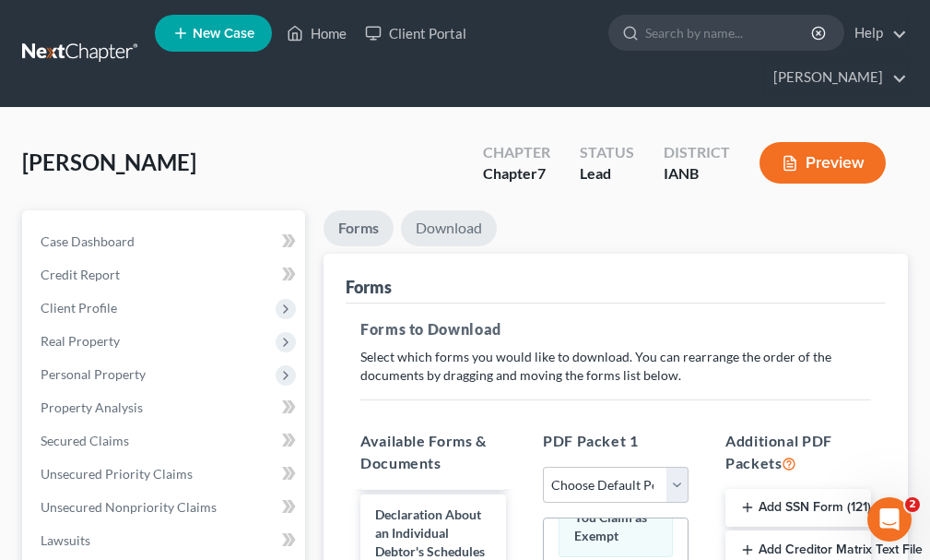
click at [449, 210] on link "Download" at bounding box center [449, 228] width 96 height 36
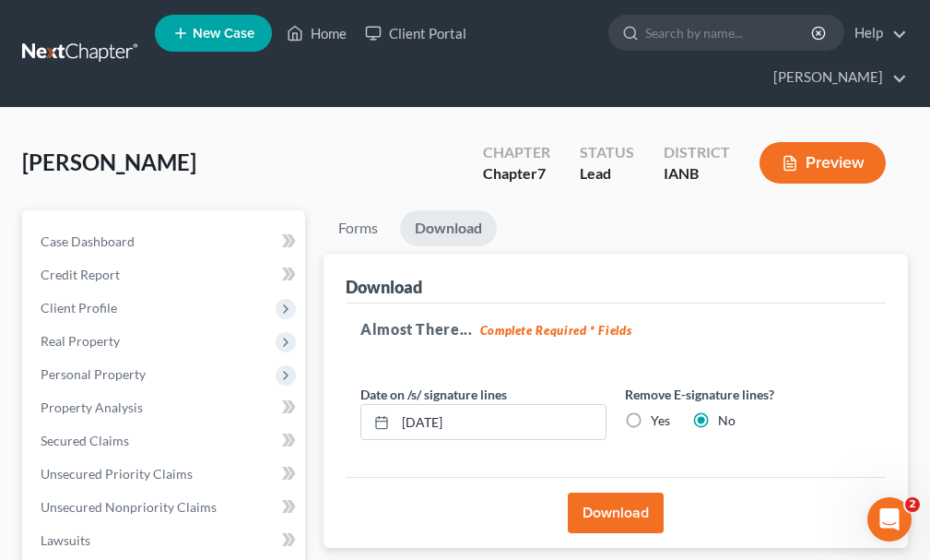
click at [592, 492] on button "Download" at bounding box center [616, 512] width 96 height 41
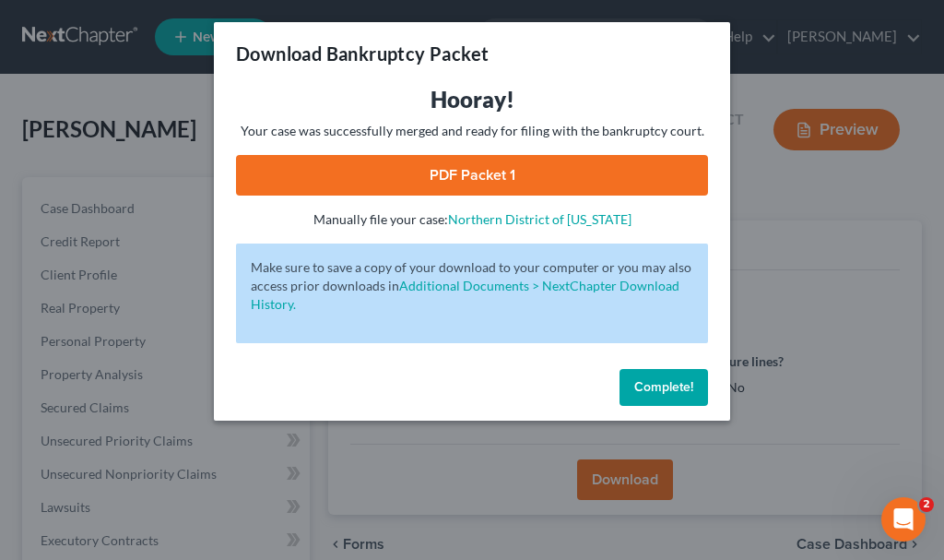
click at [382, 175] on link "PDF Packet 1" at bounding box center [472, 175] width 472 height 41
click at [651, 379] on span "Complete!" at bounding box center [663, 387] width 59 height 16
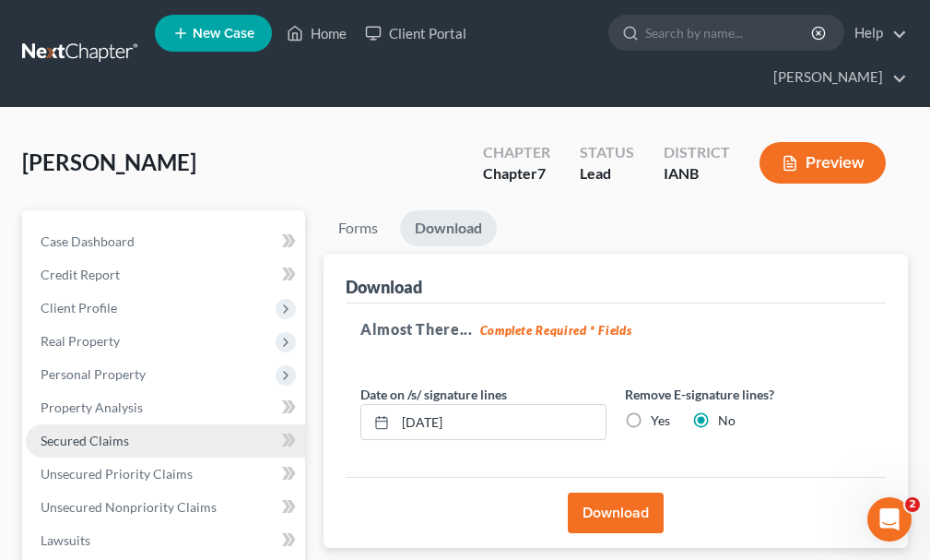
click at [85, 432] on span "Secured Claims" at bounding box center [85, 440] width 89 height 16
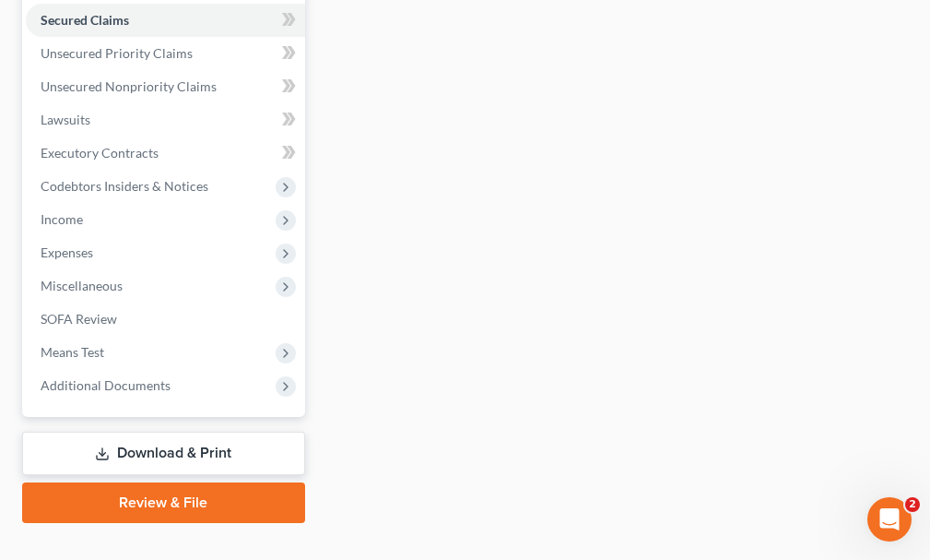
click at [143, 432] on link "Download & Print" at bounding box center [163, 453] width 283 height 43
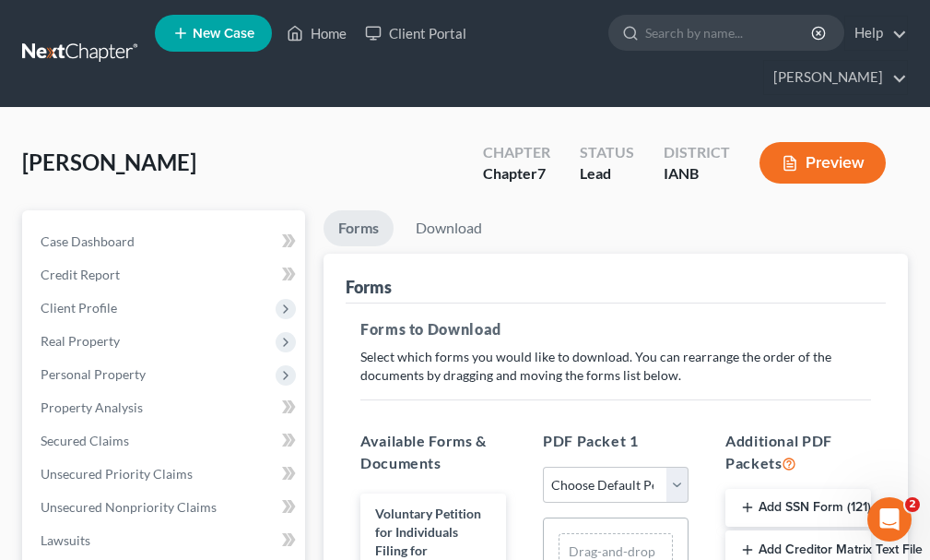
click at [814, 530] on button "Add Creditor Matrix Text File" at bounding box center [799, 549] width 146 height 39
click at [444, 210] on link "Download" at bounding box center [449, 228] width 96 height 36
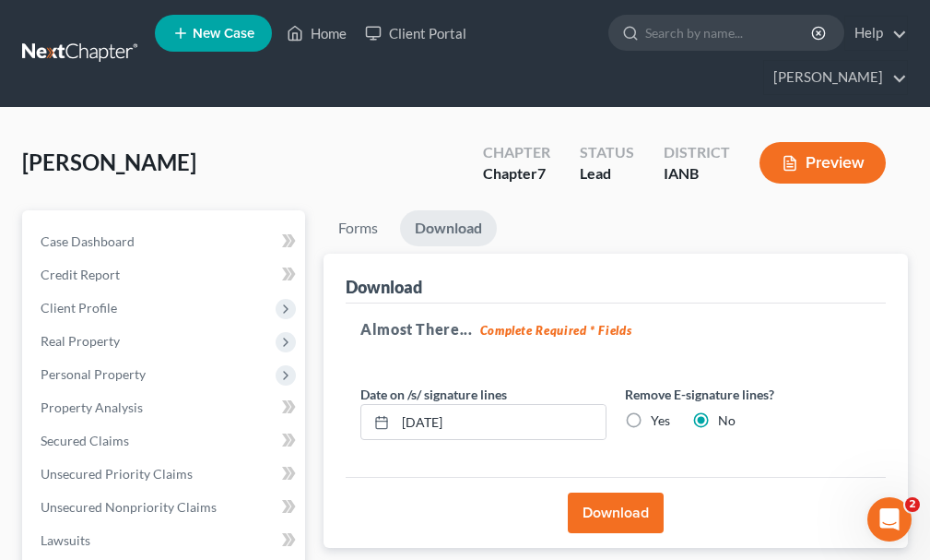
click at [613, 492] on button "Download" at bounding box center [616, 512] width 96 height 41
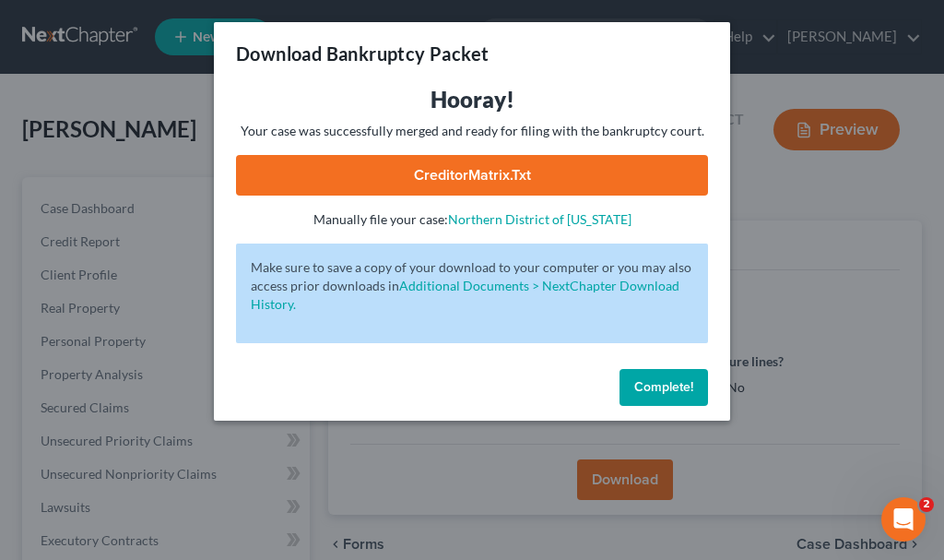
click at [358, 160] on link "CreditorMatrix.txt" at bounding box center [472, 175] width 472 height 41
click at [661, 387] on span "Complete!" at bounding box center [663, 387] width 59 height 16
